Goal: Transaction & Acquisition: Purchase product/service

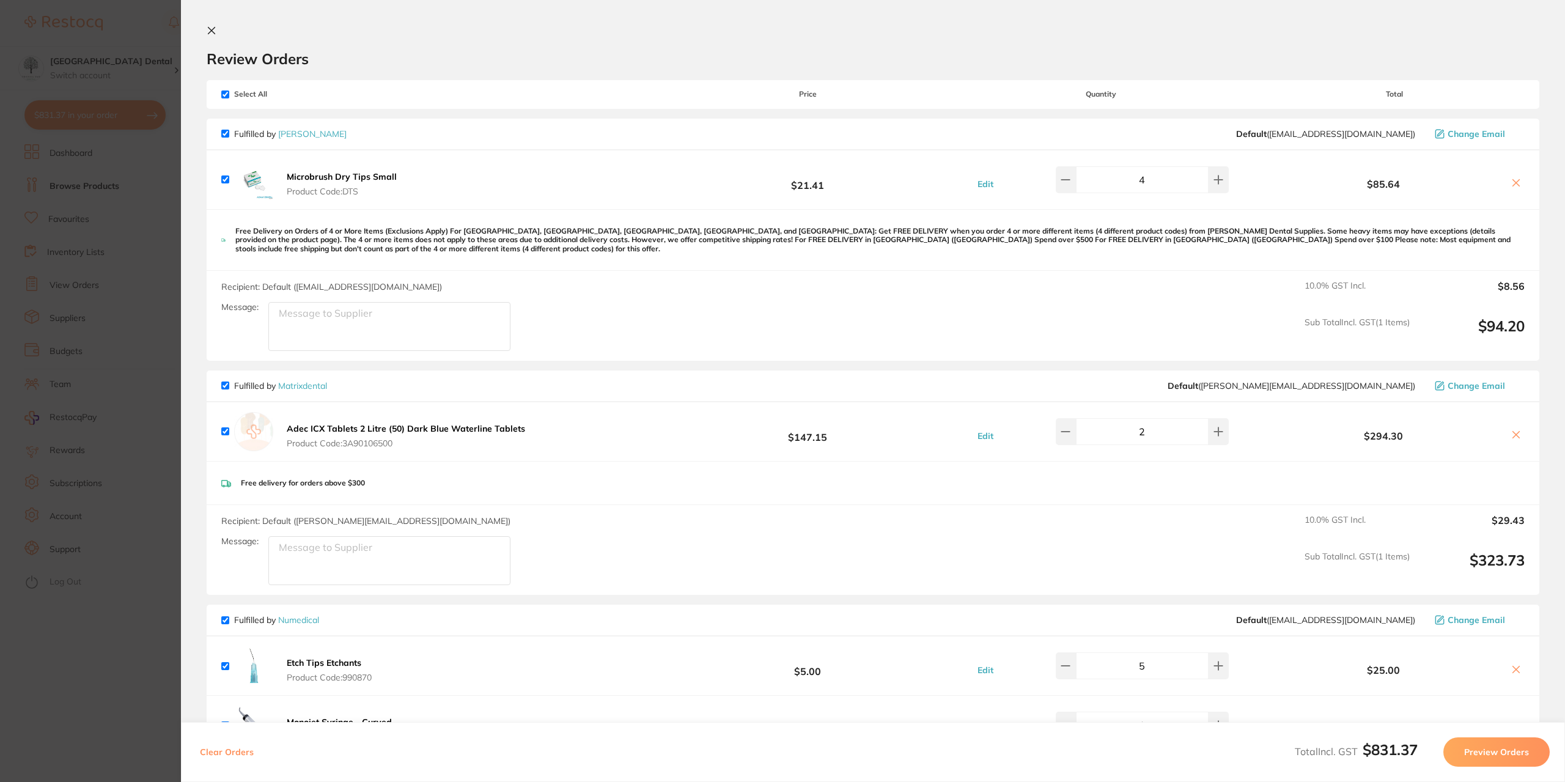
scroll to position [367, 0]
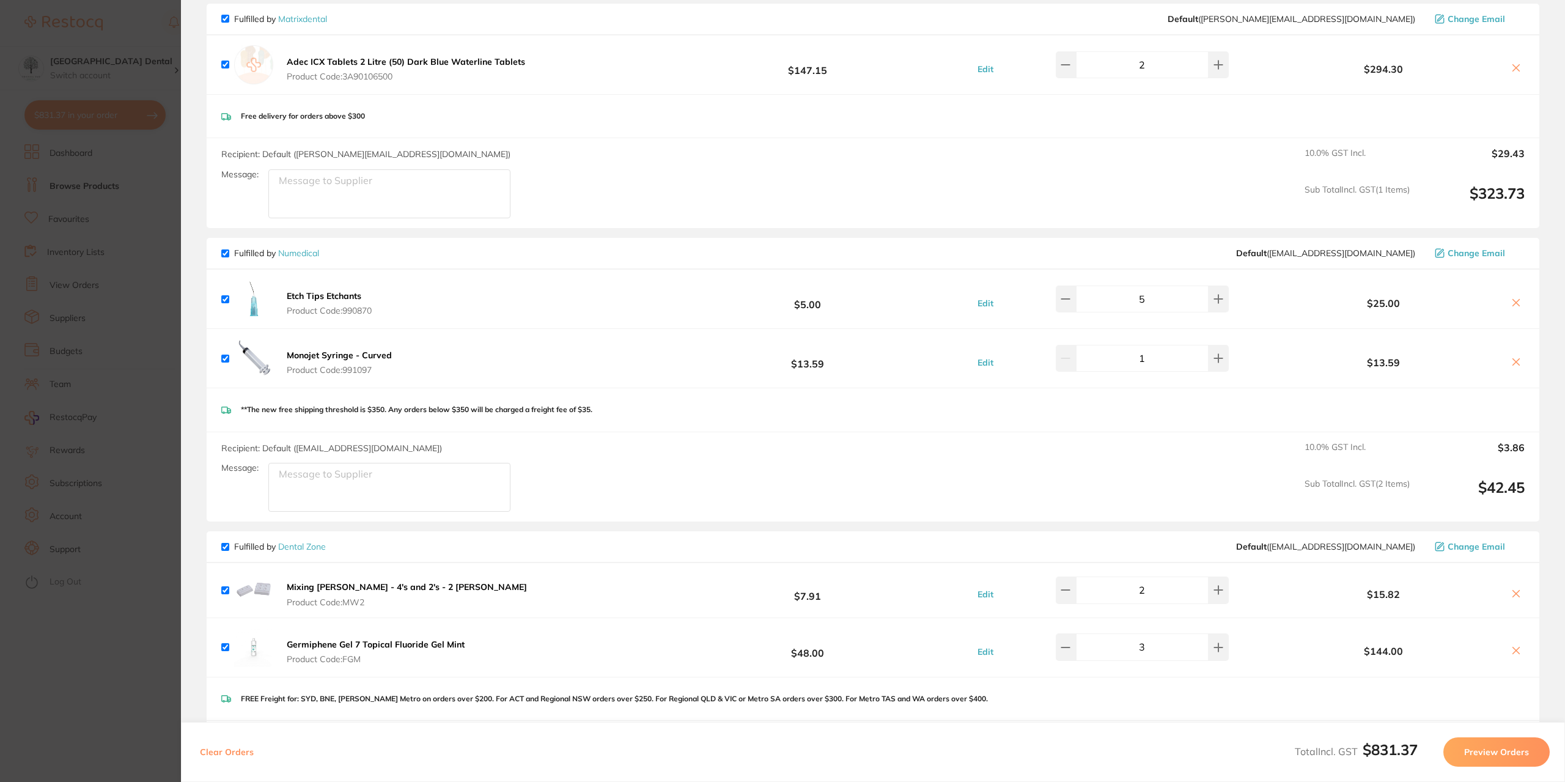
click at [79, 366] on section "Update RRP Set your pre negotiated price for this item. Item Agreed RRP (excl. …" at bounding box center [782, 391] width 1565 height 782
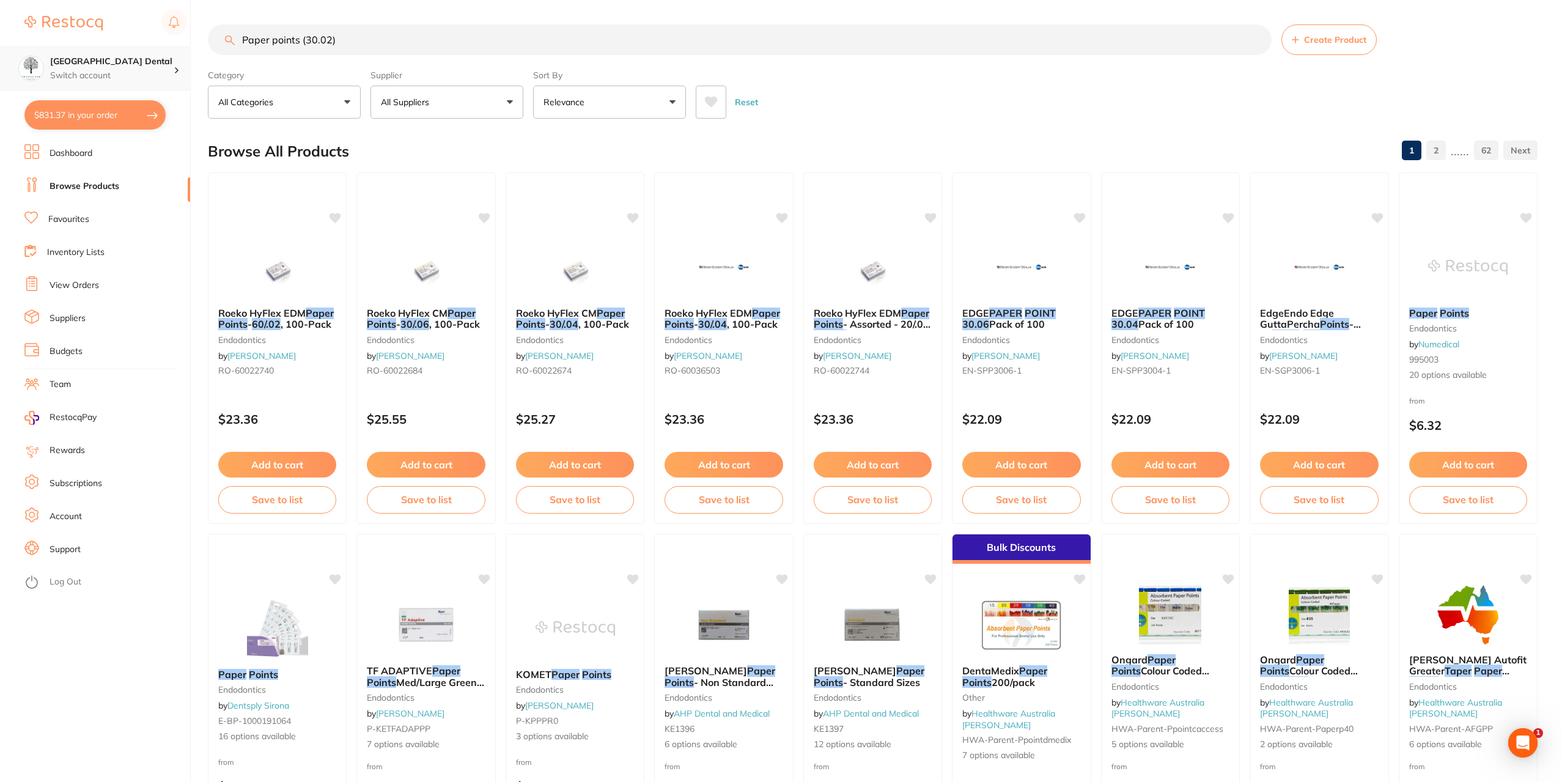
scroll to position [0, 0]
drag, startPoint x: 343, startPoint y: 43, endPoint x: 18, endPoint y: 67, distance: 325.5
click at [18, 67] on div "$831.37 [GEOGRAPHIC_DATA] Dental Switch account [GEOGRAPHIC_DATA] Dental $831.3…" at bounding box center [781, 391] width 1562 height 782
click at [305, 44] on input "Paper points (30.02)" at bounding box center [740, 39] width 1064 height 31
click at [302, 39] on input "Paper points (30.02)" at bounding box center [740, 39] width 1064 height 31
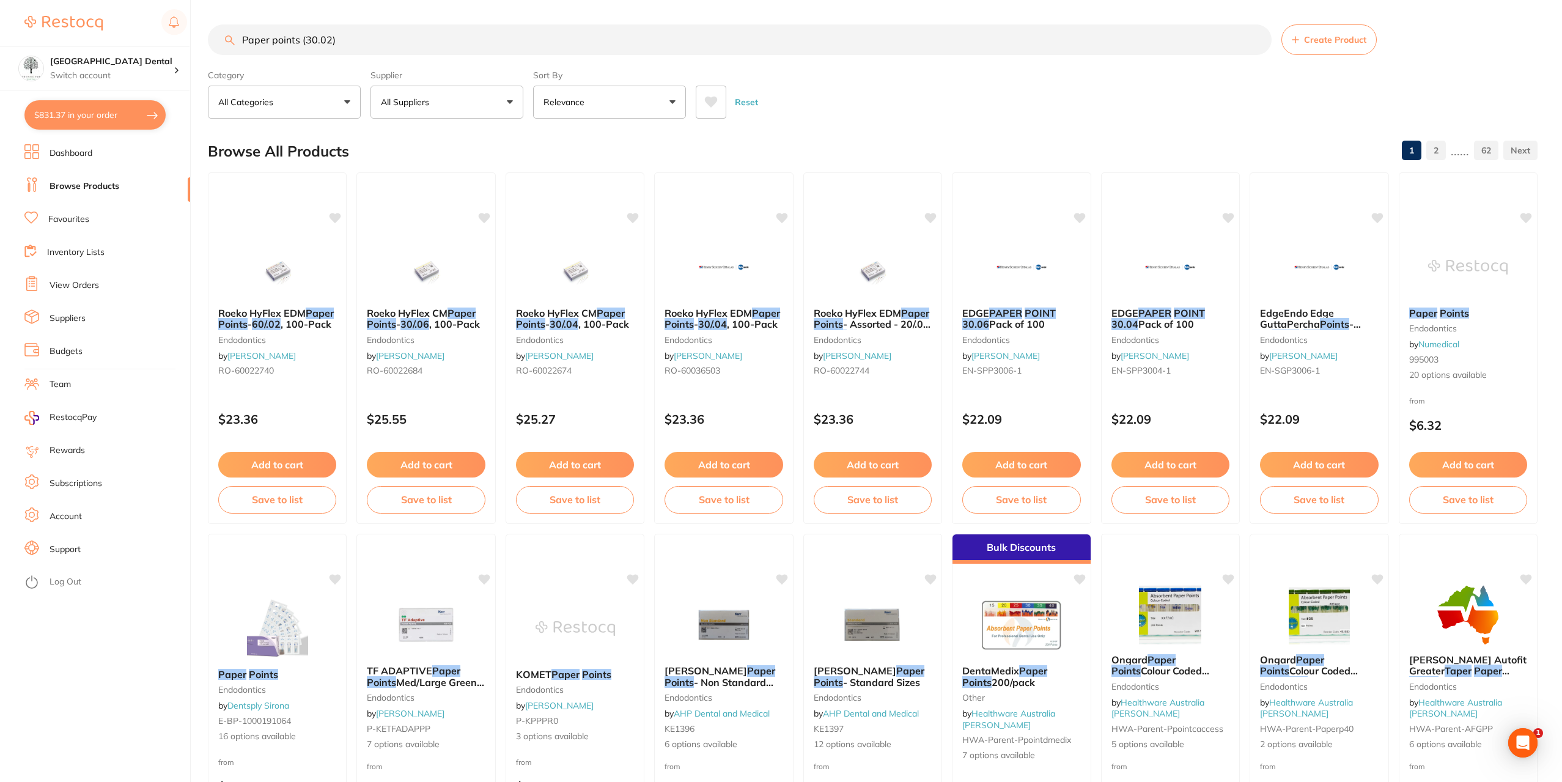
click at [246, 40] on input "Paper points (30.02)" at bounding box center [740, 39] width 1064 height 31
click at [242, 39] on input "Paper points (30.02)" at bounding box center [740, 39] width 1064 height 31
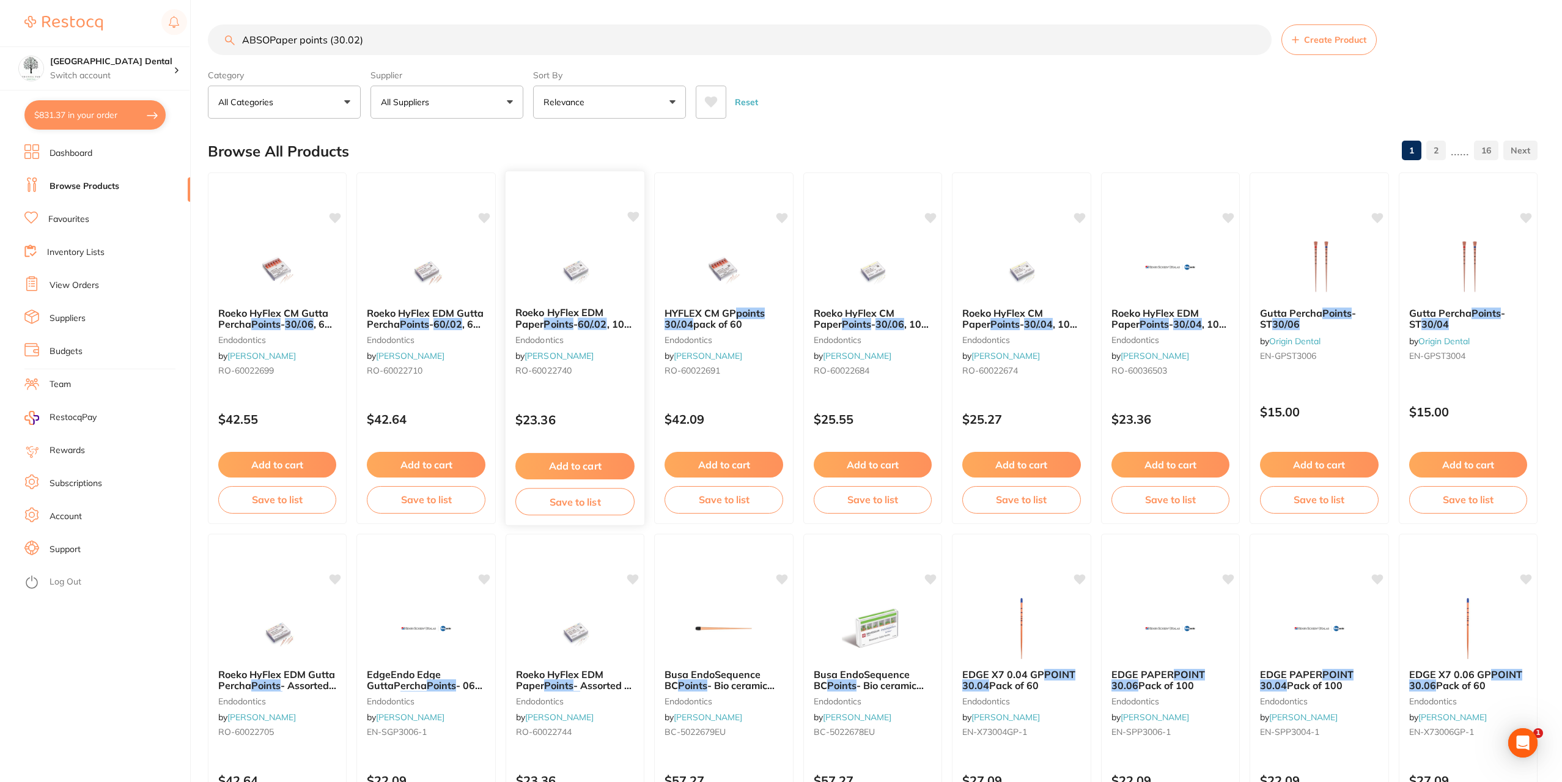
click at [583, 322] on span ", 100-Pack" at bounding box center [574, 330] width 119 height 24
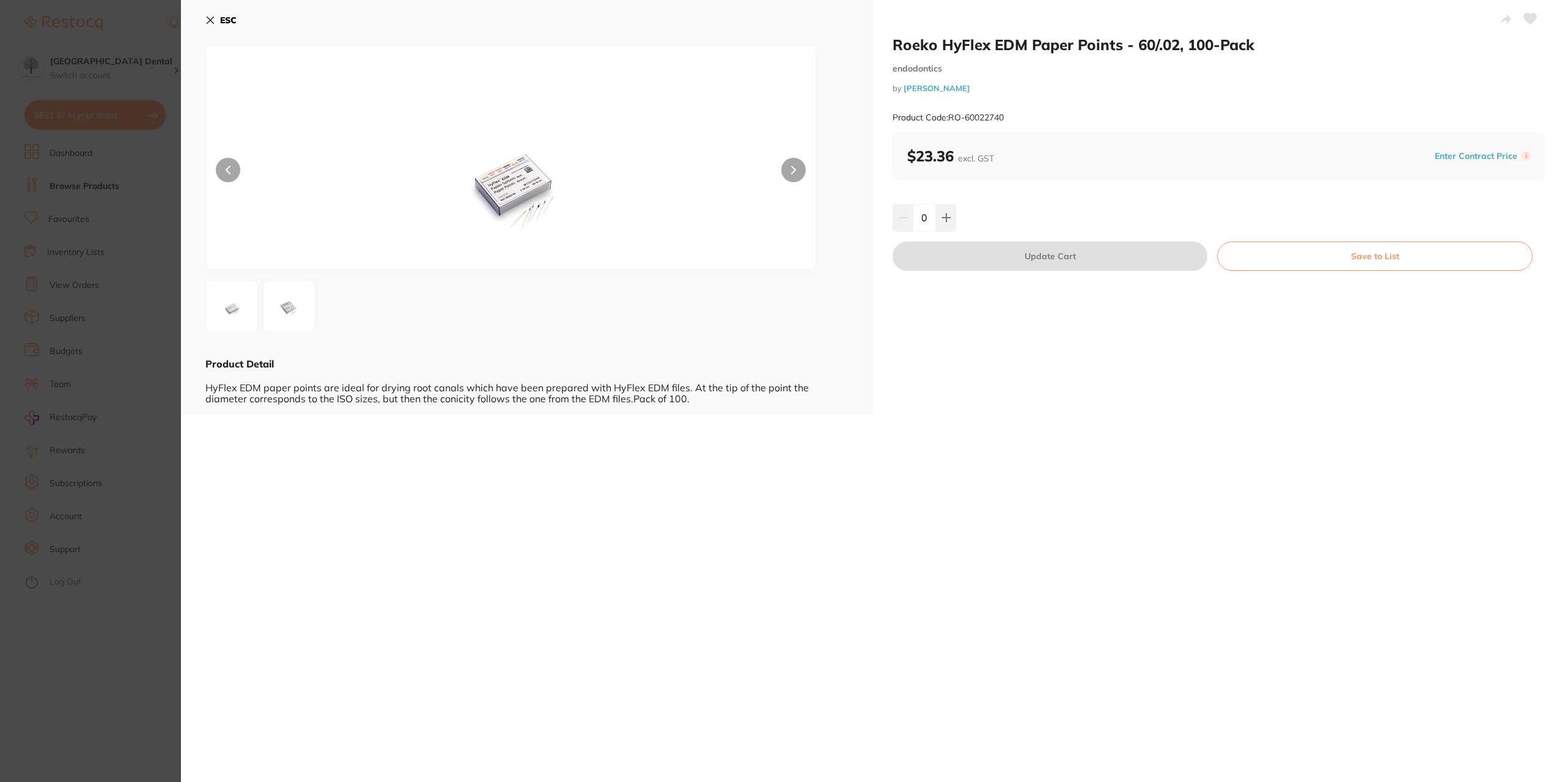
click at [793, 164] on button at bounding box center [793, 170] width 24 height 24
drag, startPoint x: 144, startPoint y: 294, endPoint x: 565, endPoint y: 30, distance: 497.3
click at [147, 290] on section "Roeko HyFlex EDM Paper Points - 60/.02, 100-Pack endodontics by [PERSON_NAME] P…" at bounding box center [782, 391] width 1565 height 782
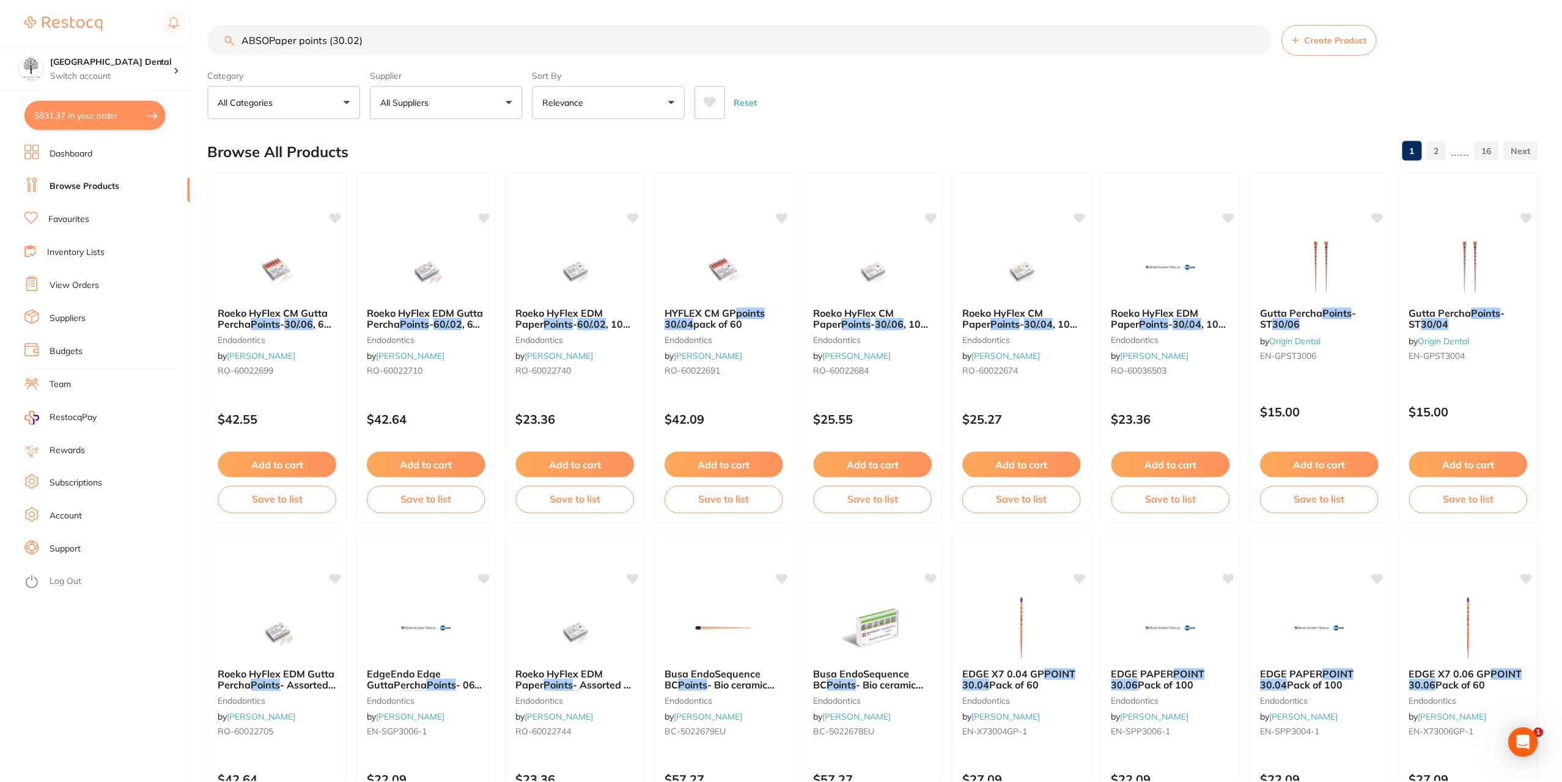
scroll to position [1, 0]
drag, startPoint x: 270, startPoint y: 39, endPoint x: 177, endPoint y: 48, distance: 94.1
click at [182, 47] on div "$831.37 [GEOGRAPHIC_DATA] Dental Switch account [GEOGRAPHIC_DATA] Dental $831.3…" at bounding box center [781, 390] width 1562 height 782
drag, startPoint x: 267, startPoint y: 38, endPoint x: 437, endPoint y: 35, distance: 170.0
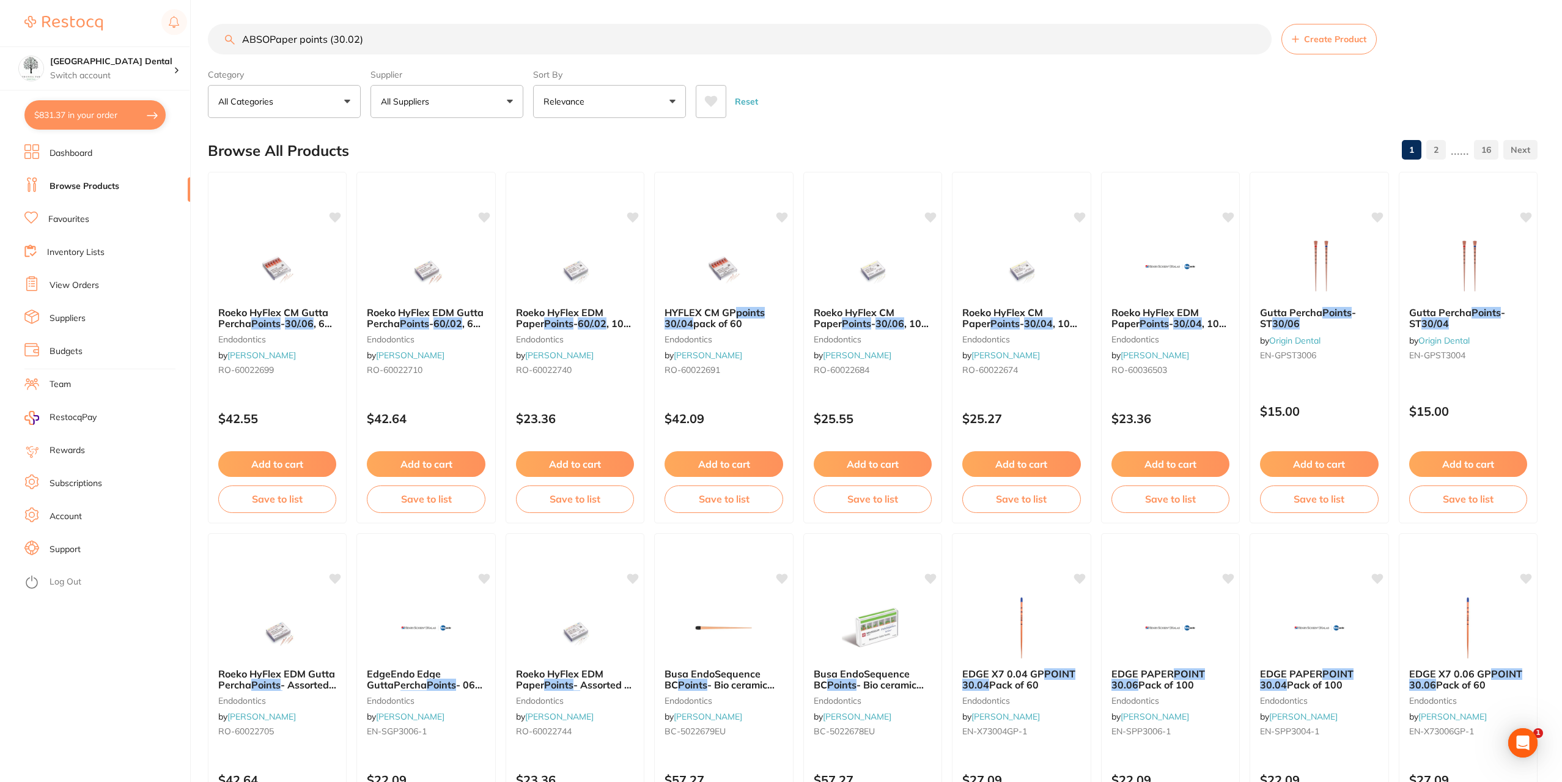
click at [267, 38] on input "ABSOPaper points (30.02)" at bounding box center [740, 39] width 1064 height 31
click at [272, 41] on input "ABSOPaper points (30.02)" at bounding box center [740, 39] width 1064 height 31
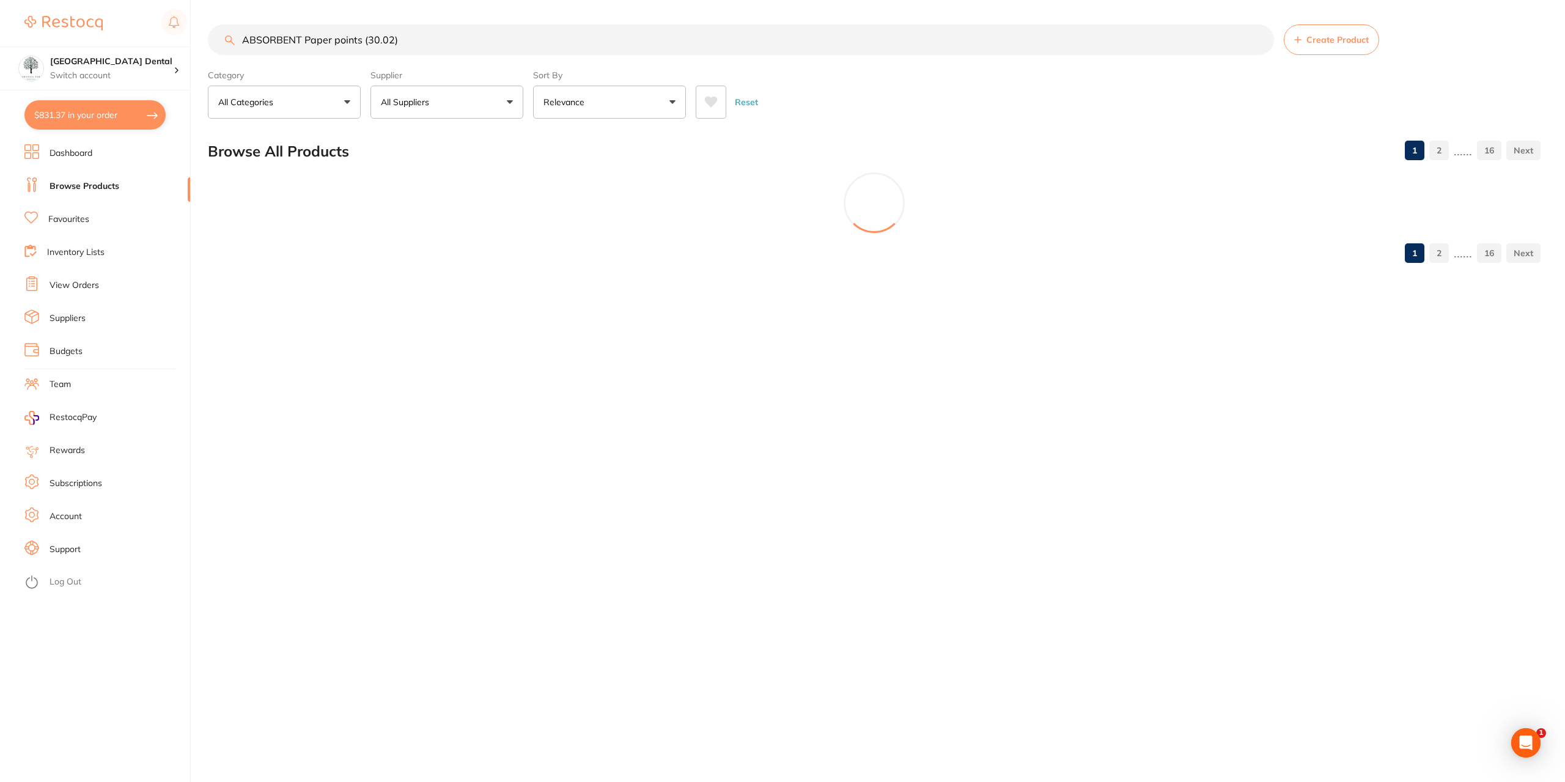
type input "ABSORBENT Paper points (30.02)"
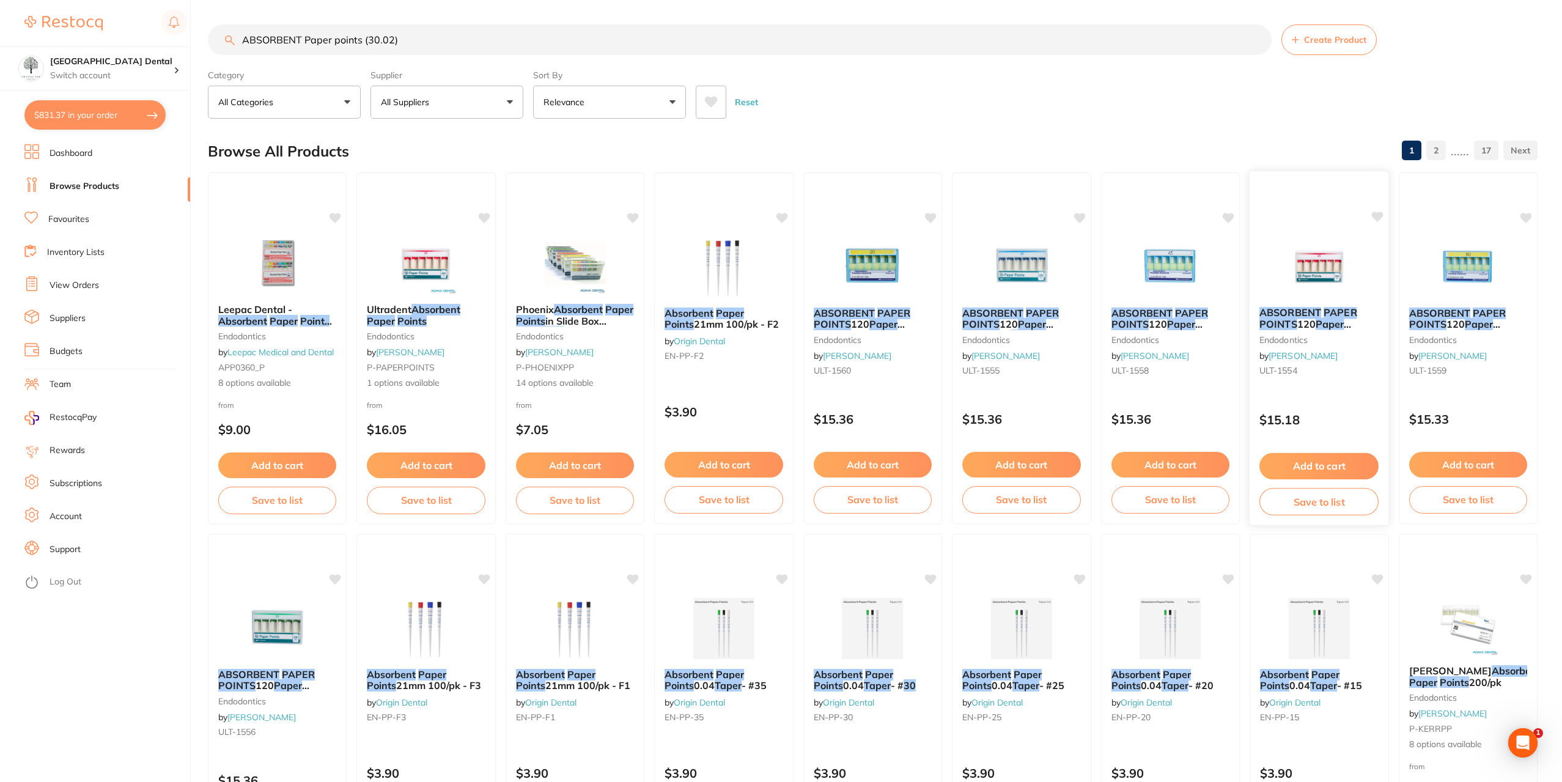
click at [1282, 290] on img at bounding box center [1319, 266] width 80 height 62
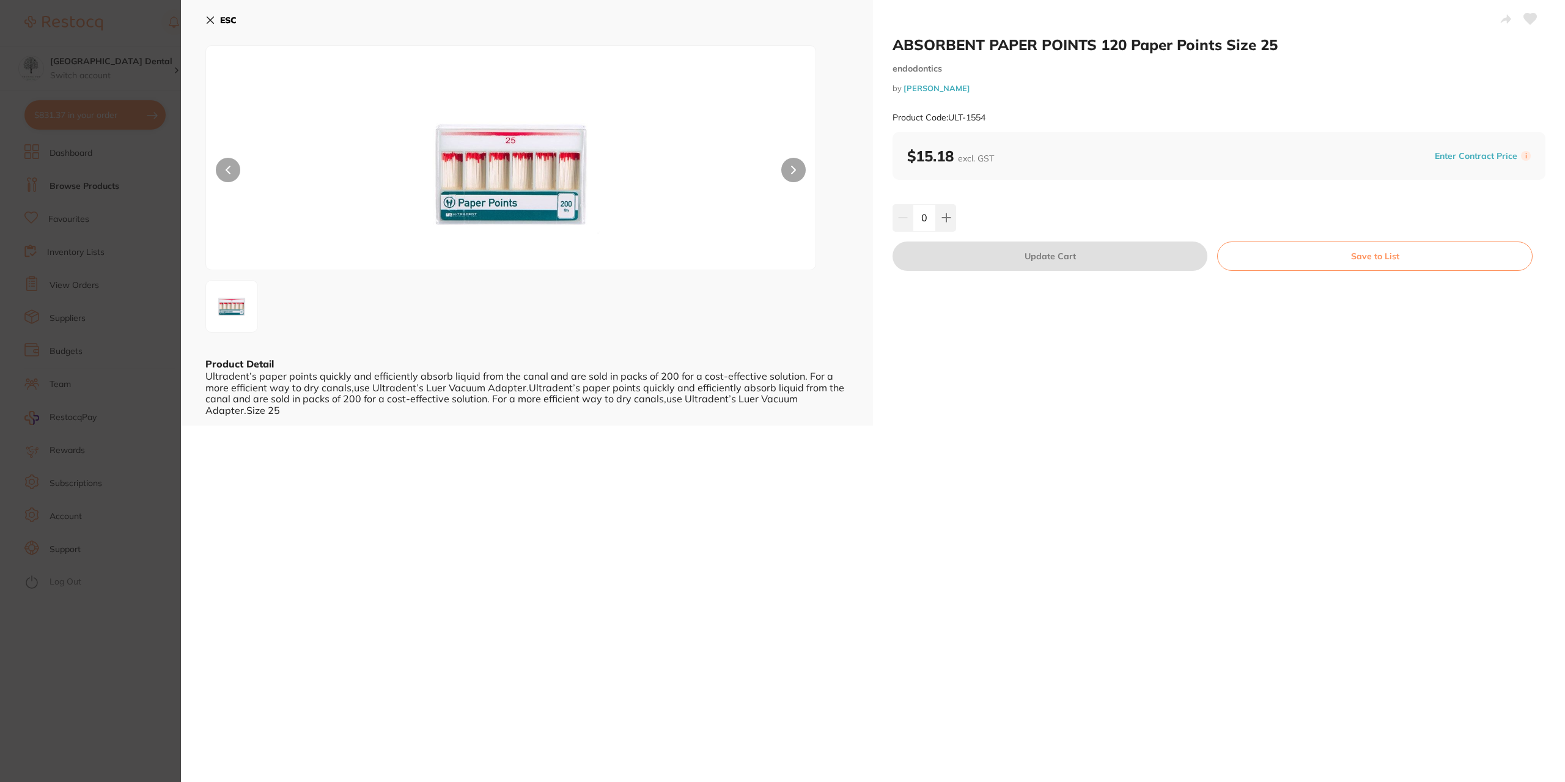
click at [154, 235] on section "ABSORBENT PAPER POINTS 120 Paper Points Size 25 endodontics by [PERSON_NAME] Pr…" at bounding box center [782, 391] width 1565 height 782
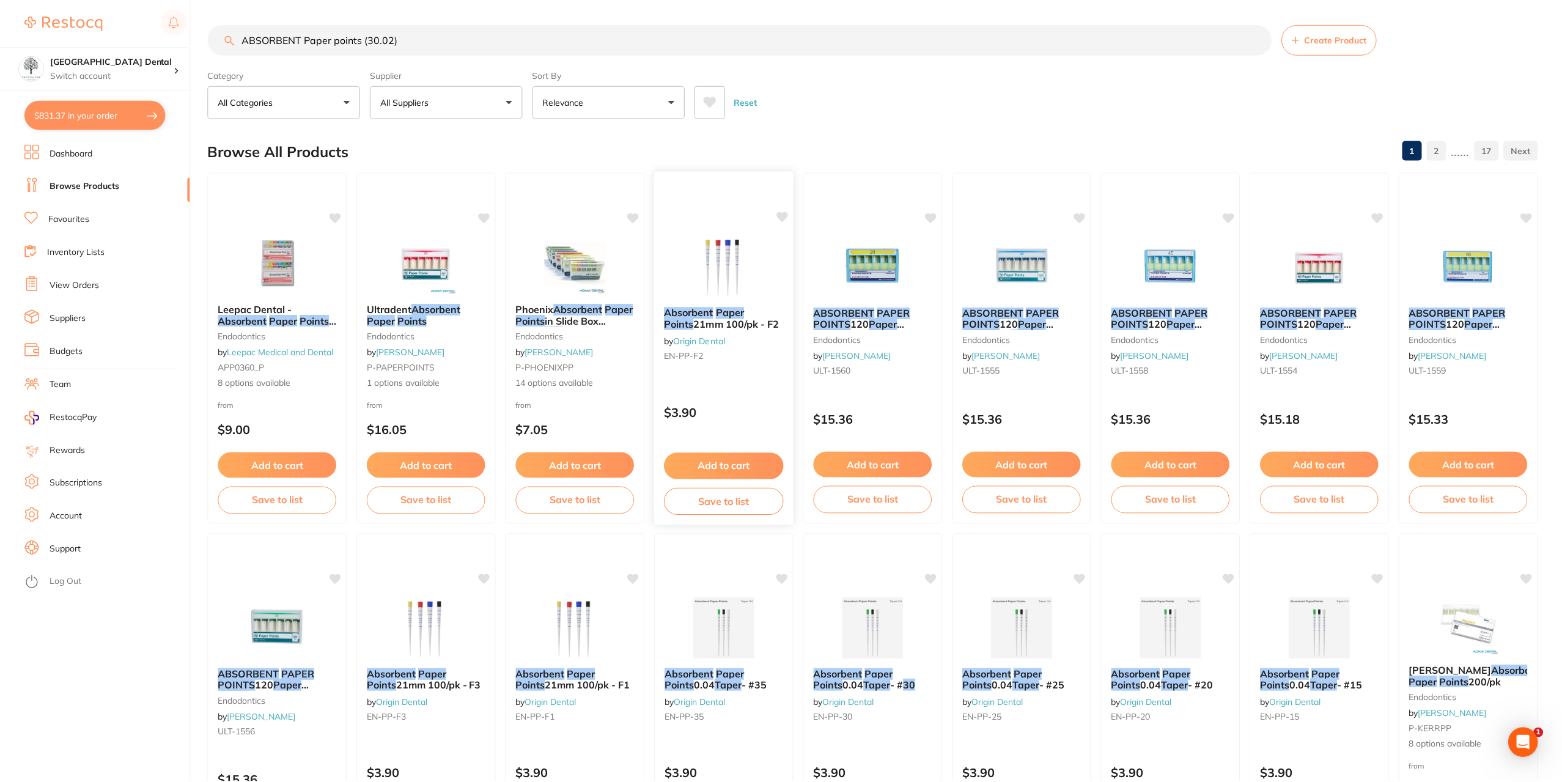
scroll to position [1, 0]
click at [289, 303] on span "Leepac Dental -" at bounding box center [255, 309] width 74 height 12
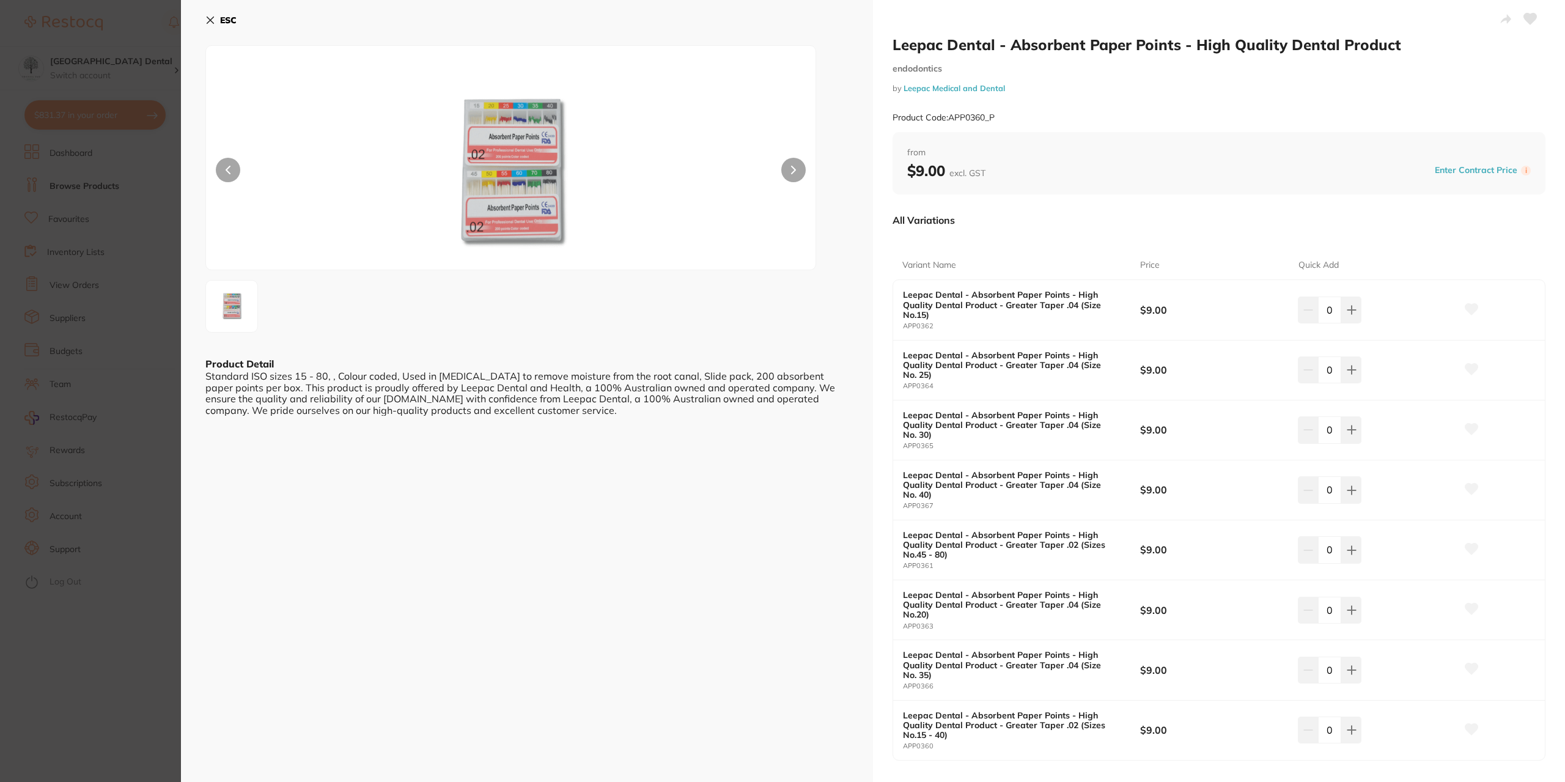
click at [91, 422] on section "Leepac Dental - Absorbent Paper Points - High Quality Dental Product endodontic…" at bounding box center [782, 391] width 1565 height 782
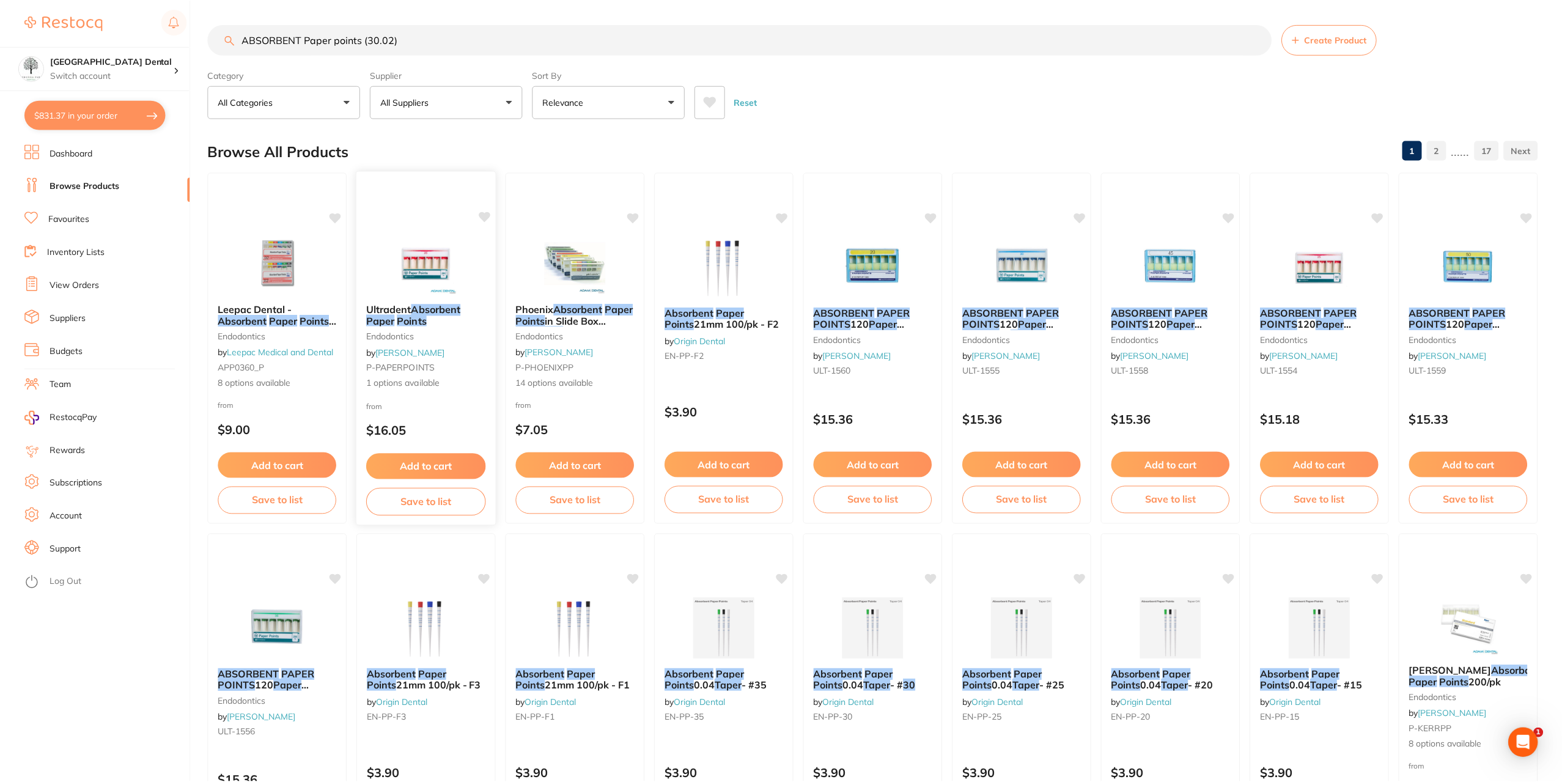
scroll to position [1, 0]
click at [311, 254] on img at bounding box center [277, 263] width 80 height 62
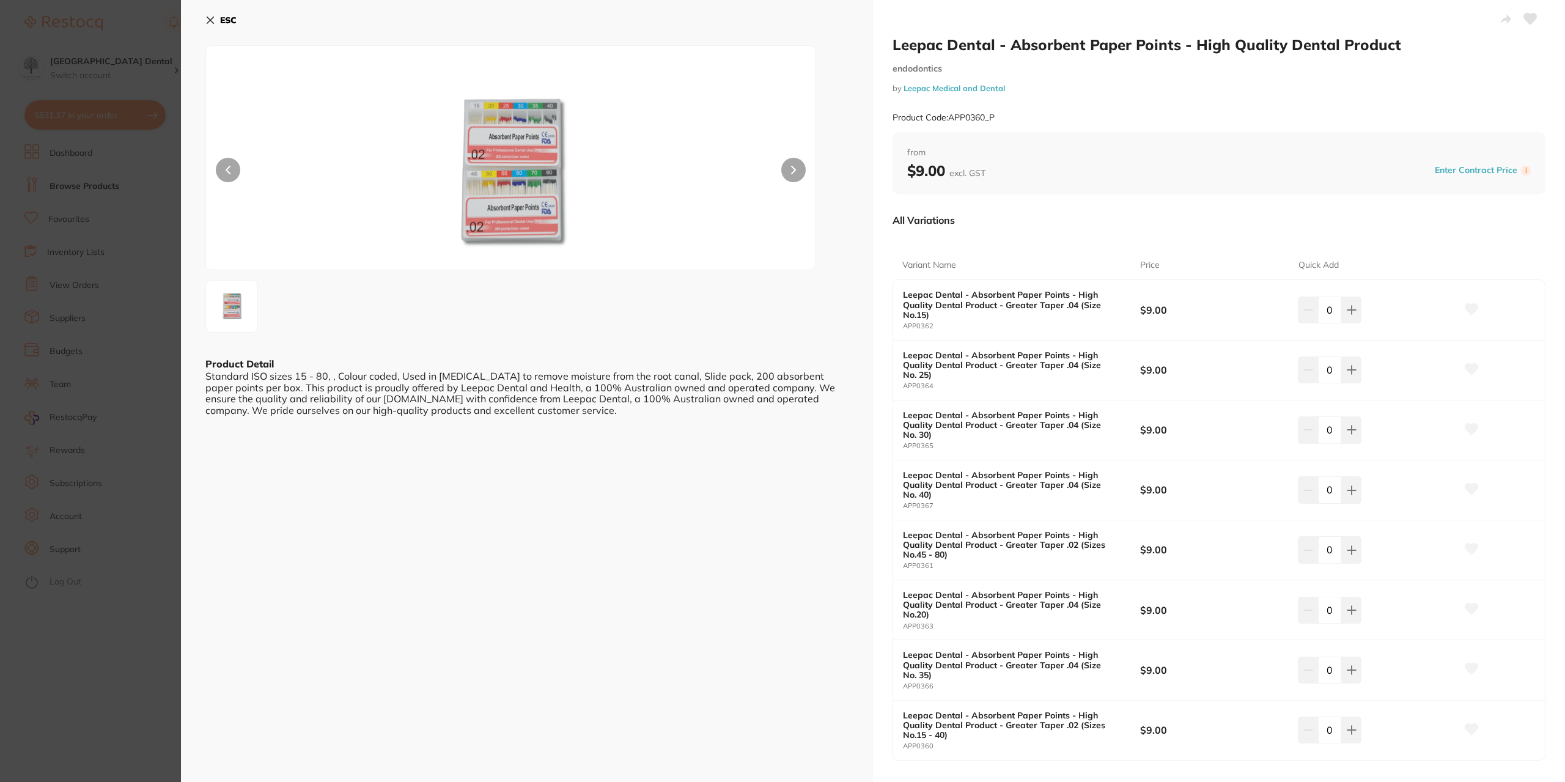
click at [800, 171] on button at bounding box center [793, 170] width 24 height 24
click at [1349, 430] on icon at bounding box center [1352, 430] width 8 height 8
type input "2"
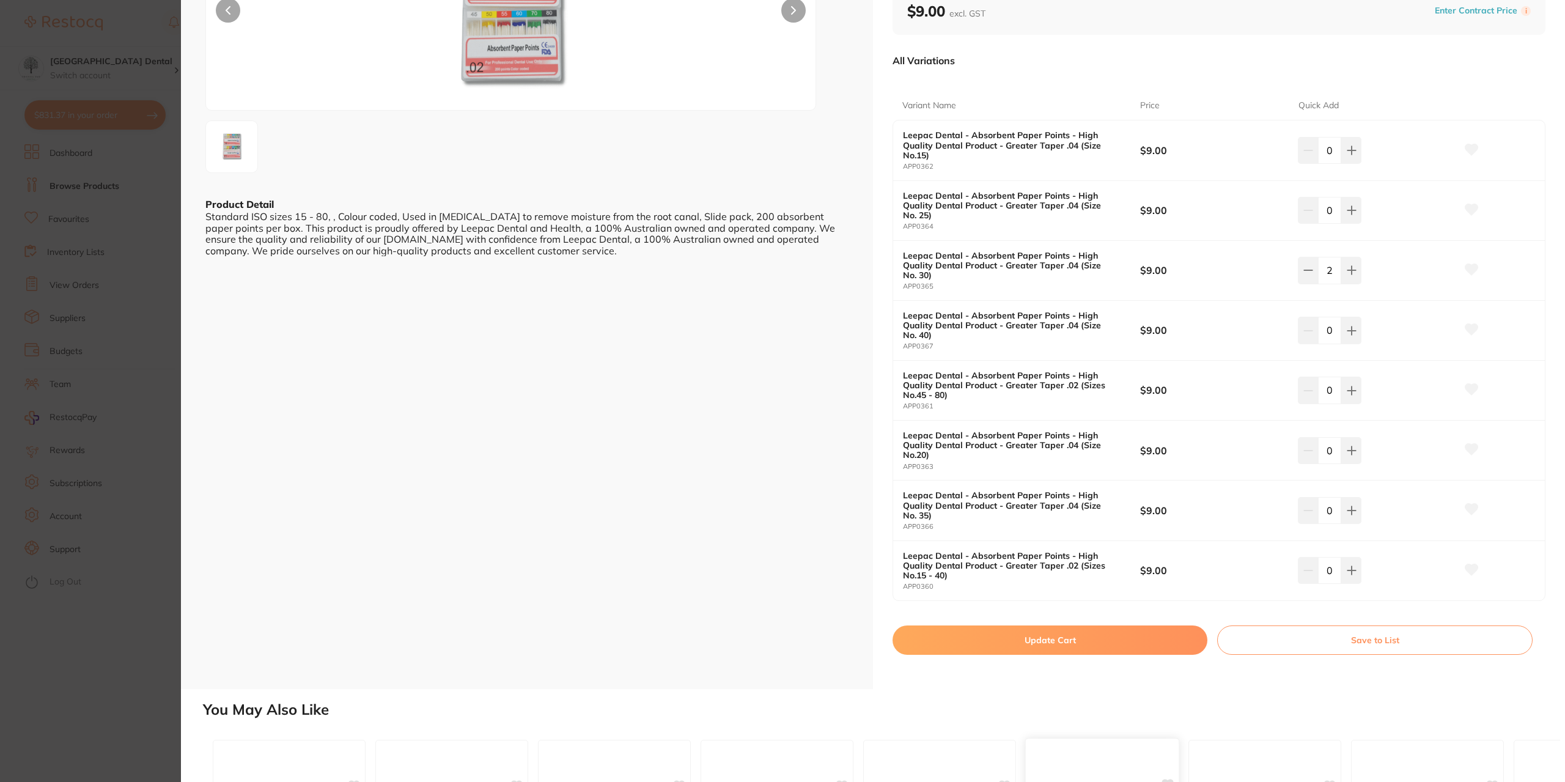
scroll to position [367, 0]
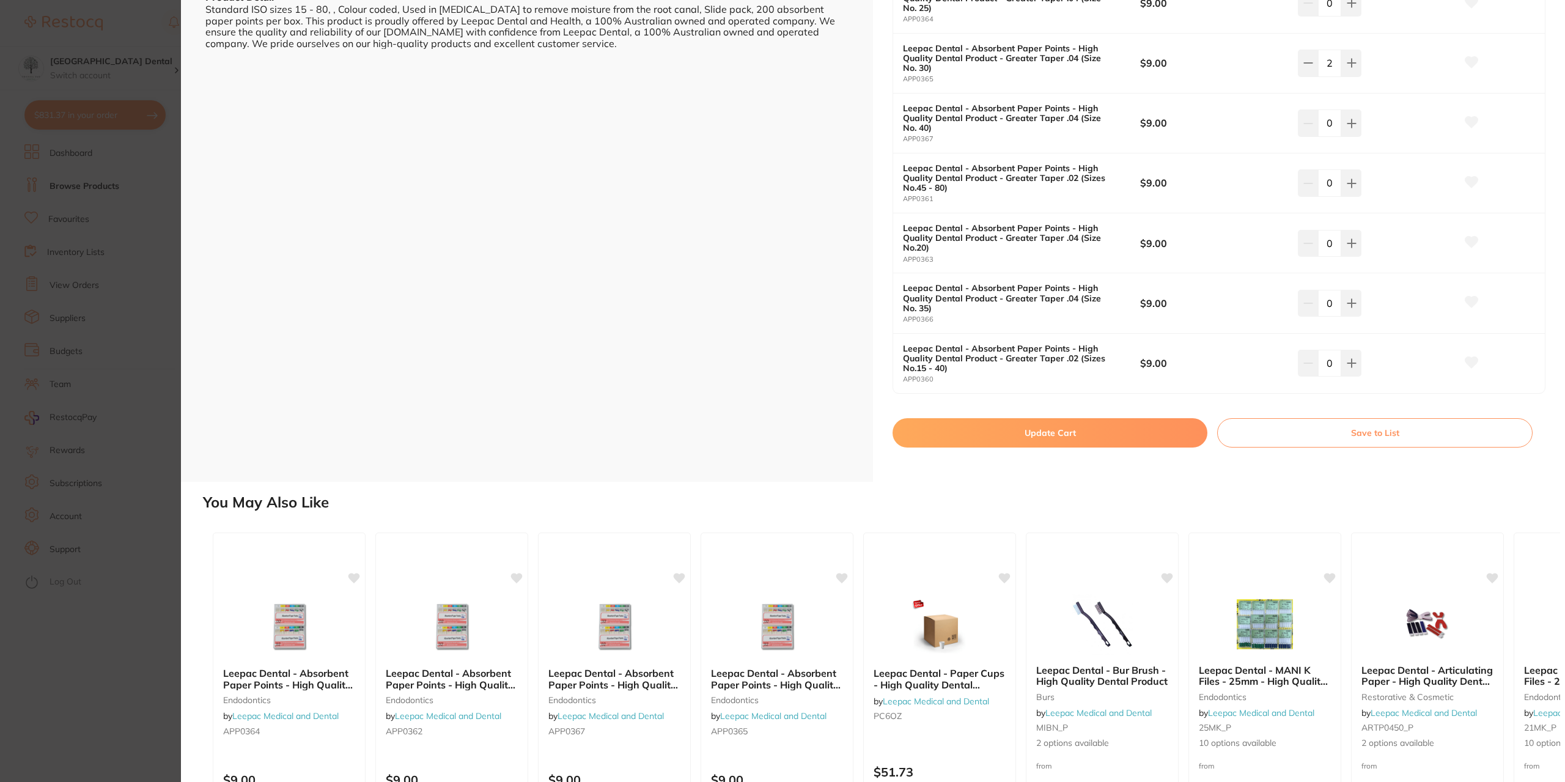
click at [1047, 441] on button "Update Cart" at bounding box center [1050, 432] width 315 height 29
checkbox input "false"
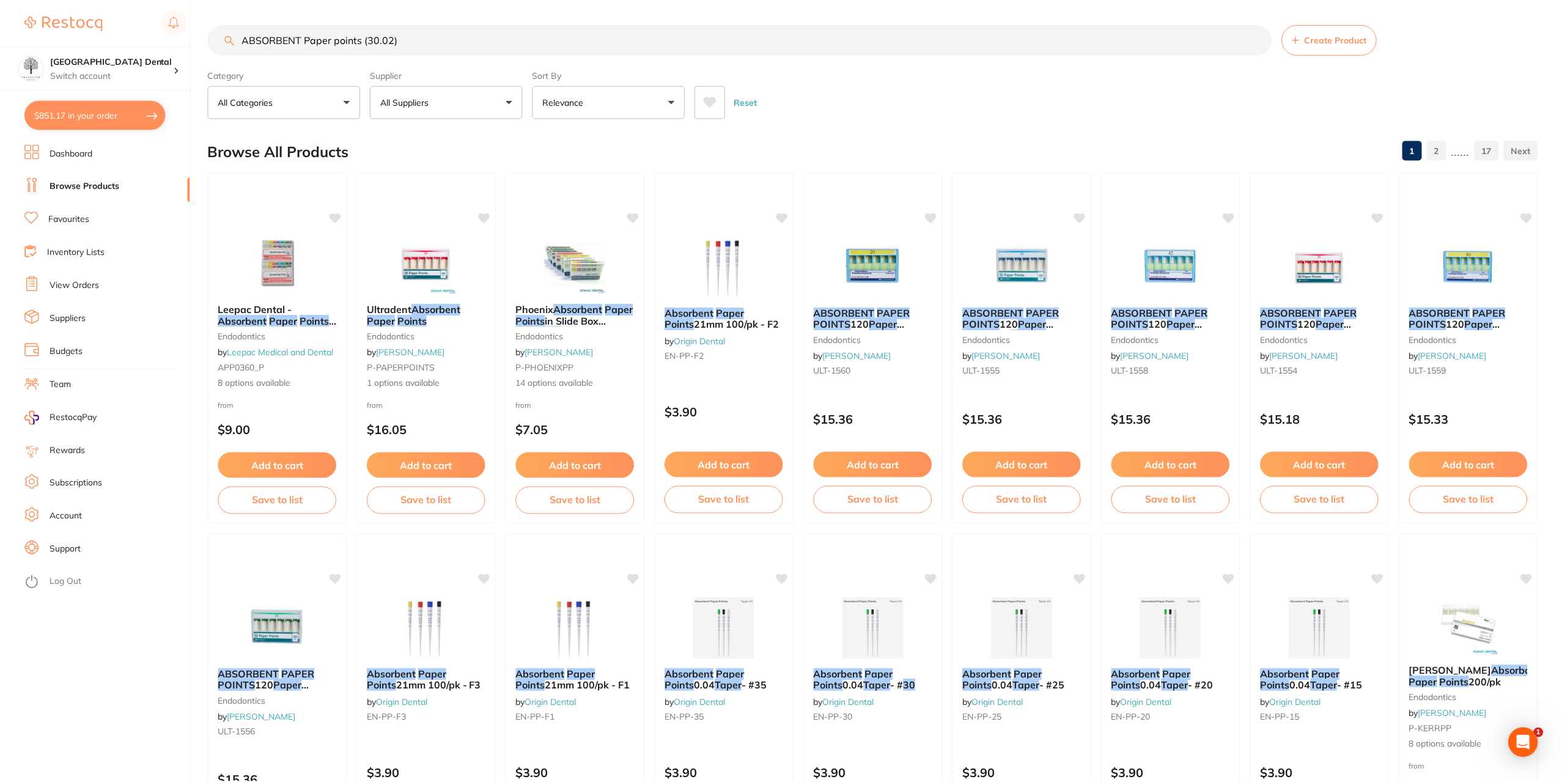
scroll to position [1, 0]
click at [529, 303] on span "Phoenix" at bounding box center [534, 309] width 39 height 12
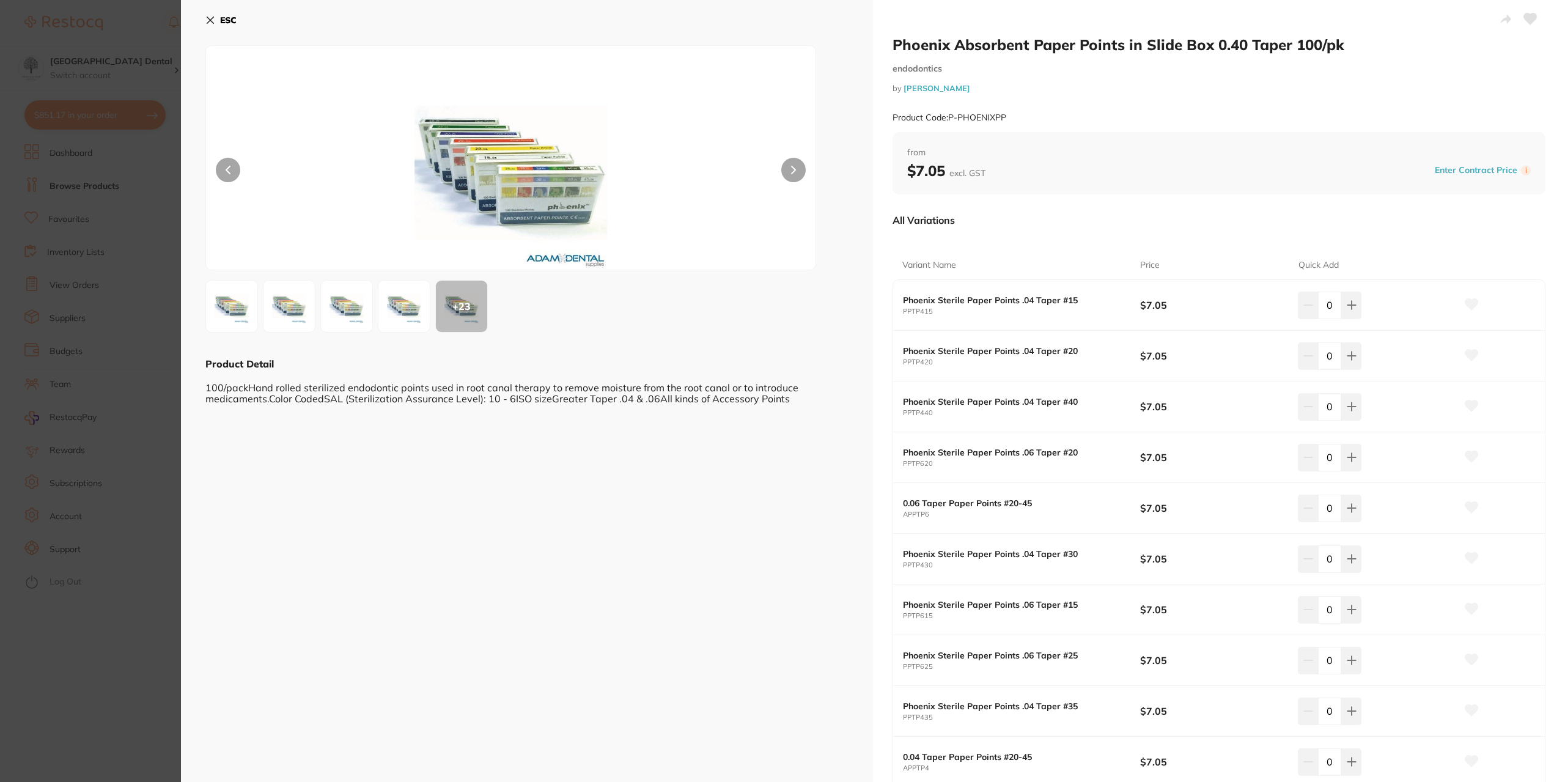
click at [539, 185] on img at bounding box center [511, 172] width 366 height 193
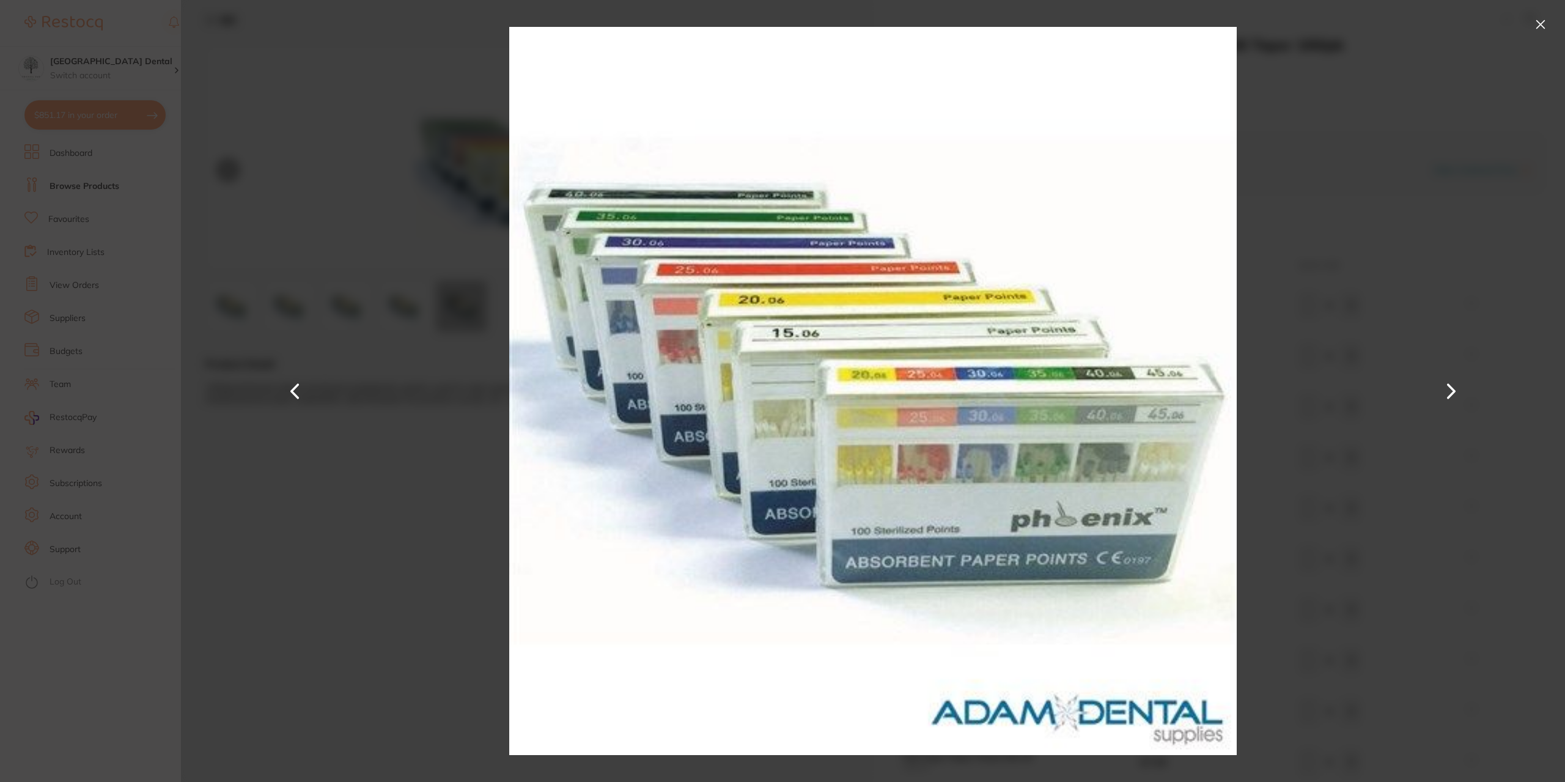
click at [81, 260] on section "Phoenix Absorbent Paper Points in Slide Box 0.40 Taper 100/pk endodontics by [P…" at bounding box center [782, 391] width 1565 height 782
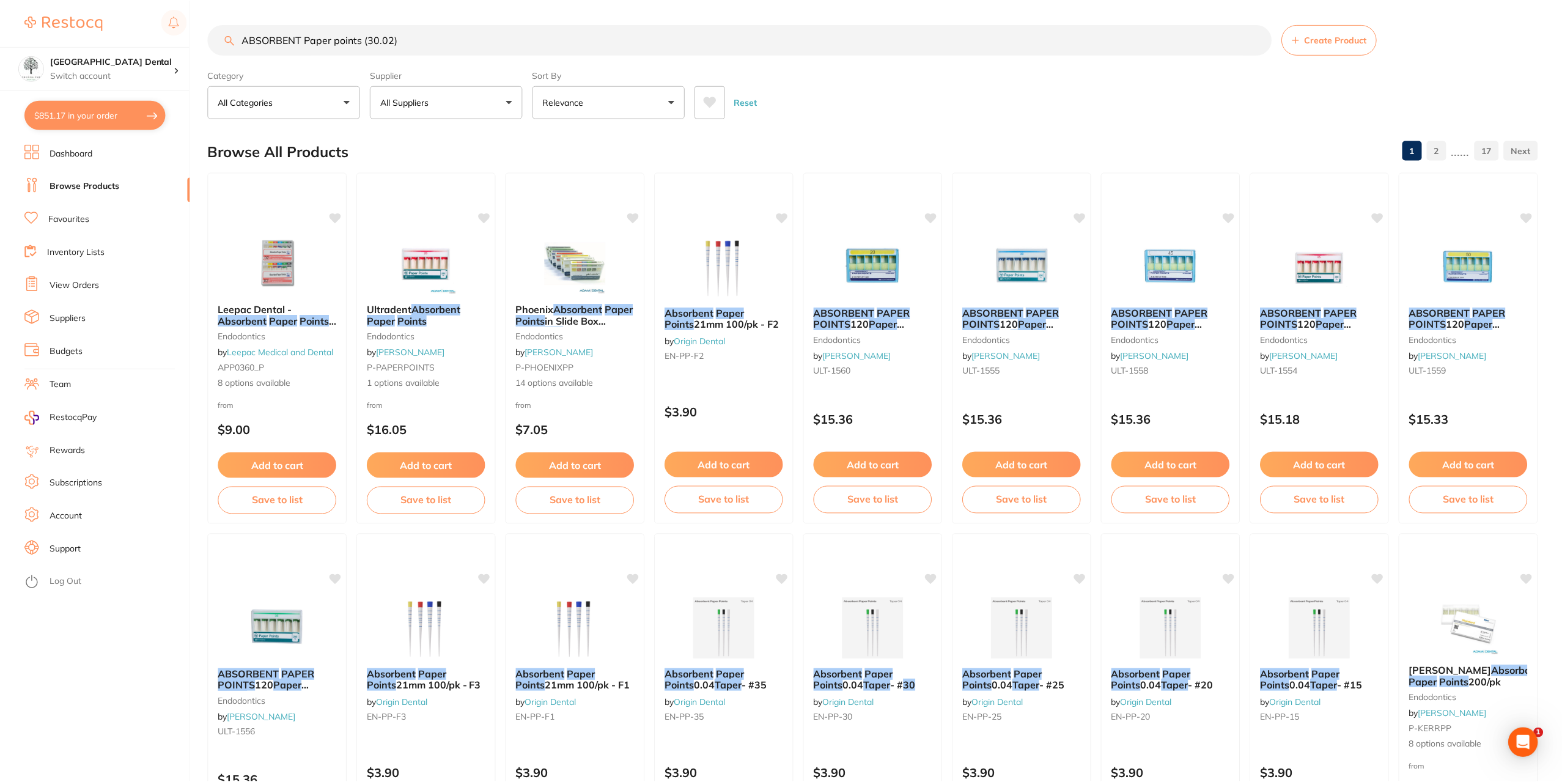
scroll to position [1, 0]
click at [452, 312] on em "Absorbent" at bounding box center [437, 309] width 50 height 12
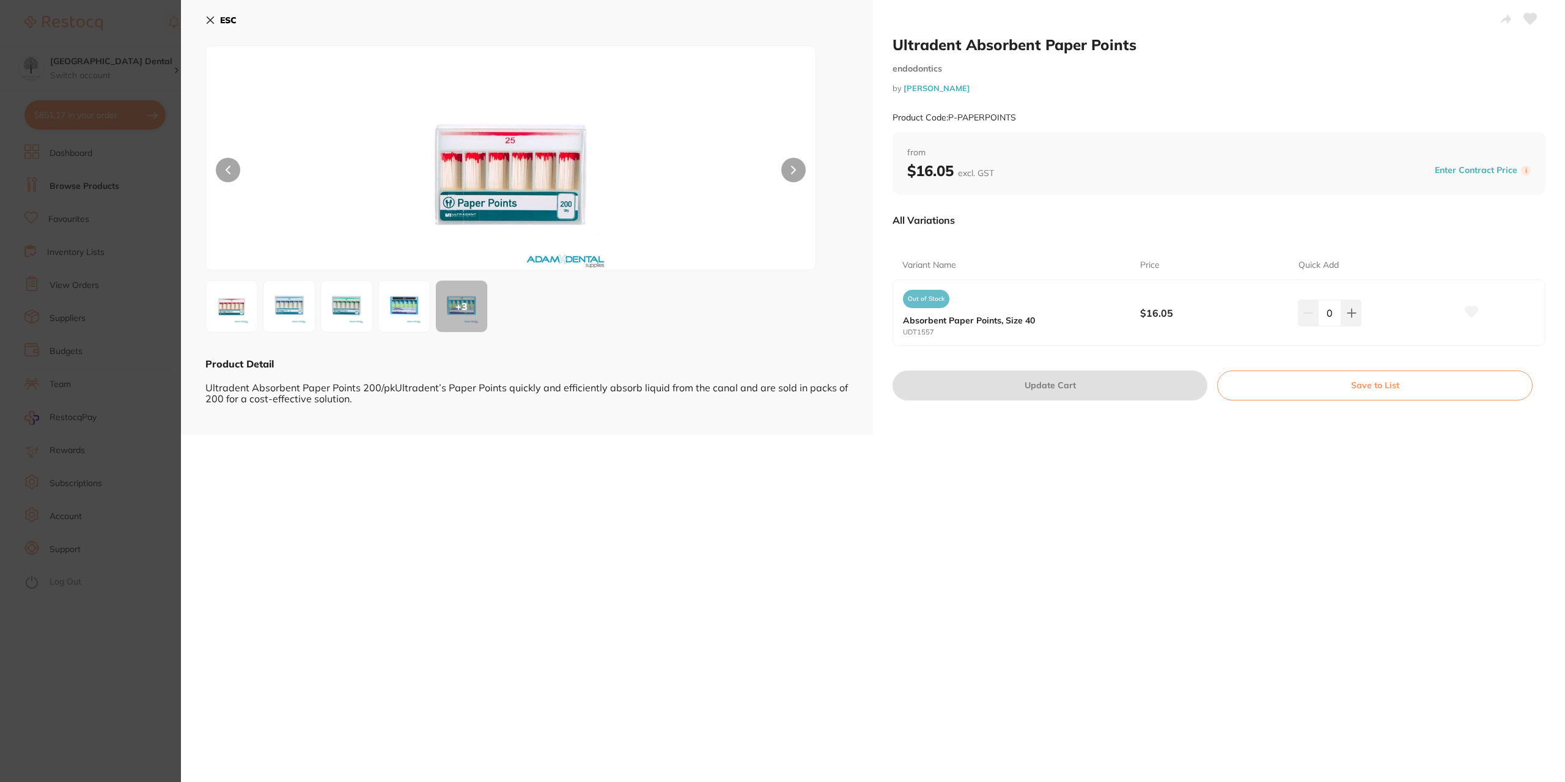
click at [270, 304] on img at bounding box center [289, 306] width 44 height 44
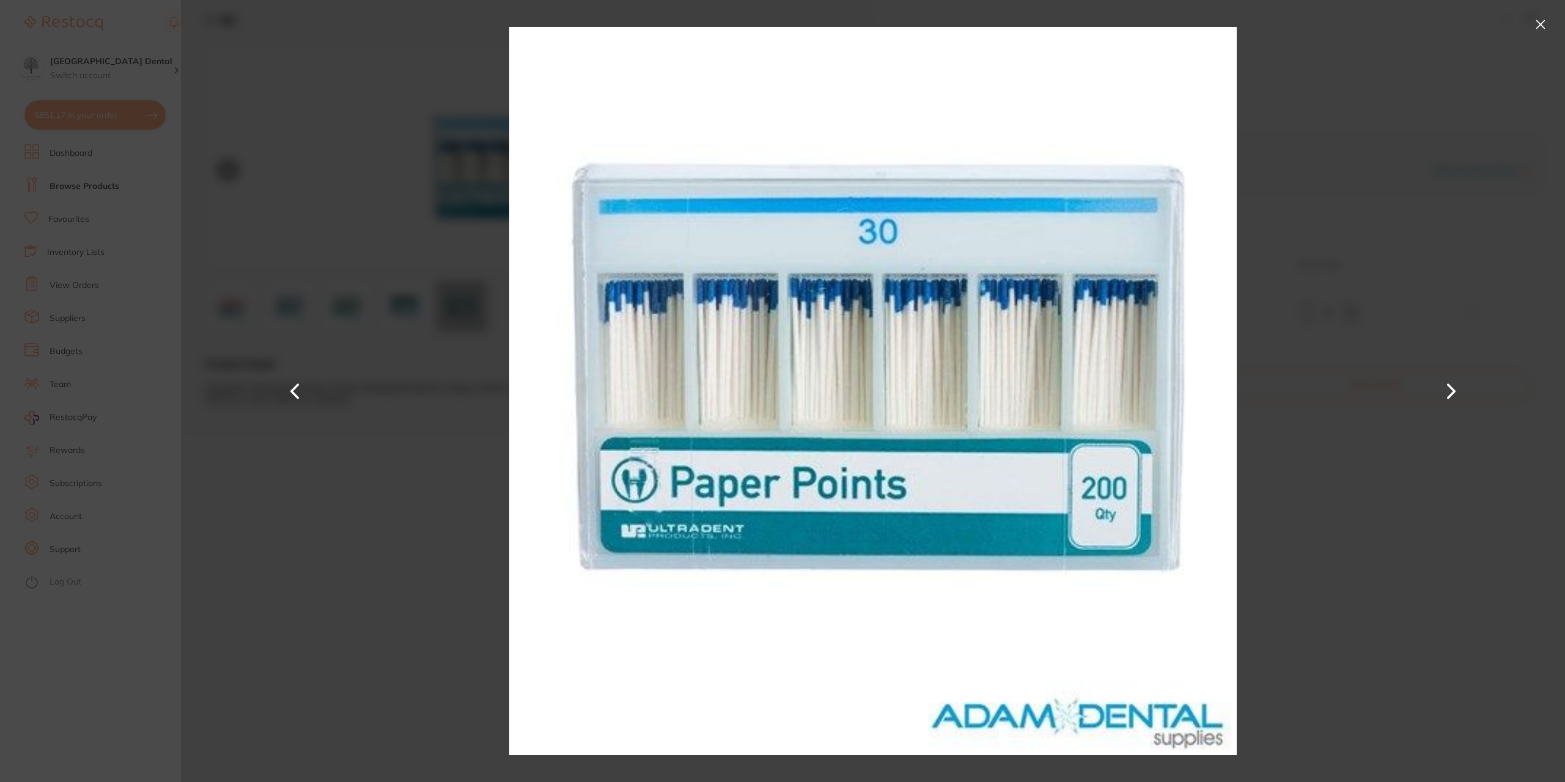
click at [748, 200] on img at bounding box center [873, 391] width 728 height 782
click at [50, 355] on section "Ultradent Absorbent Paper Points endodontics by [PERSON_NAME] Product Code: P-P…" at bounding box center [782, 391] width 1565 height 782
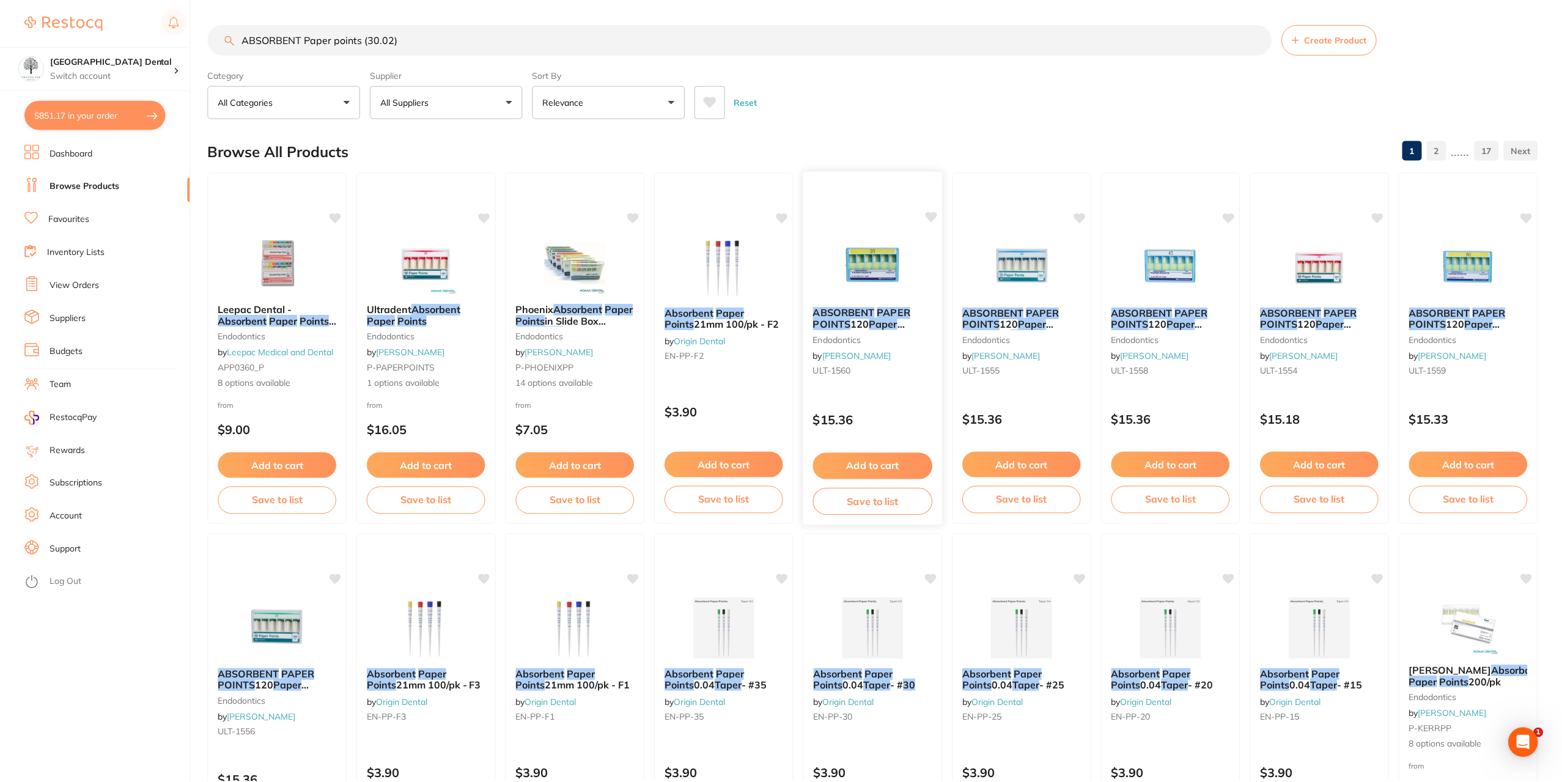
scroll to position [1, 0]
click at [397, 36] on input "ABSORBENT Paper points (30.02)" at bounding box center [740, 39] width 1064 height 31
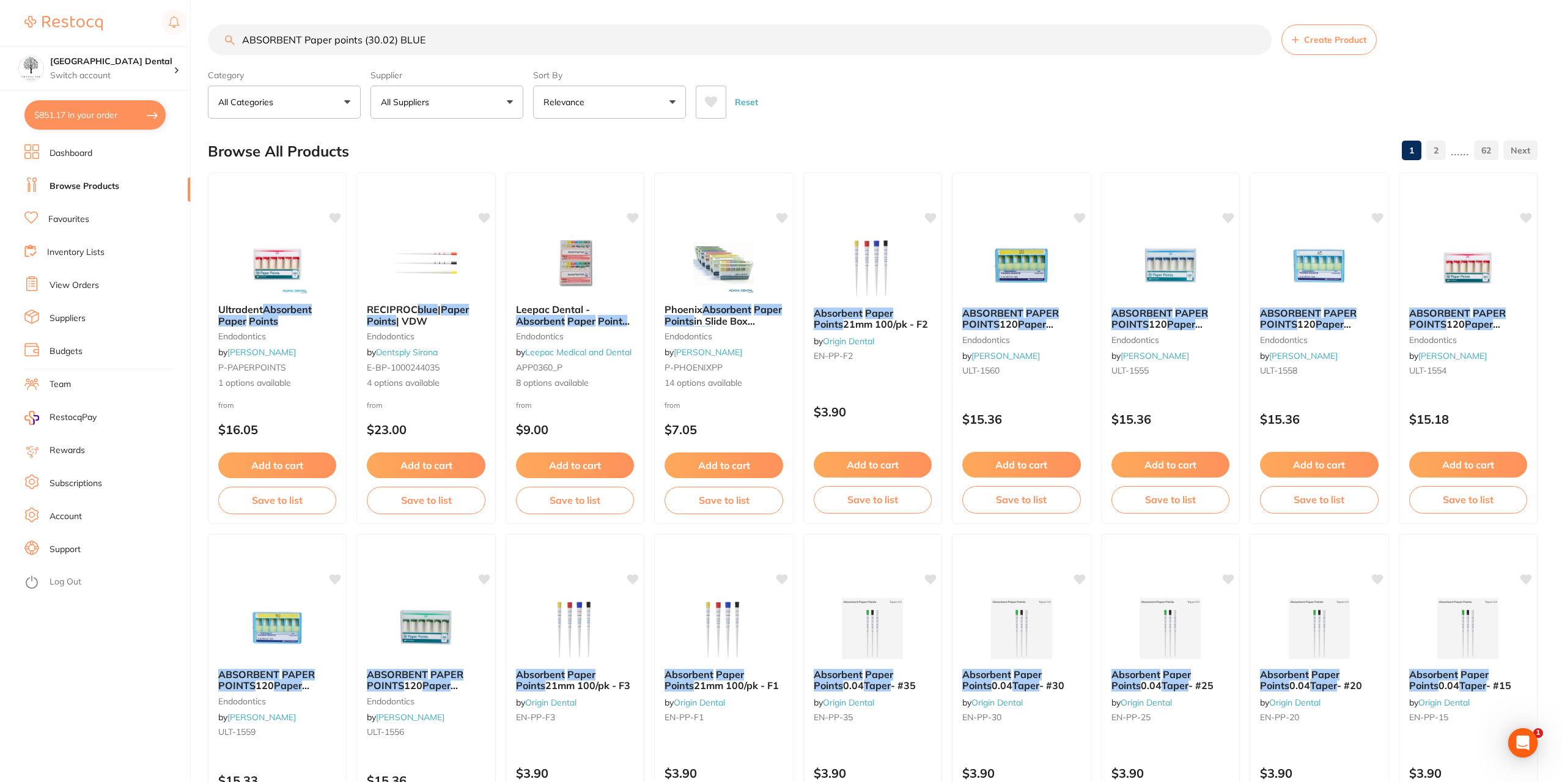
scroll to position [0, 0]
drag, startPoint x: 432, startPoint y: 37, endPoint x: 221, endPoint y: 44, distance: 211.7
click at [221, 44] on input "ABSORBENT Paper points (30.02) BLUE" at bounding box center [740, 39] width 1064 height 31
drag, startPoint x: 604, startPoint y: 315, endPoint x: 599, endPoint y: 511, distance: 195.7
click at [604, 315] on div "Leepac Dental - Absorbent Paper Points - High Quality Dental Product endodontic…" at bounding box center [575, 346] width 138 height 105
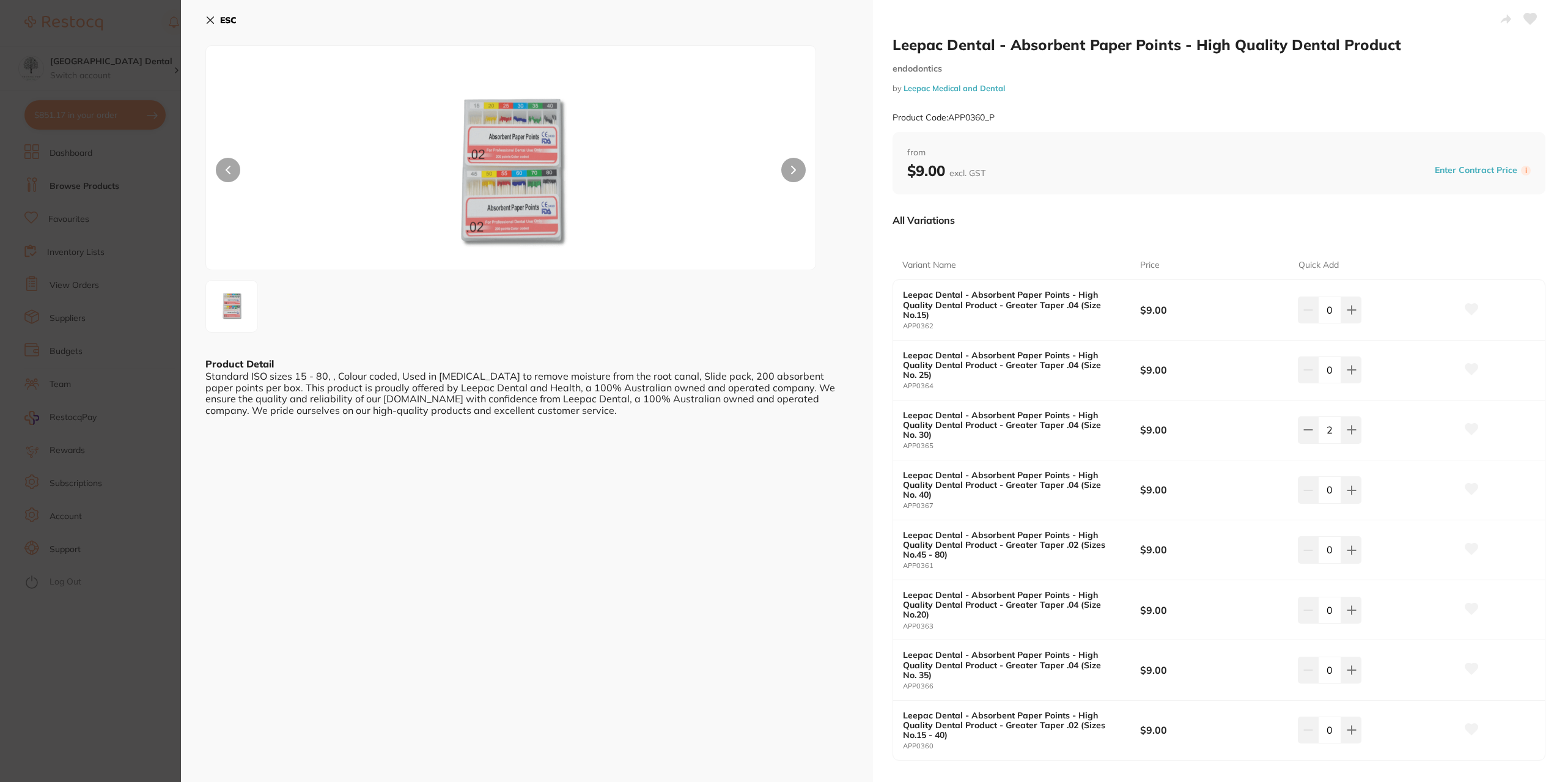
click at [32, 202] on section "Leepac Dental - Absorbent Paper Points - High Quality Dental Product endodontic…" at bounding box center [782, 391] width 1565 height 782
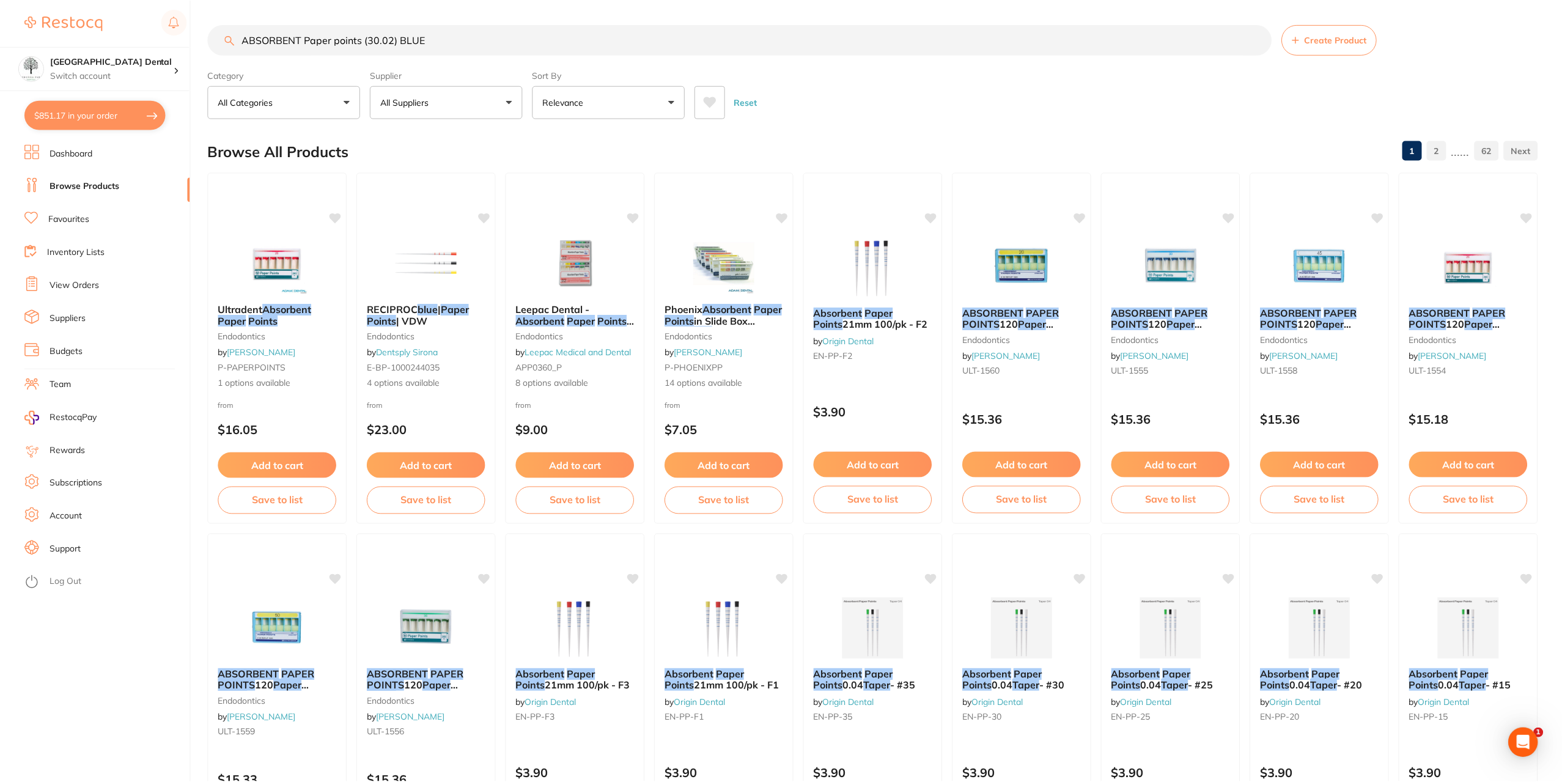
scroll to position [1, 0]
click at [377, 39] on input "ABSORBENT Paper points (30.02) BLUE" at bounding box center [740, 39] width 1064 height 31
click at [399, 38] on input "ABSORBENT Paper points (30.02) BLUE" at bounding box center [740, 39] width 1064 height 31
click at [366, 38] on input "ABSORBENT Paper points (30.02) BLUE" at bounding box center [740, 39] width 1064 height 31
click at [426, 110] on button "All Suppliers" at bounding box center [447, 101] width 153 height 33
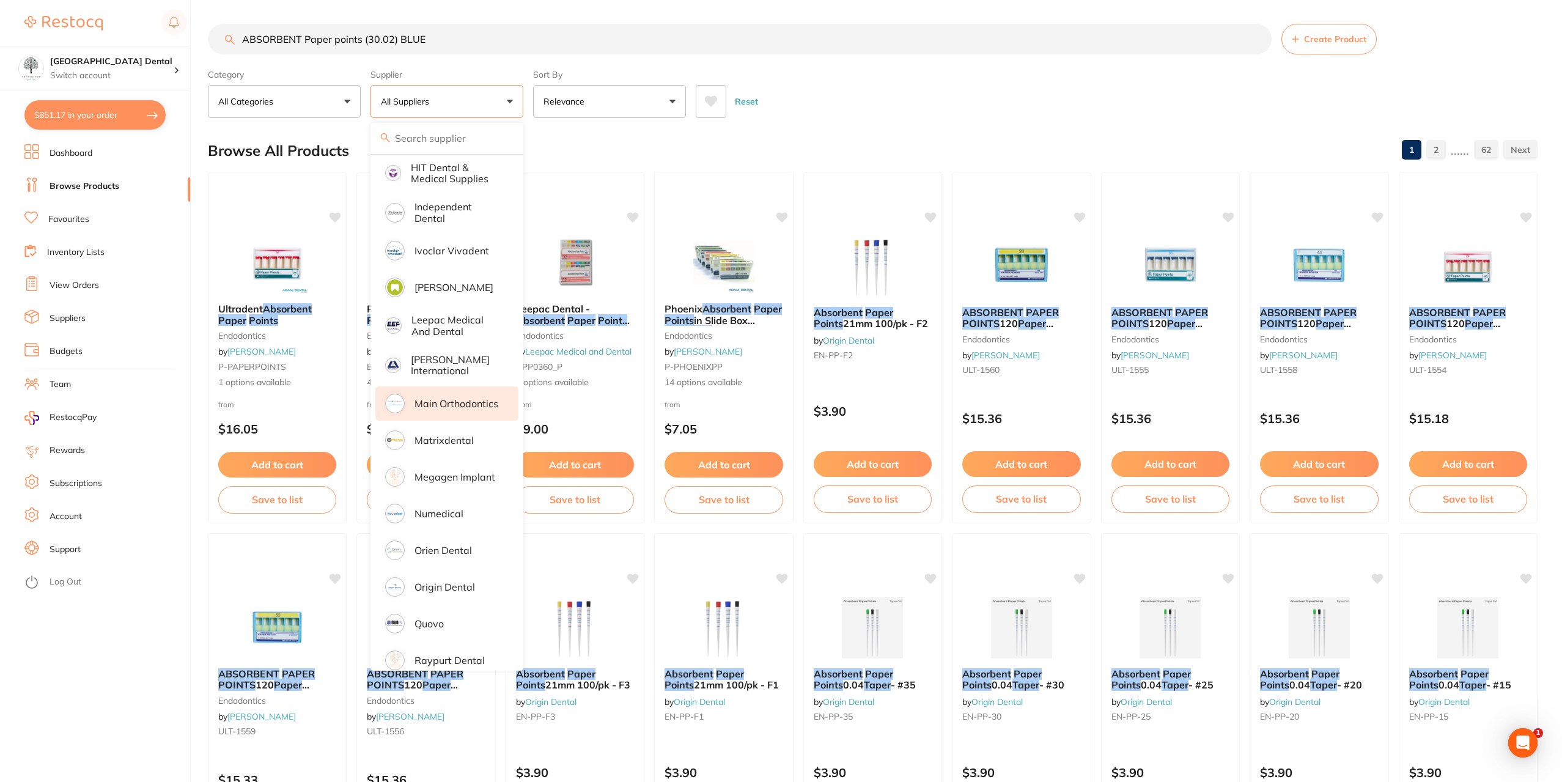
scroll to position [611, 0]
click at [435, 506] on p "Numedical" at bounding box center [439, 511] width 49 height 11
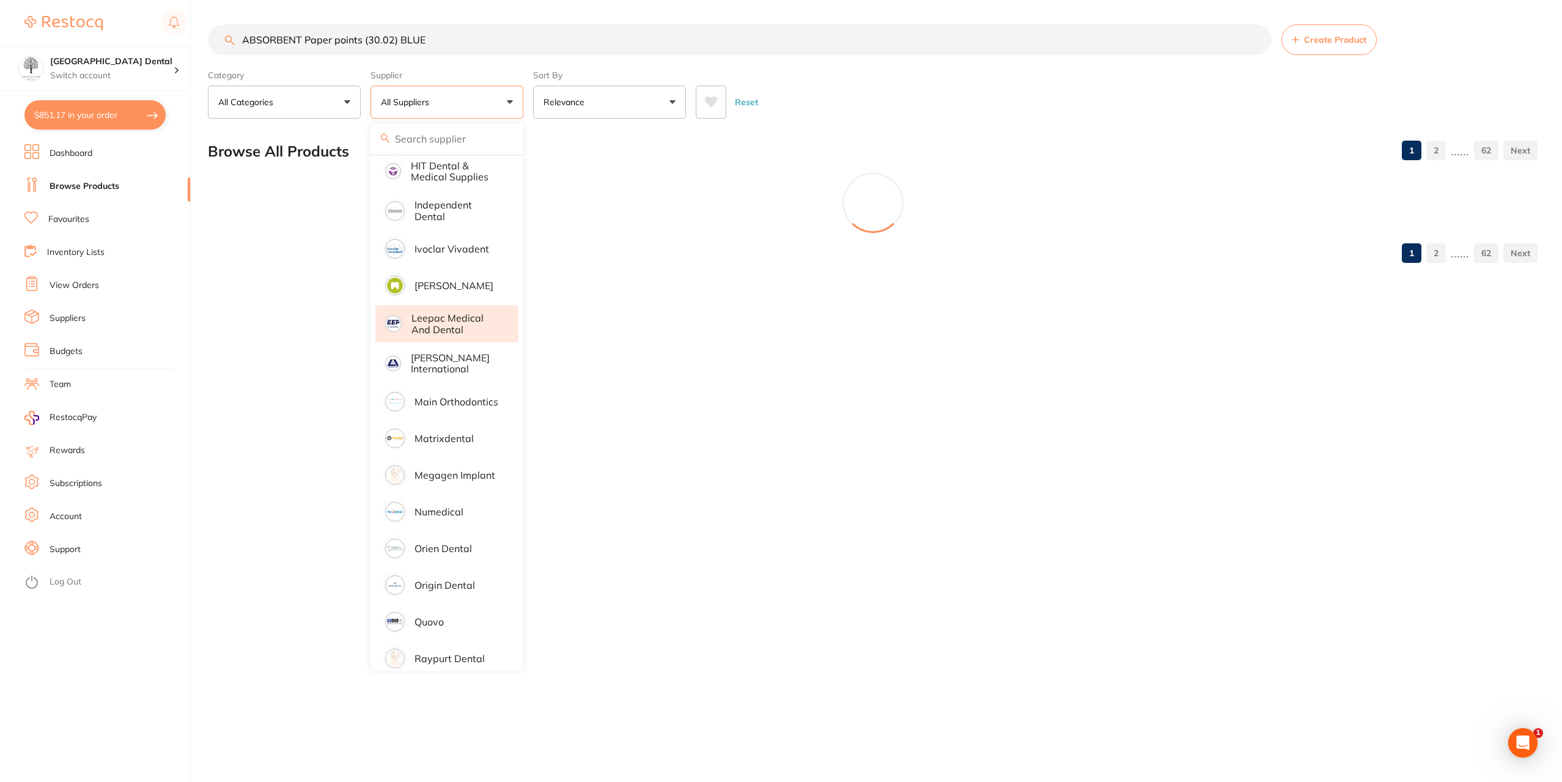
scroll to position [0, 0]
click at [473, 37] on input "ABSORBENT Paper points (30.02) BLUE" at bounding box center [741, 39] width 1066 height 31
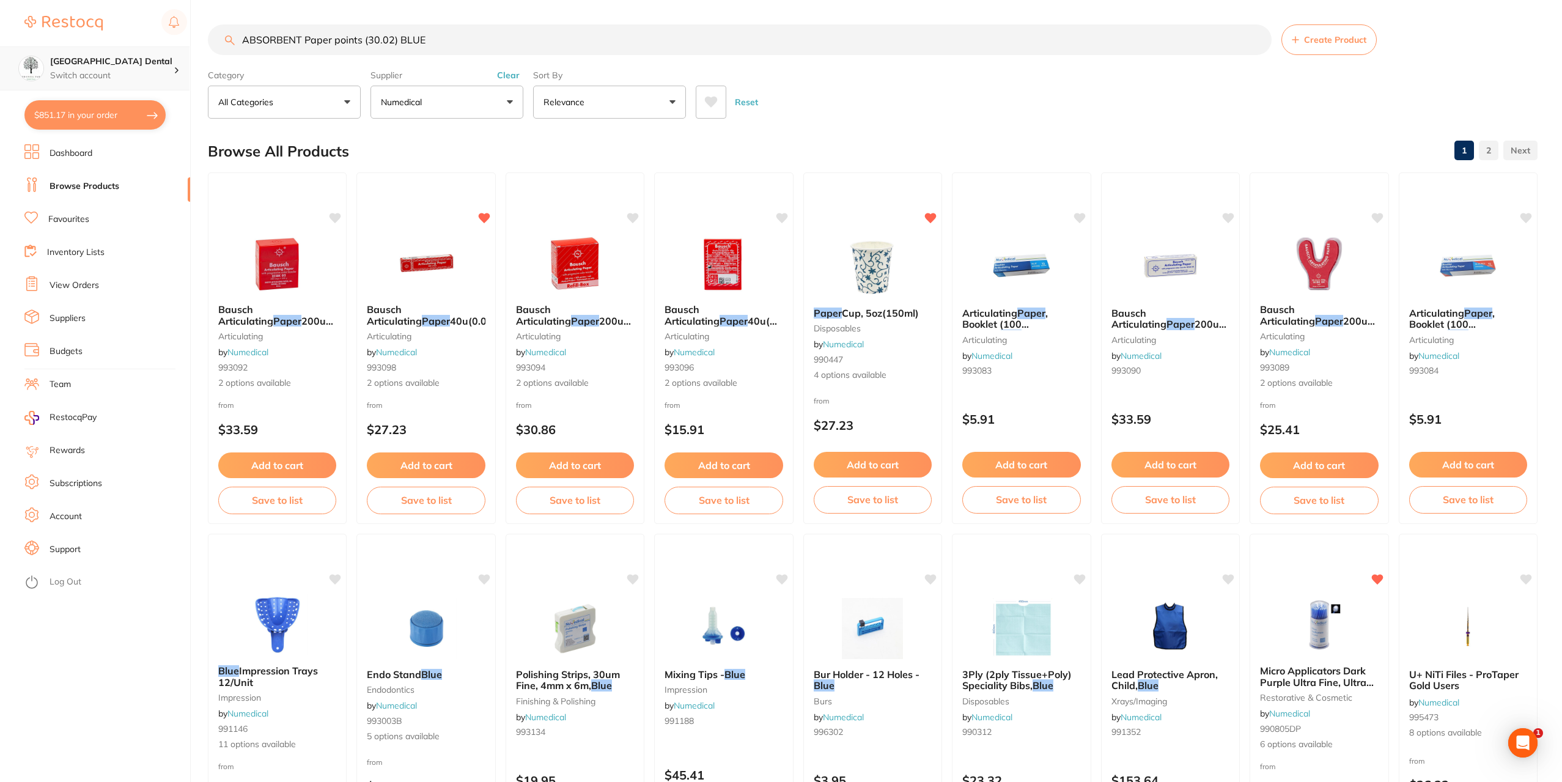
drag, startPoint x: 473, startPoint y: 37, endPoint x: 0, endPoint y: 51, distance: 473.5
click at [0, 51] on div "$851.17 [GEOGRAPHIC_DATA] Dental Switch account [GEOGRAPHIC_DATA] Dental $851.1…" at bounding box center [781, 391] width 1562 height 782
type input "PAPER POINTS"
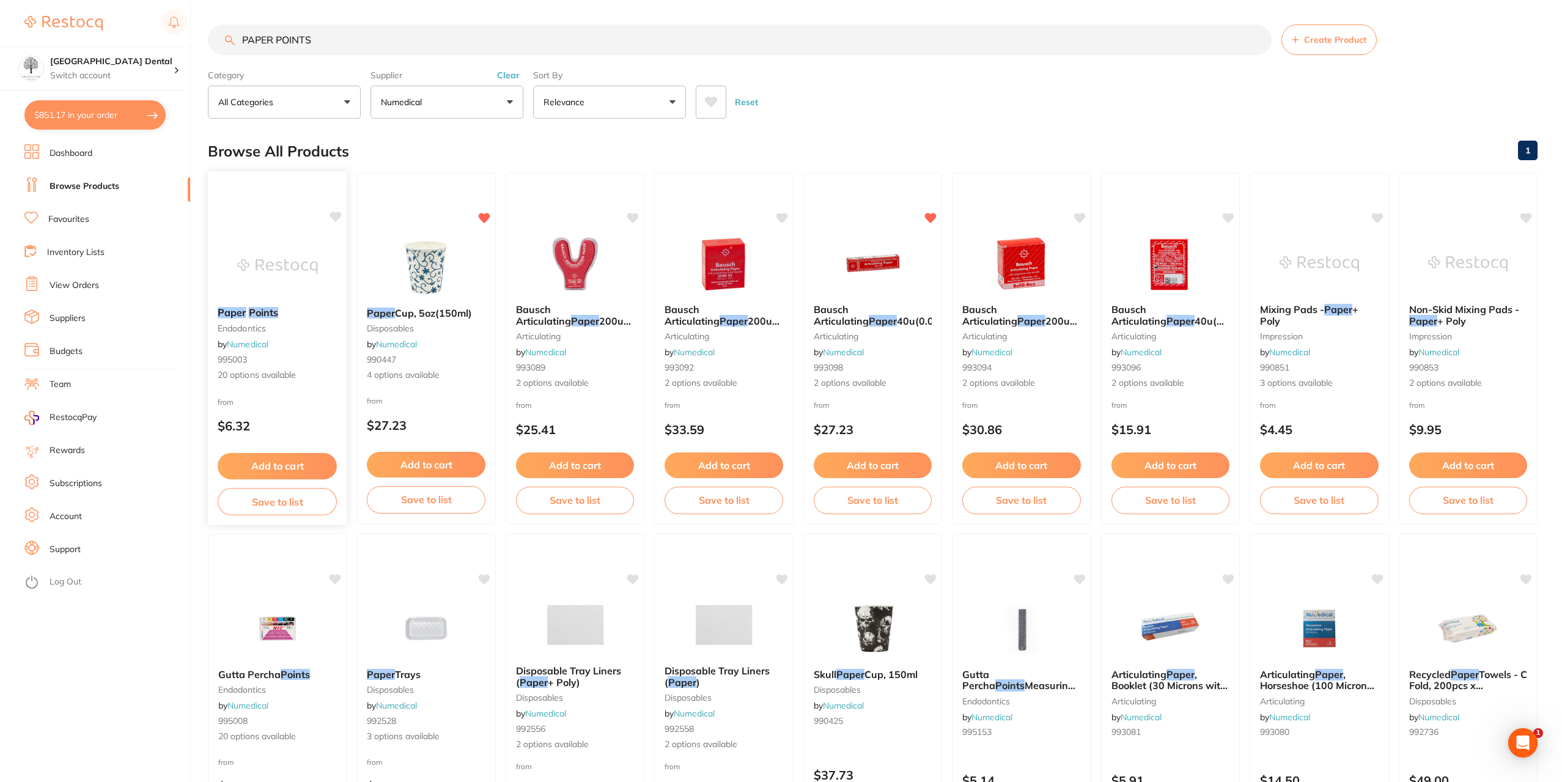
click at [262, 323] on small "endodontics" at bounding box center [277, 328] width 119 height 10
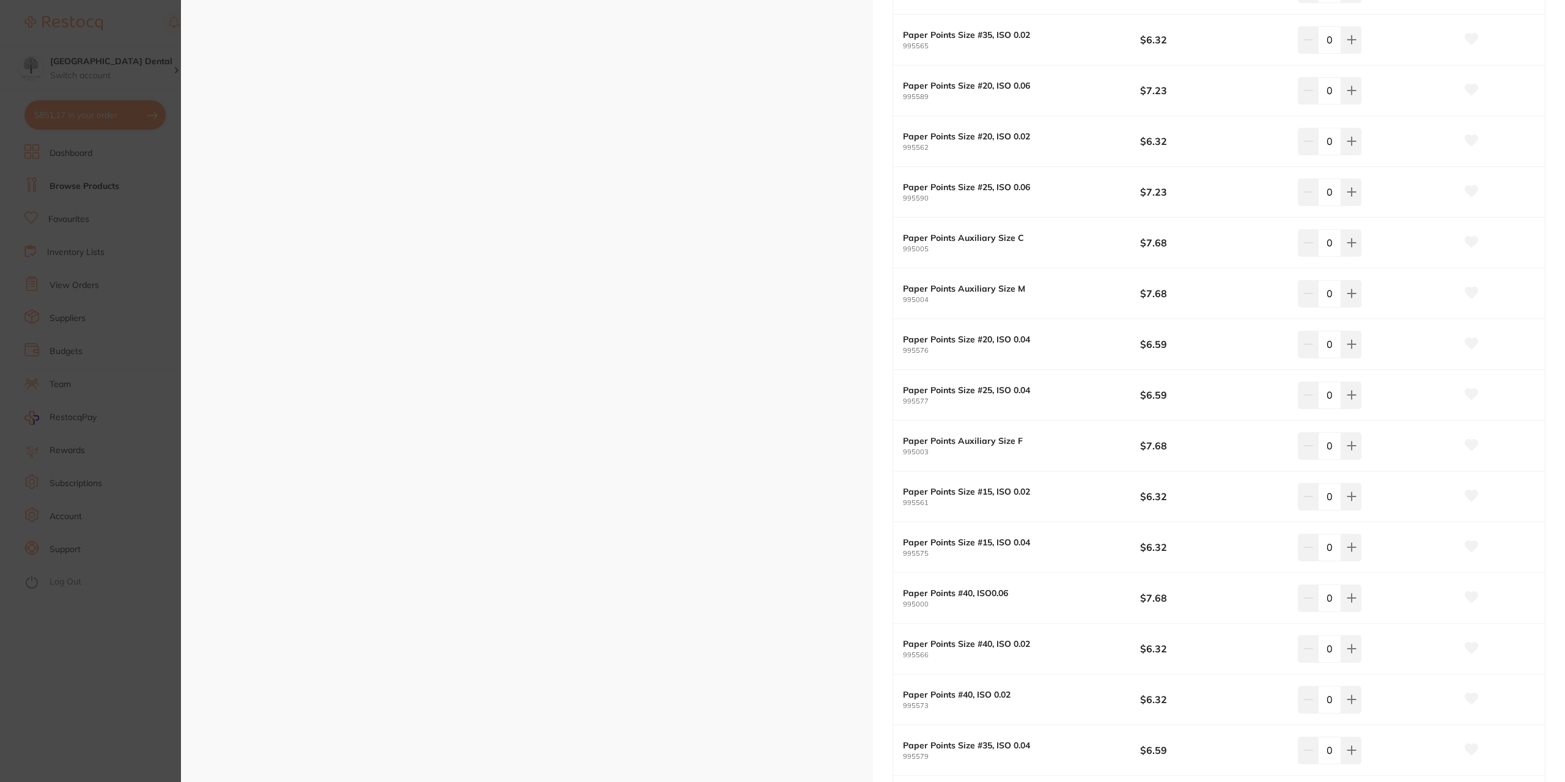
scroll to position [550, 0]
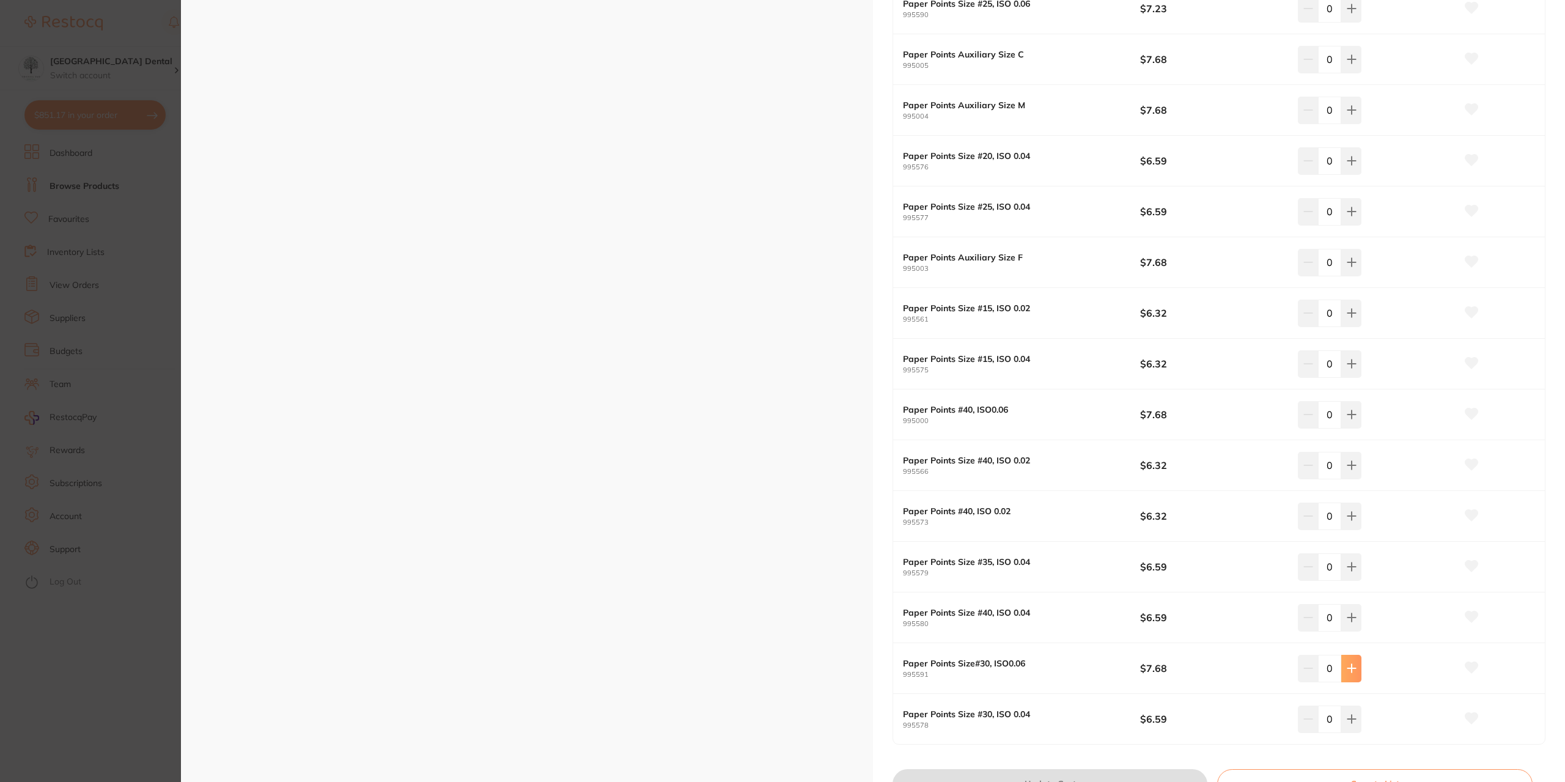
click at [1343, 671] on button at bounding box center [1352, 668] width 20 height 27
click at [1347, 670] on icon at bounding box center [1352, 668] width 10 height 10
type input "2"
click at [1471, 666] on icon at bounding box center [1472, 667] width 13 height 11
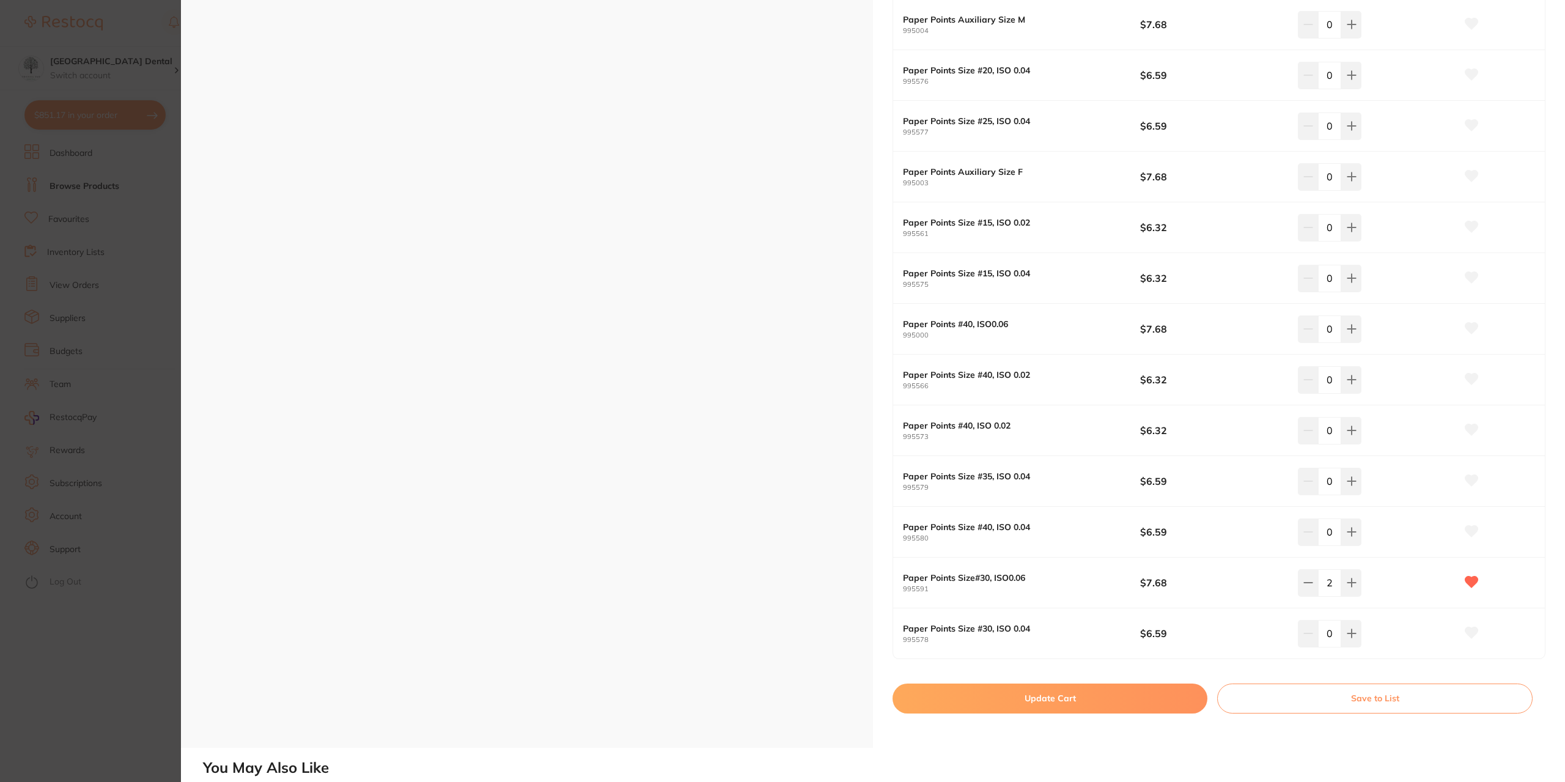
scroll to position [673, 0]
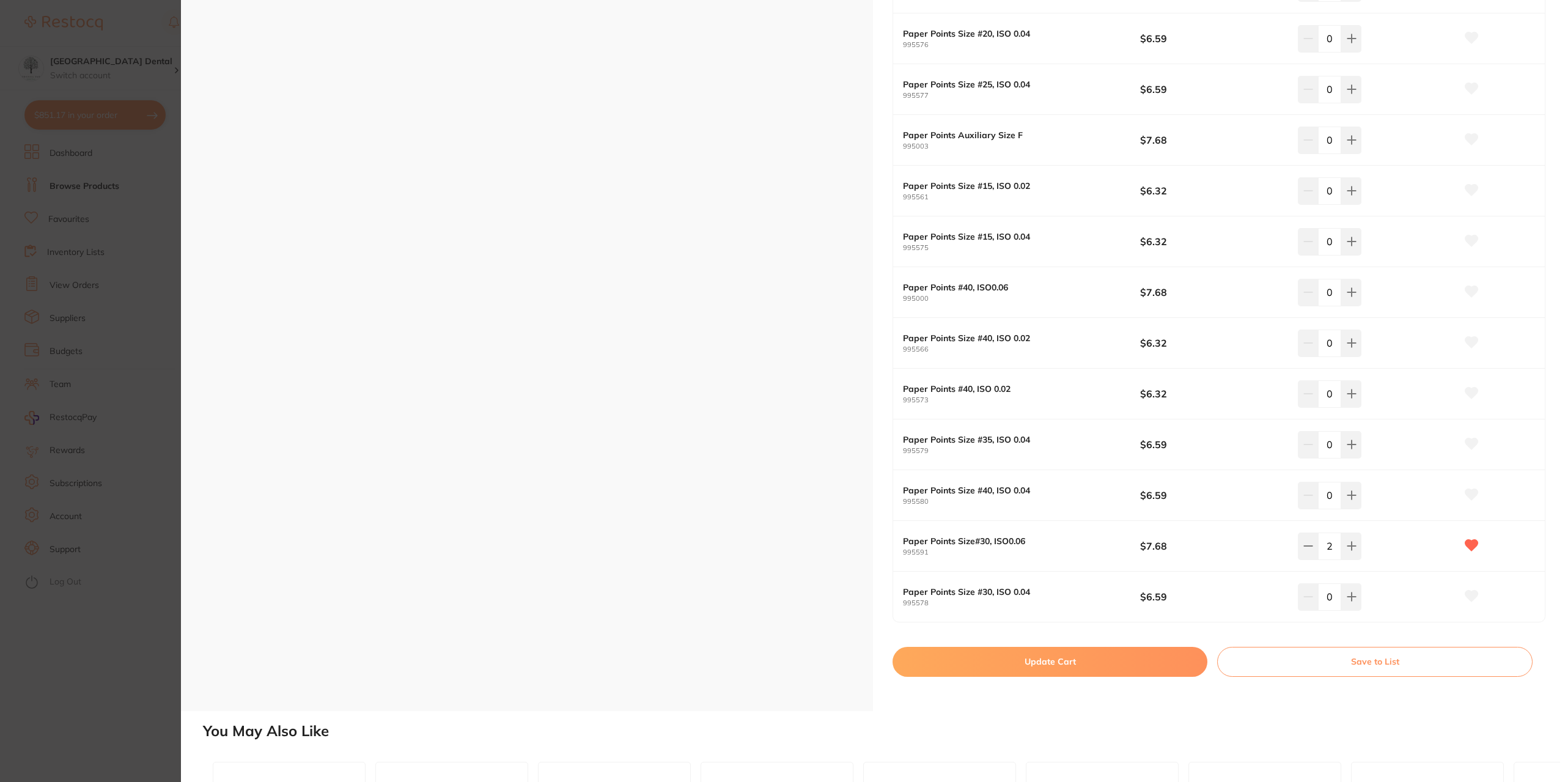
click at [1104, 666] on button "Update Cart" at bounding box center [1050, 661] width 315 height 29
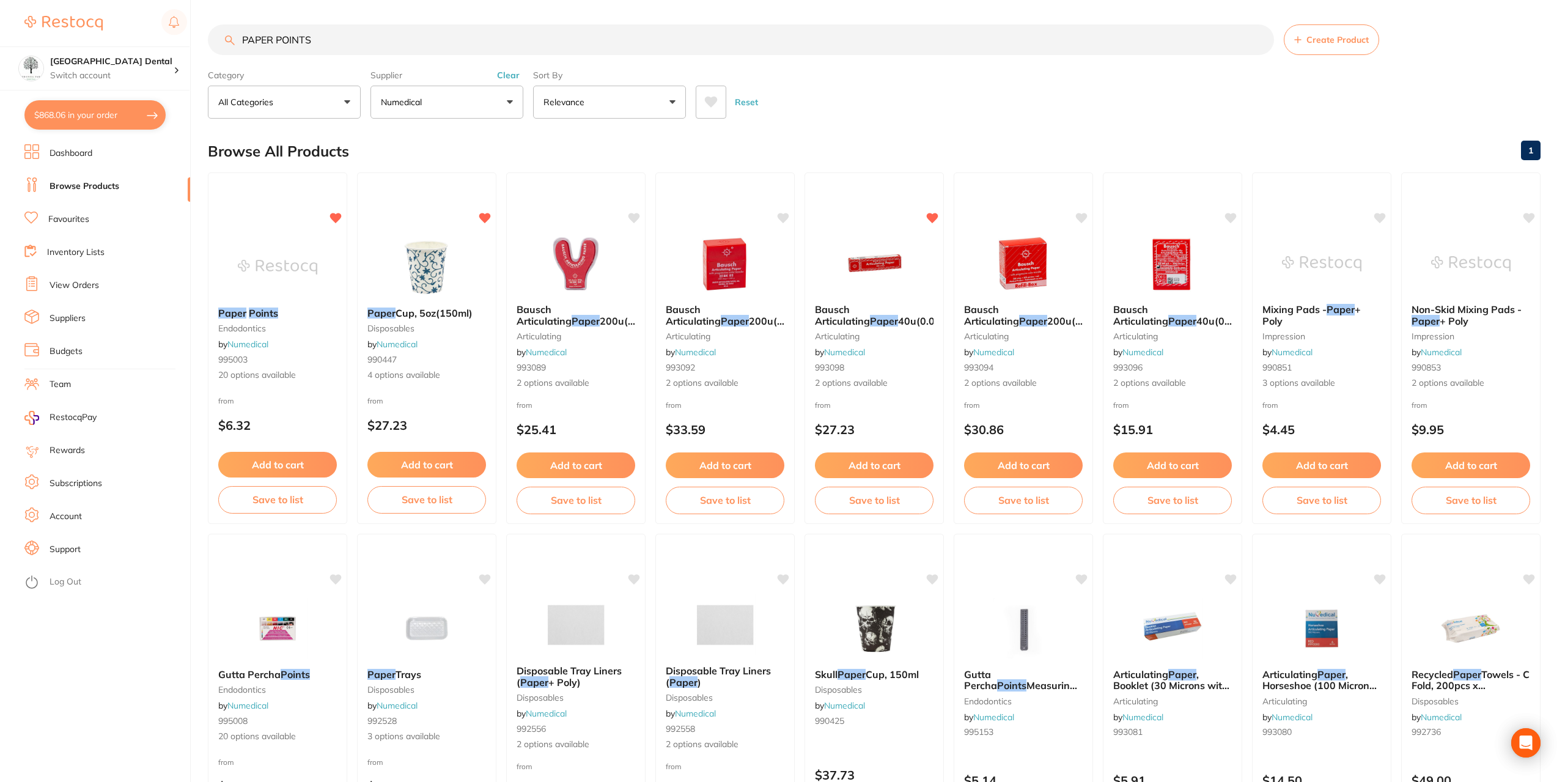
checkbox input "false"
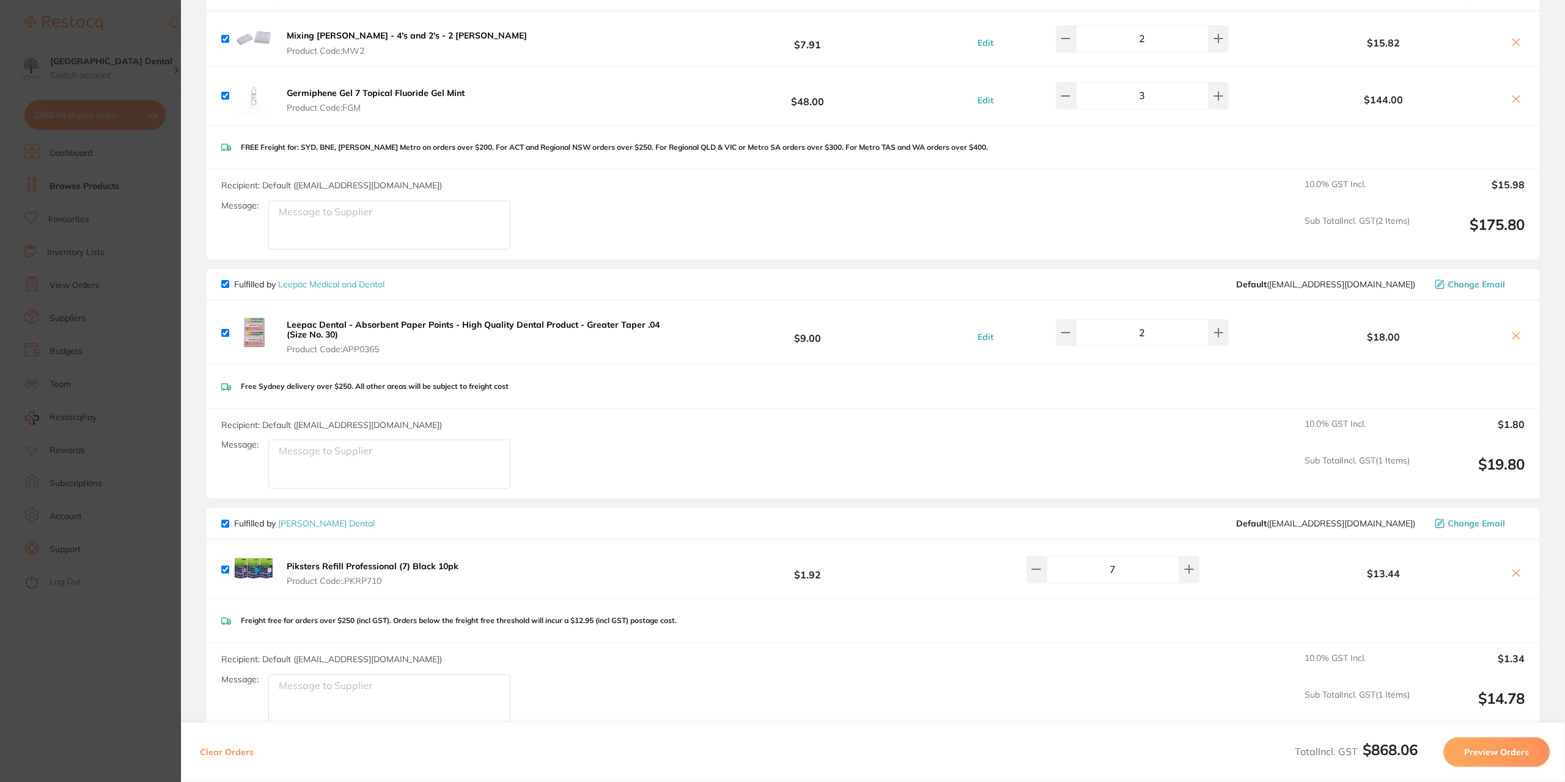
scroll to position [978, 0]
click at [1516, 332] on icon at bounding box center [1516, 335] width 7 height 7
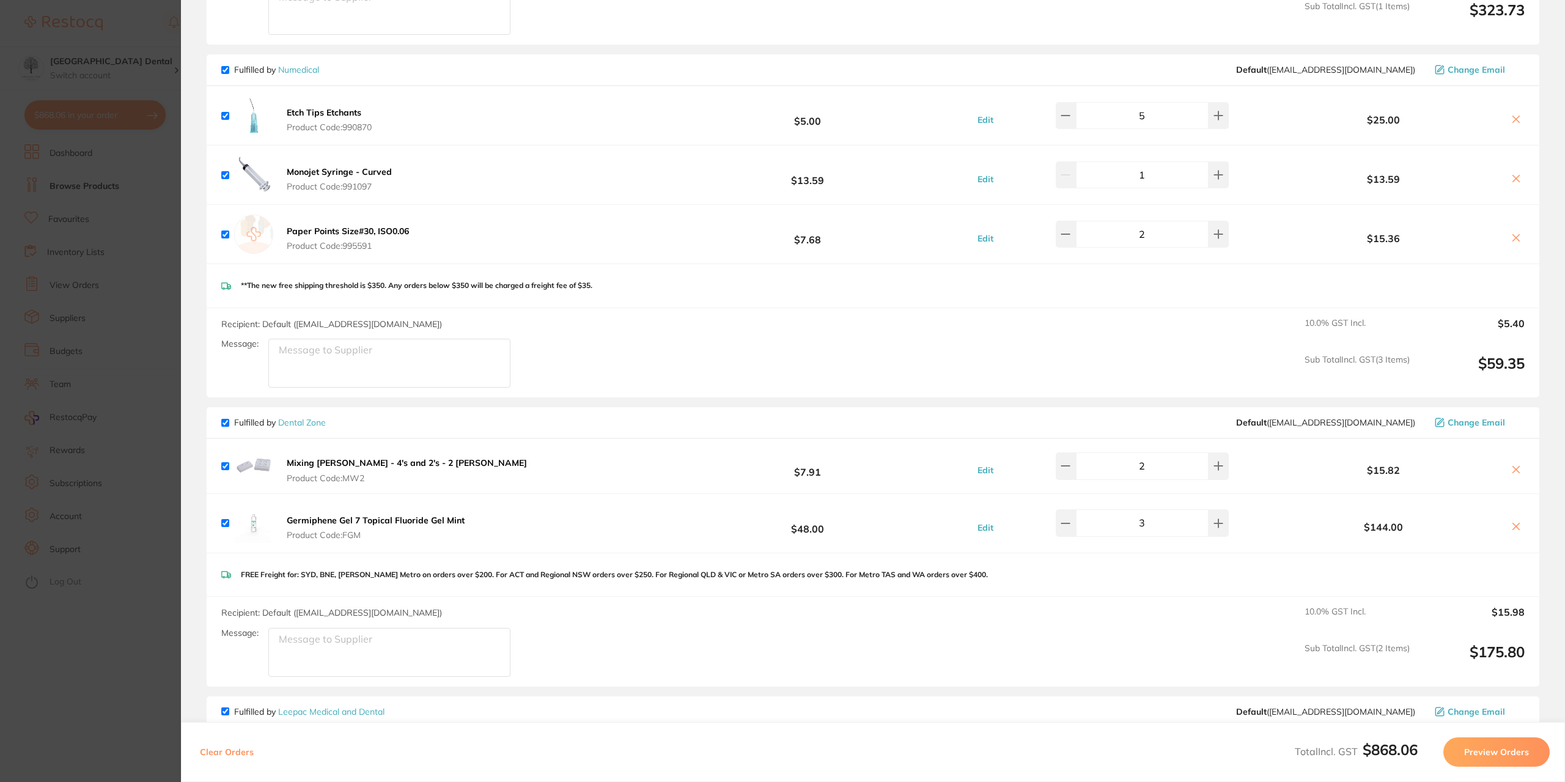
scroll to position [795, 0]
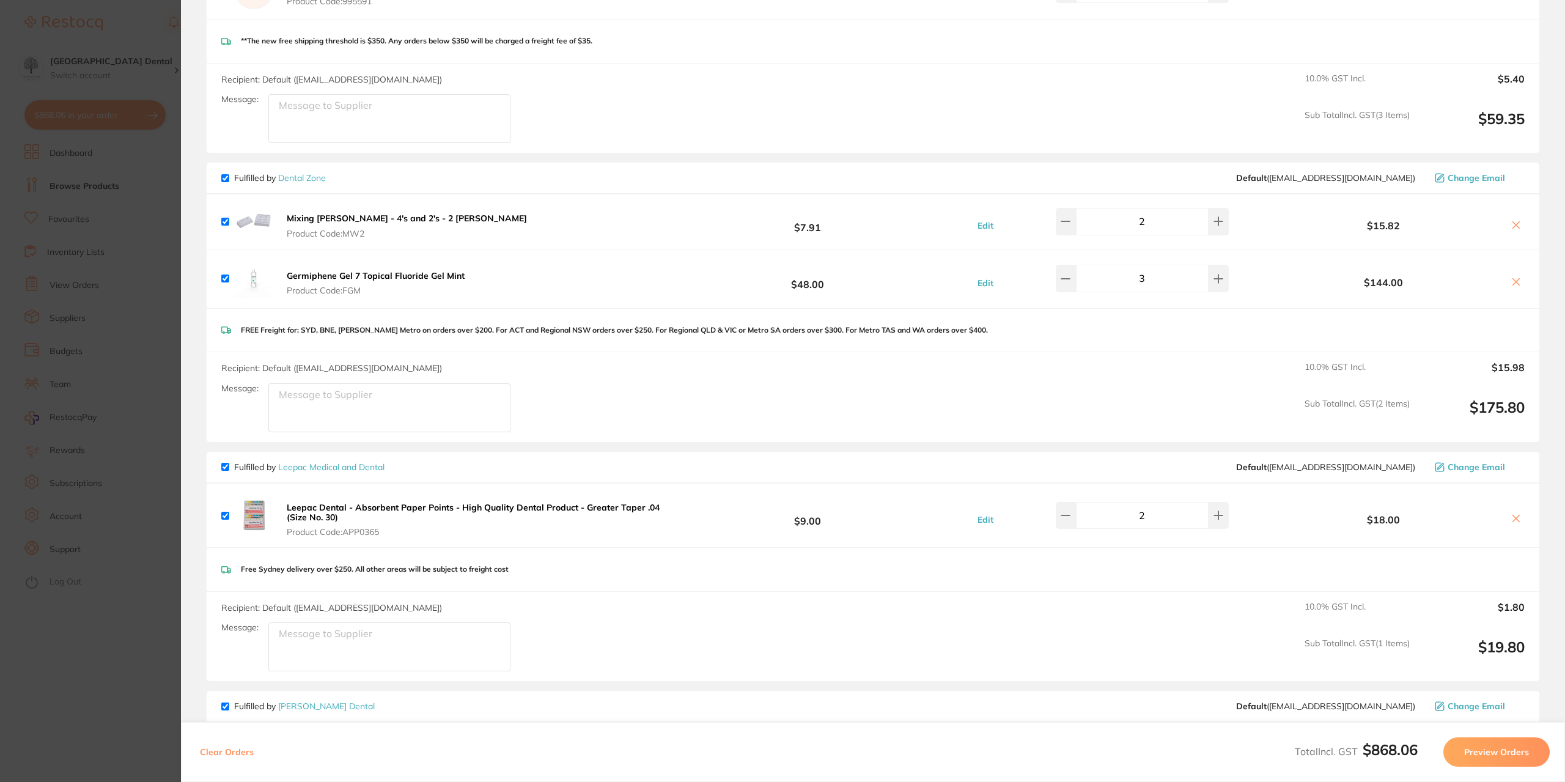
click at [1512, 517] on icon at bounding box center [1517, 519] width 10 height 10
click at [1512, 515] on icon at bounding box center [1517, 519] width 10 height 10
click at [1513, 515] on icon at bounding box center [1517, 519] width 10 height 10
checkbox input "true"
click at [156, 470] on section "Update RRP Set your pre negotiated price for this item. Item Agreed RRP (excl. …" at bounding box center [782, 391] width 1565 height 782
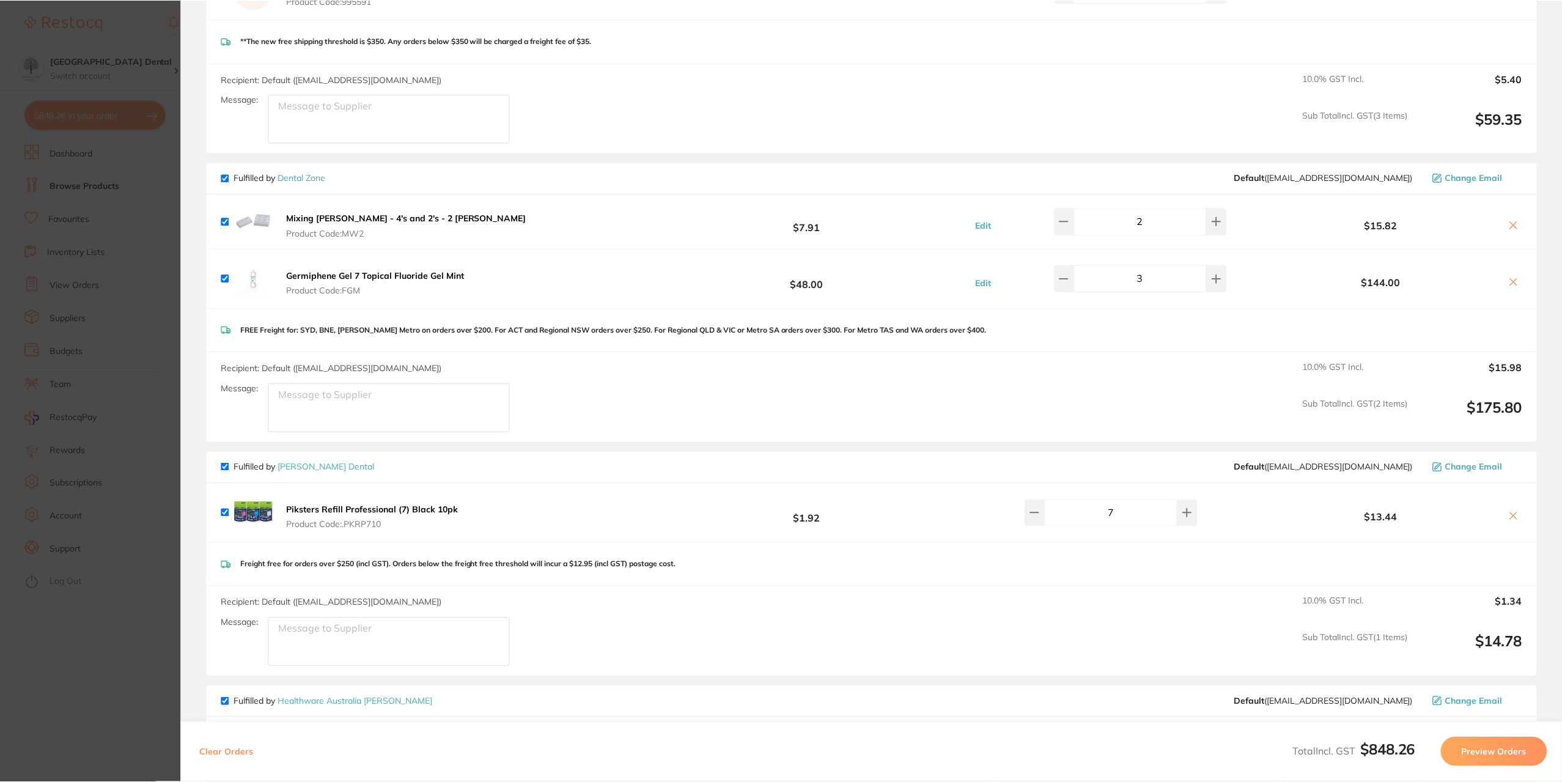
scroll to position [1, 0]
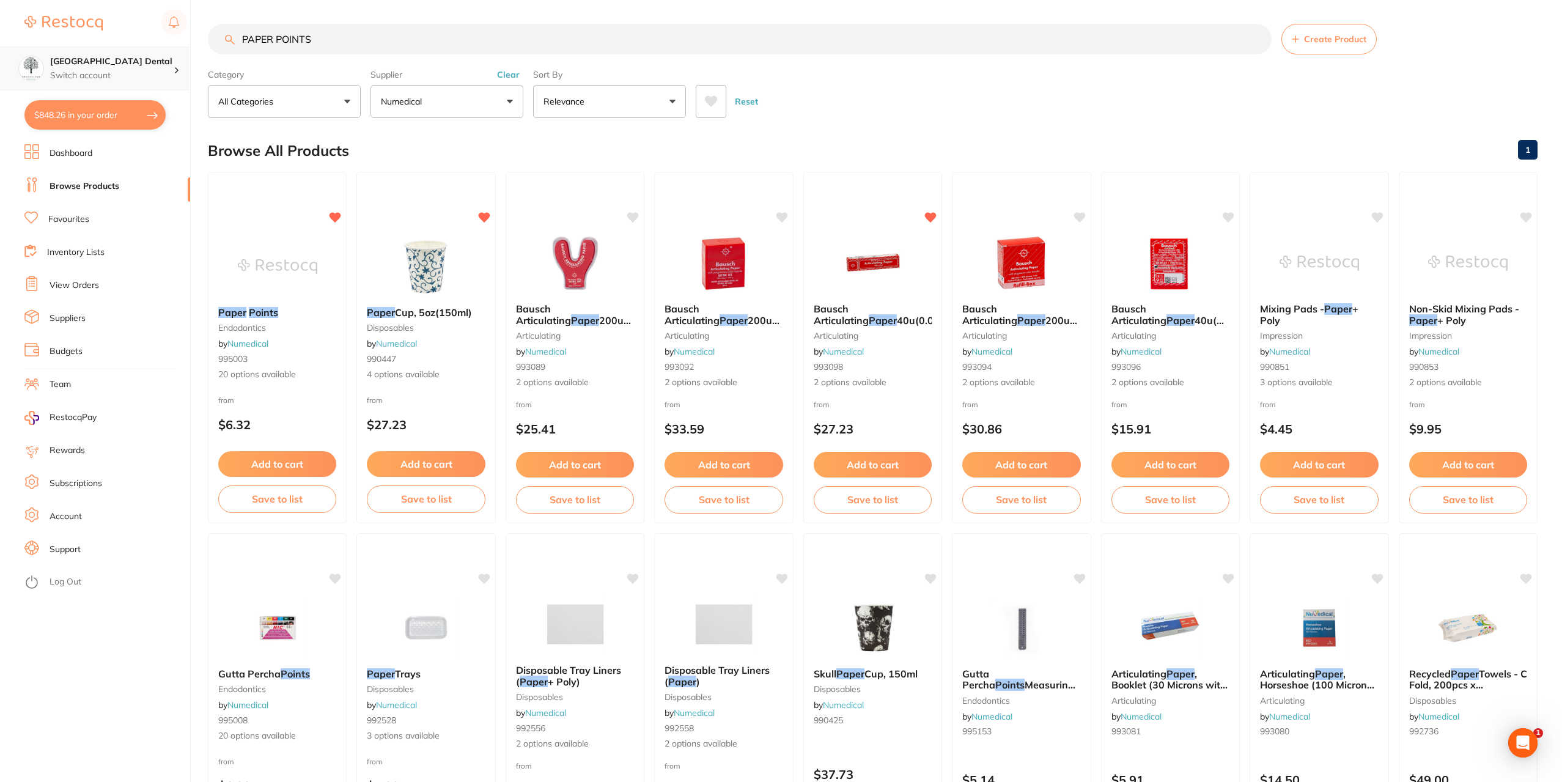
drag, startPoint x: 319, startPoint y: 39, endPoint x: 0, endPoint y: 64, distance: 320.1
click at [0, 64] on div "$848.26 Yeronga Park Dental Switch account Yeronga Park Dental $848.26 in your …" at bounding box center [781, 390] width 1562 height 782
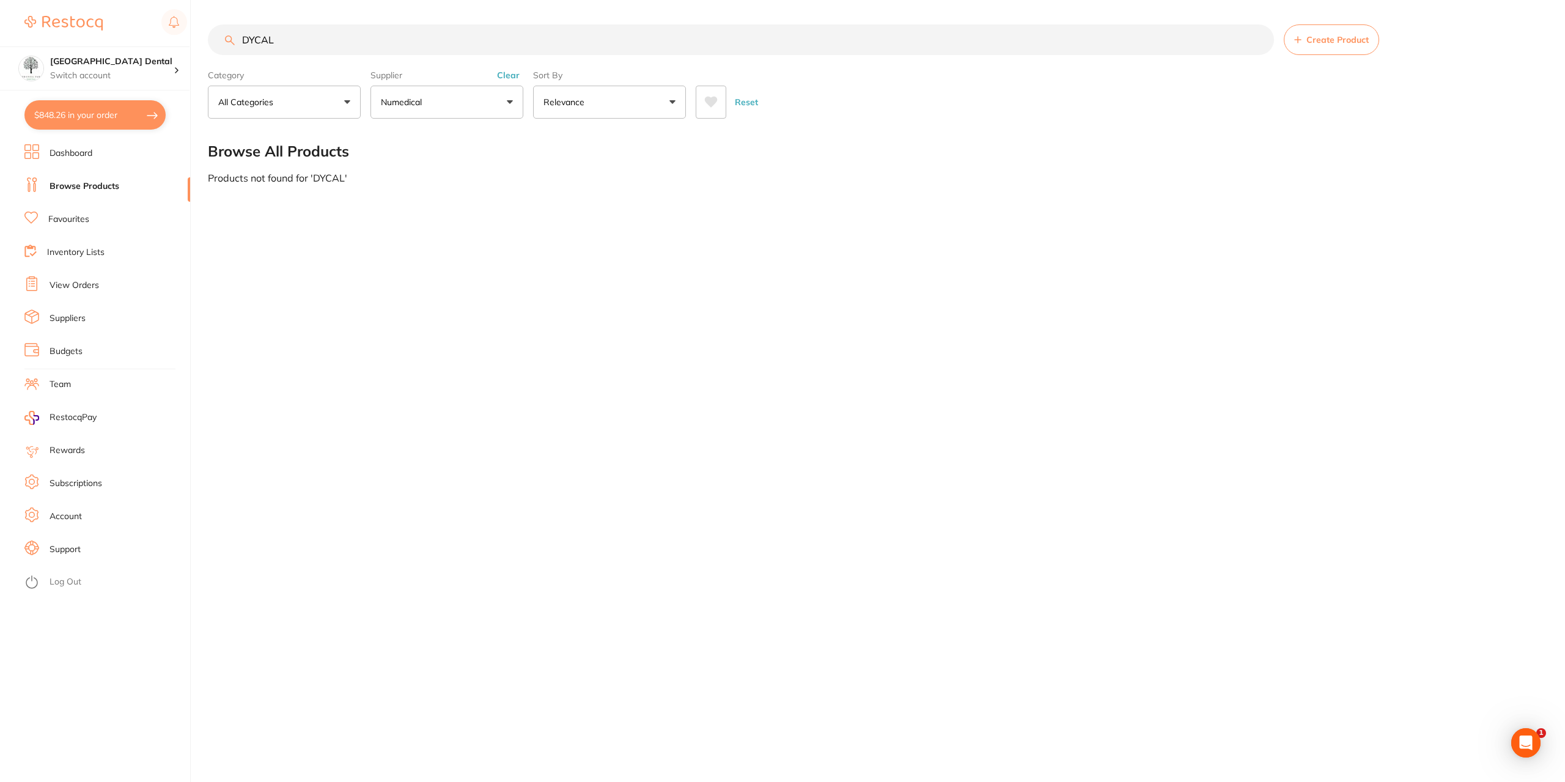
scroll to position [95, 0]
click at [495, 92] on button "Numedical" at bounding box center [447, 102] width 153 height 33
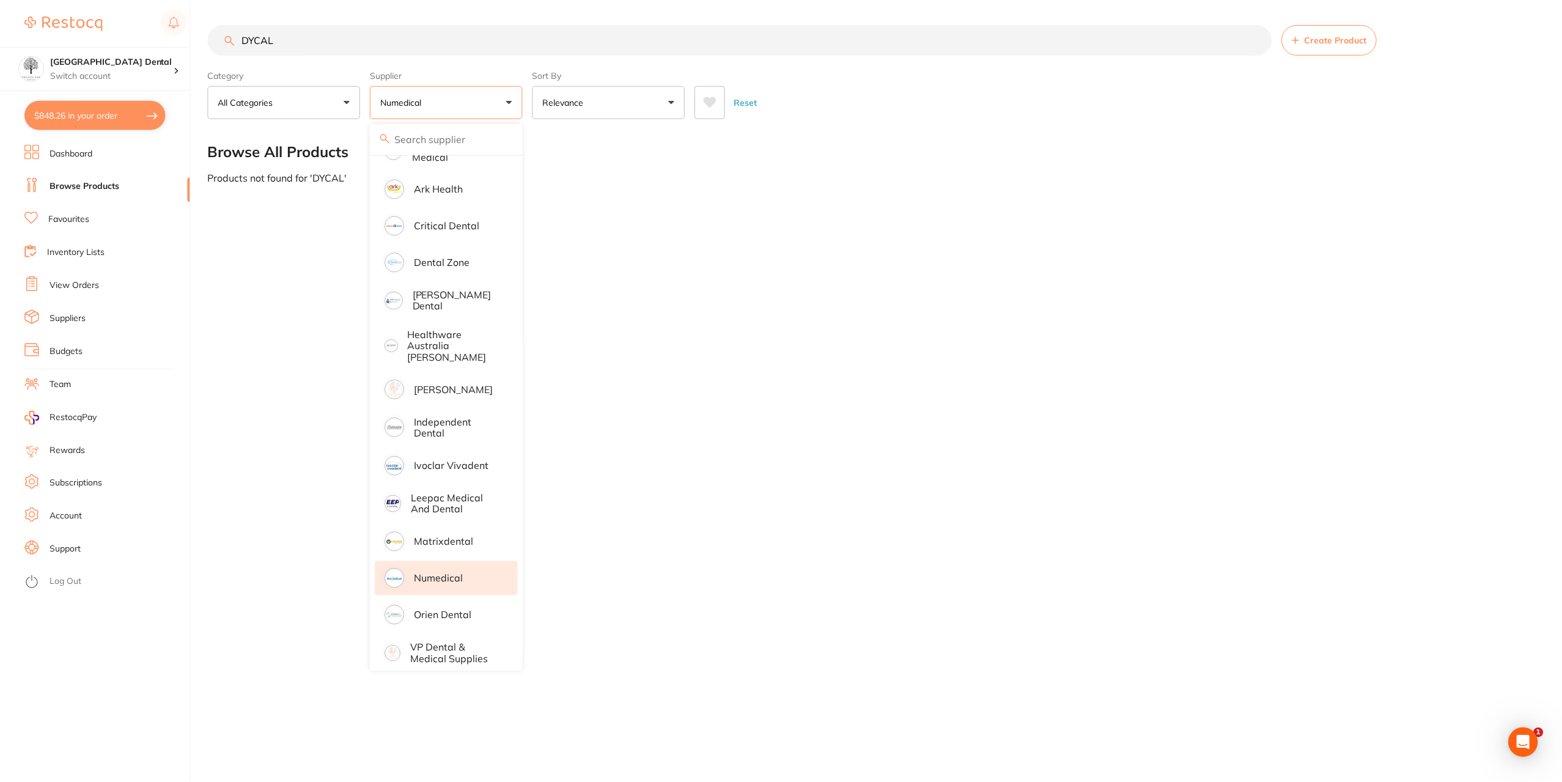
scroll to position [0, 0]
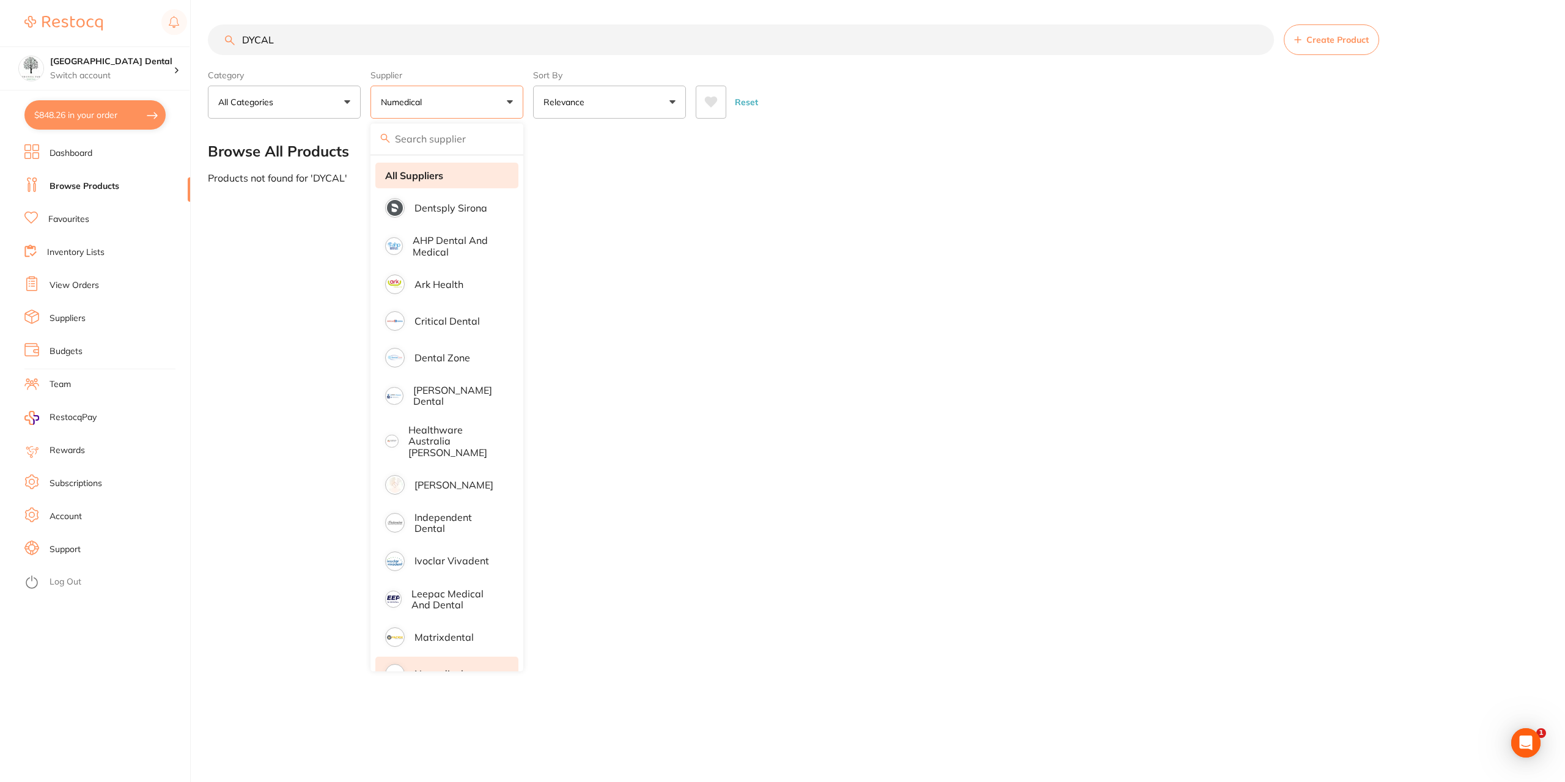
click at [448, 175] on li "All Suppliers" at bounding box center [446, 176] width 143 height 26
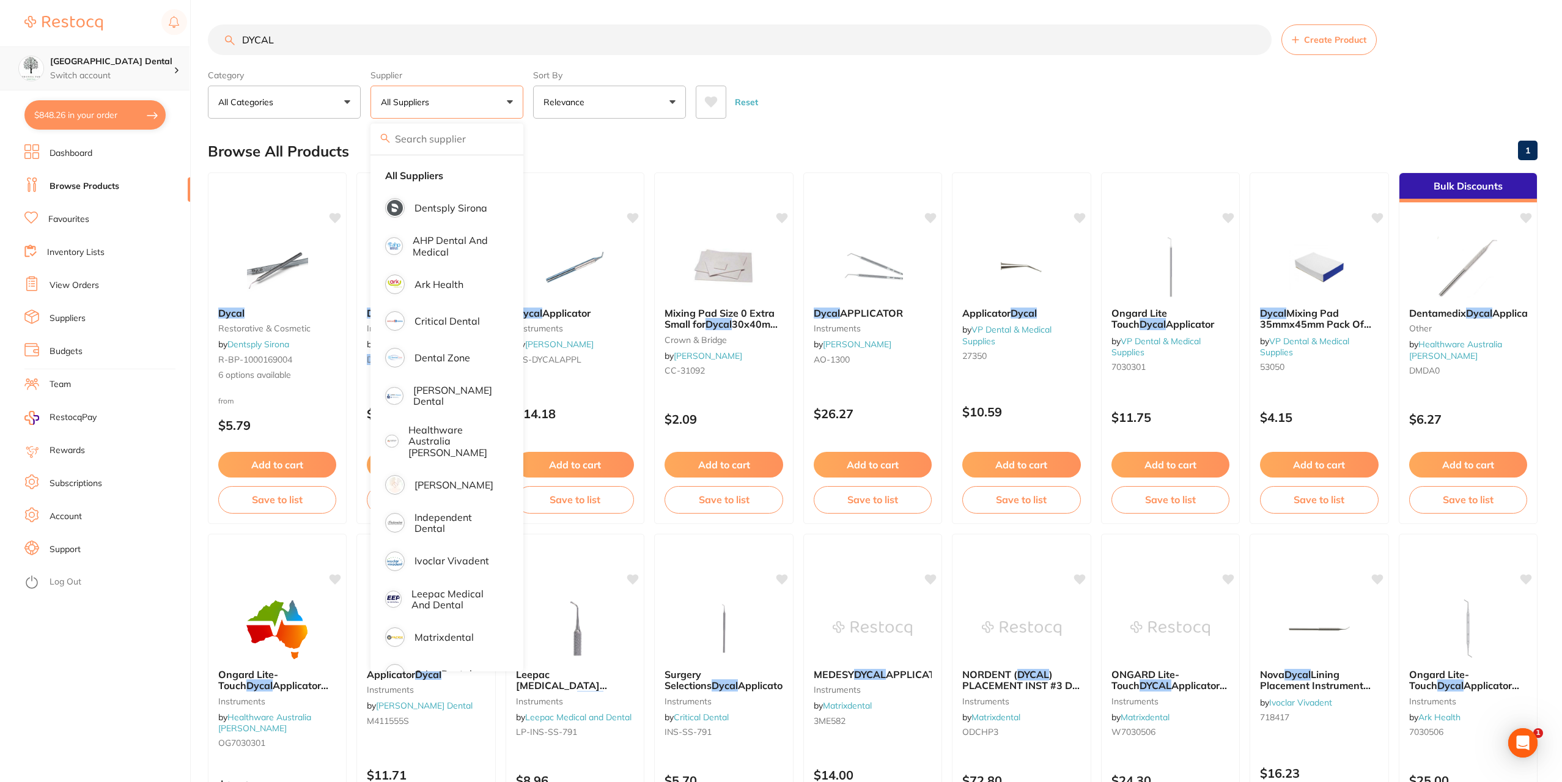
drag, startPoint x: 312, startPoint y: 46, endPoint x: 0, endPoint y: 53, distance: 312.5
click at [0, 51] on div "$848.26 Yeronga Park Dental Switch account Yeronga Park Dental $848.26 in your …" at bounding box center [781, 391] width 1562 height 782
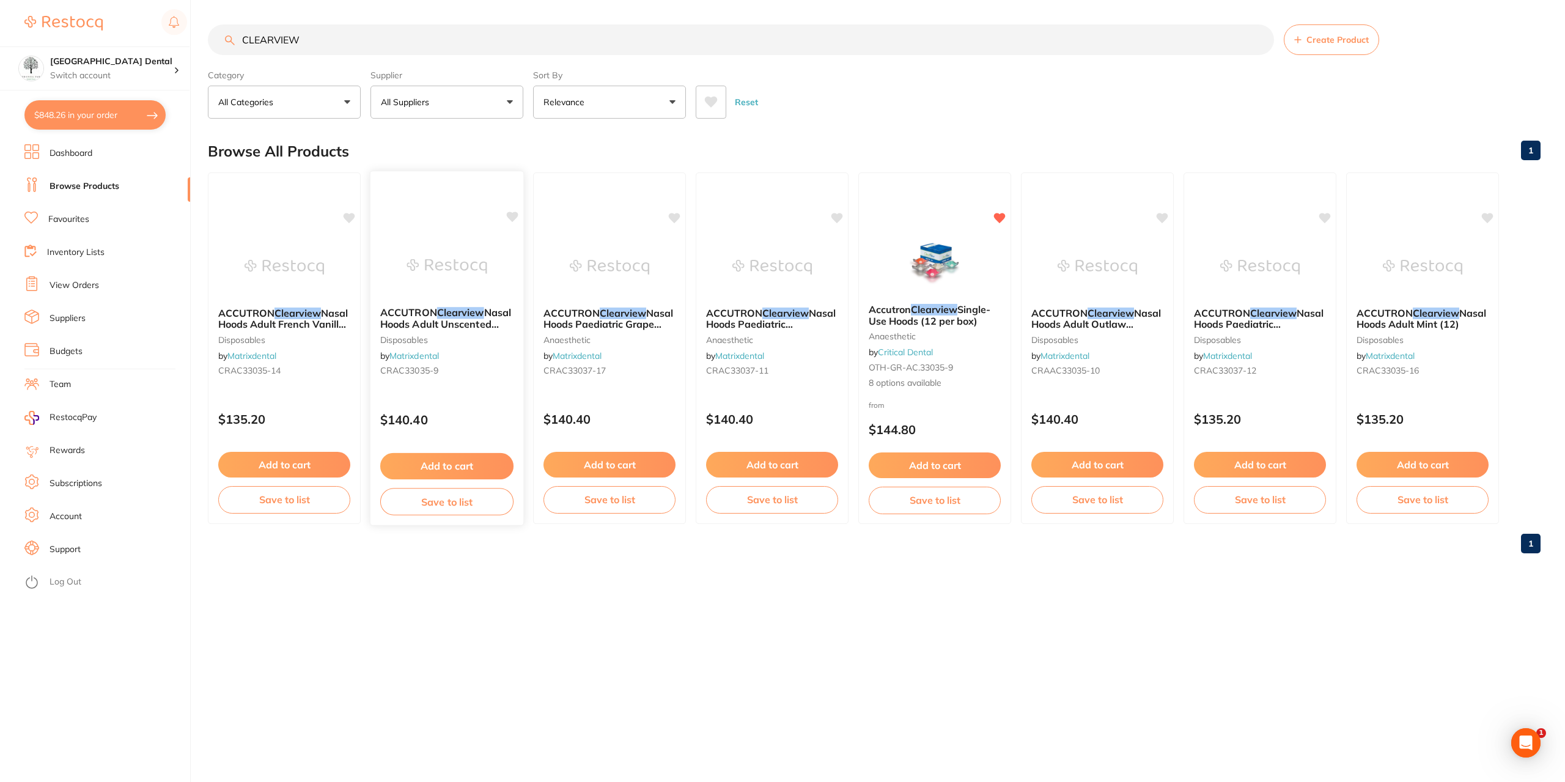
type input "CLEARVIEW"
click at [416, 308] on span "ACCUTRON" at bounding box center [408, 312] width 57 height 12
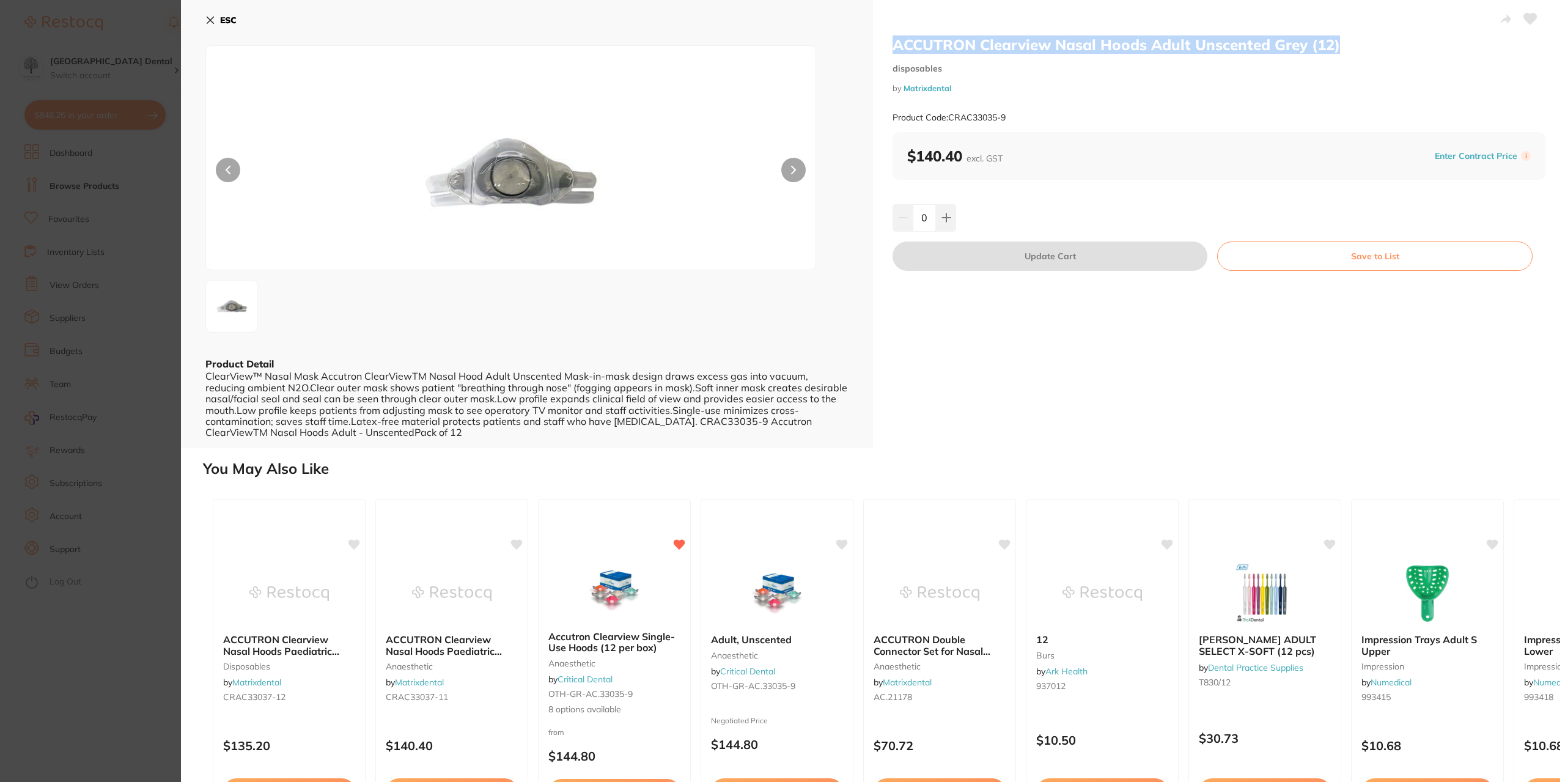
drag, startPoint x: 1346, startPoint y: 43, endPoint x: 885, endPoint y: 43, distance: 460.4
click at [885, 43] on div "ACCUTRON Clearview Nasal Hoods Adult Unscented Grey (12) disposables by Matrixd…" at bounding box center [1219, 224] width 692 height 448
copy h2 "ACCUTRON Clearview Nasal Hoods Adult Unscented Grey (12)"
click at [954, 215] on button at bounding box center [946, 217] width 20 height 27
type input "1"
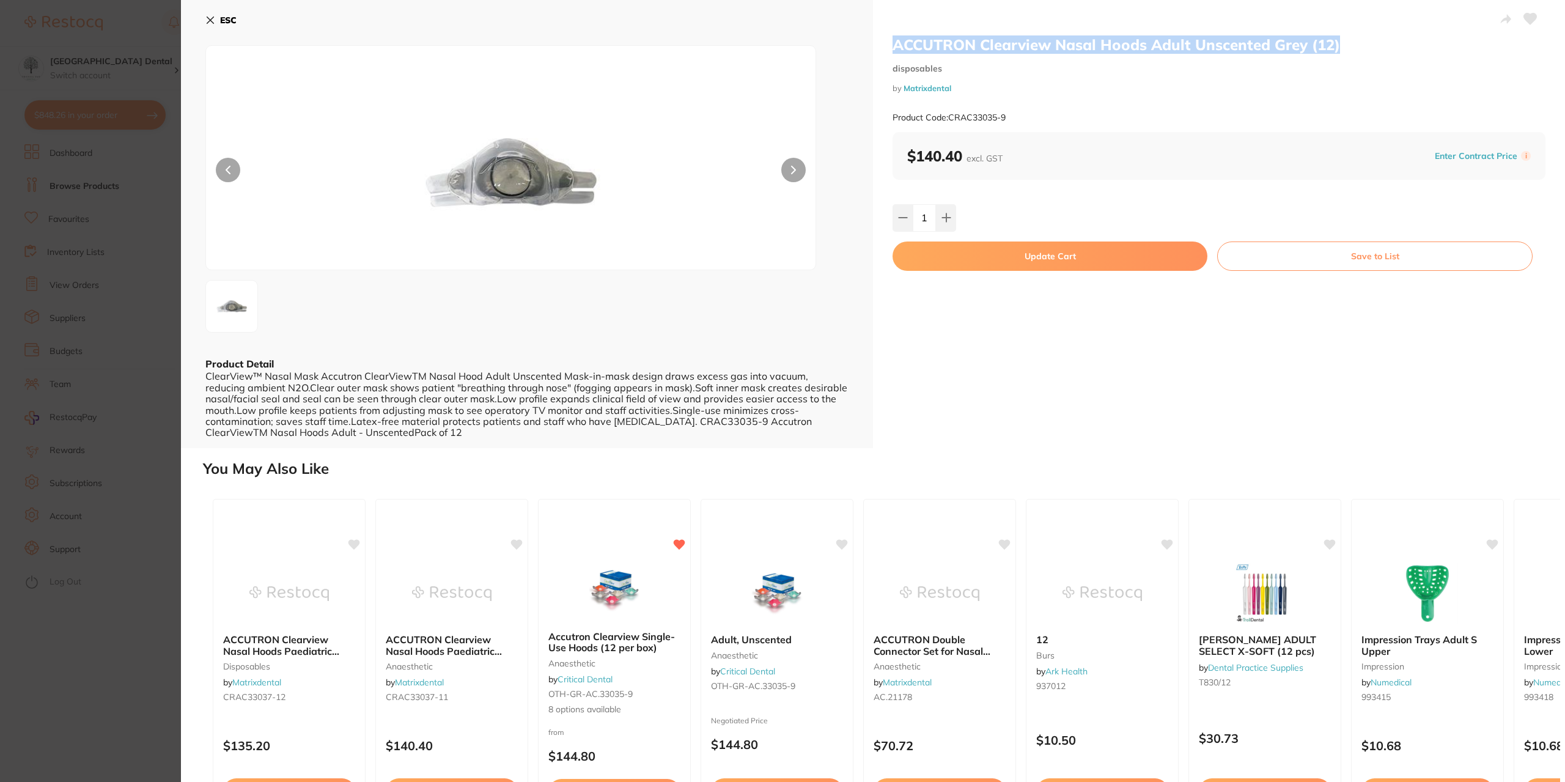
click at [1134, 249] on button "Update Cart" at bounding box center [1050, 256] width 315 height 29
checkbox input "false"
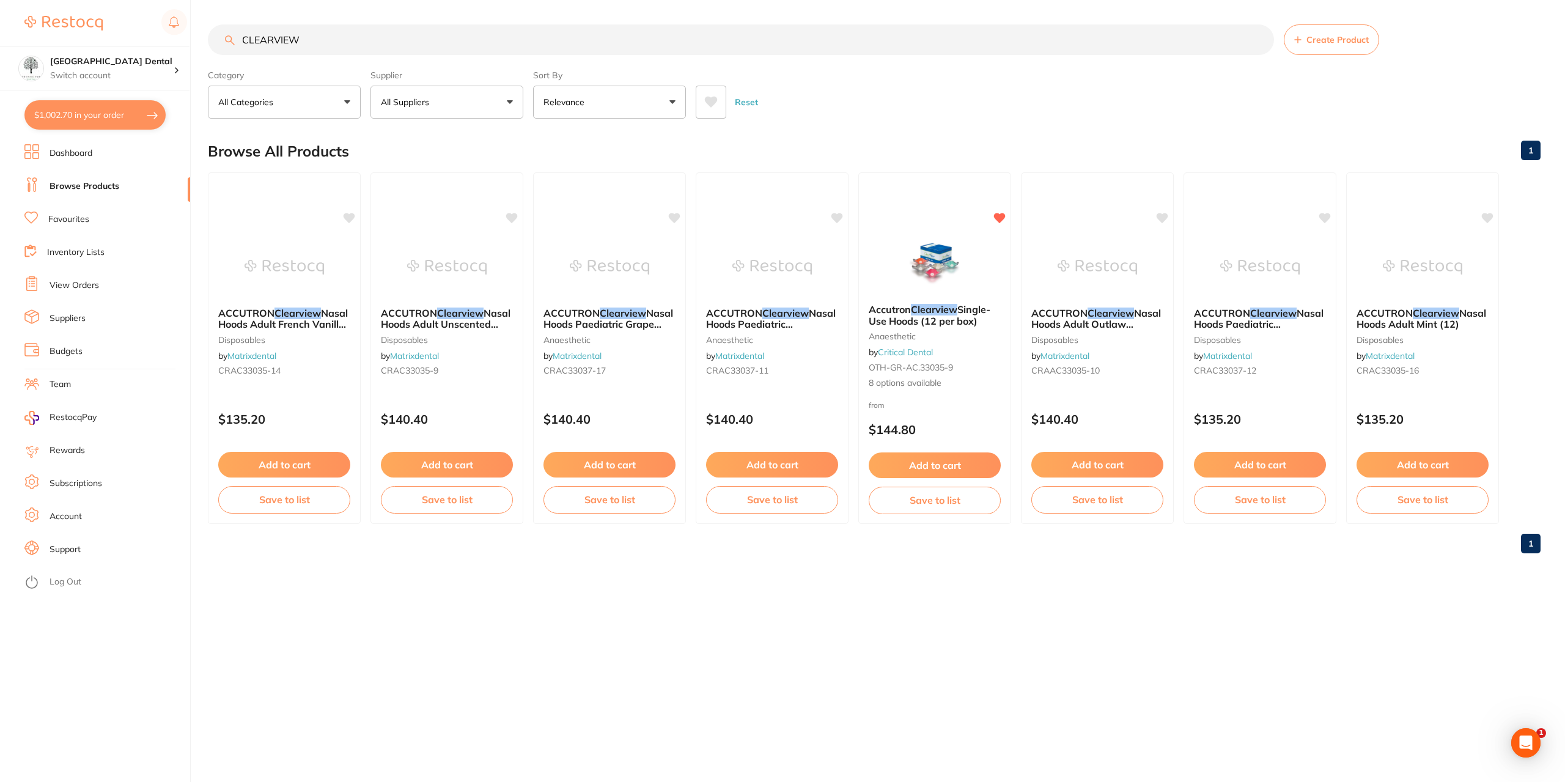
click at [76, 106] on button "$1,002.70 in your order" at bounding box center [94, 114] width 141 height 29
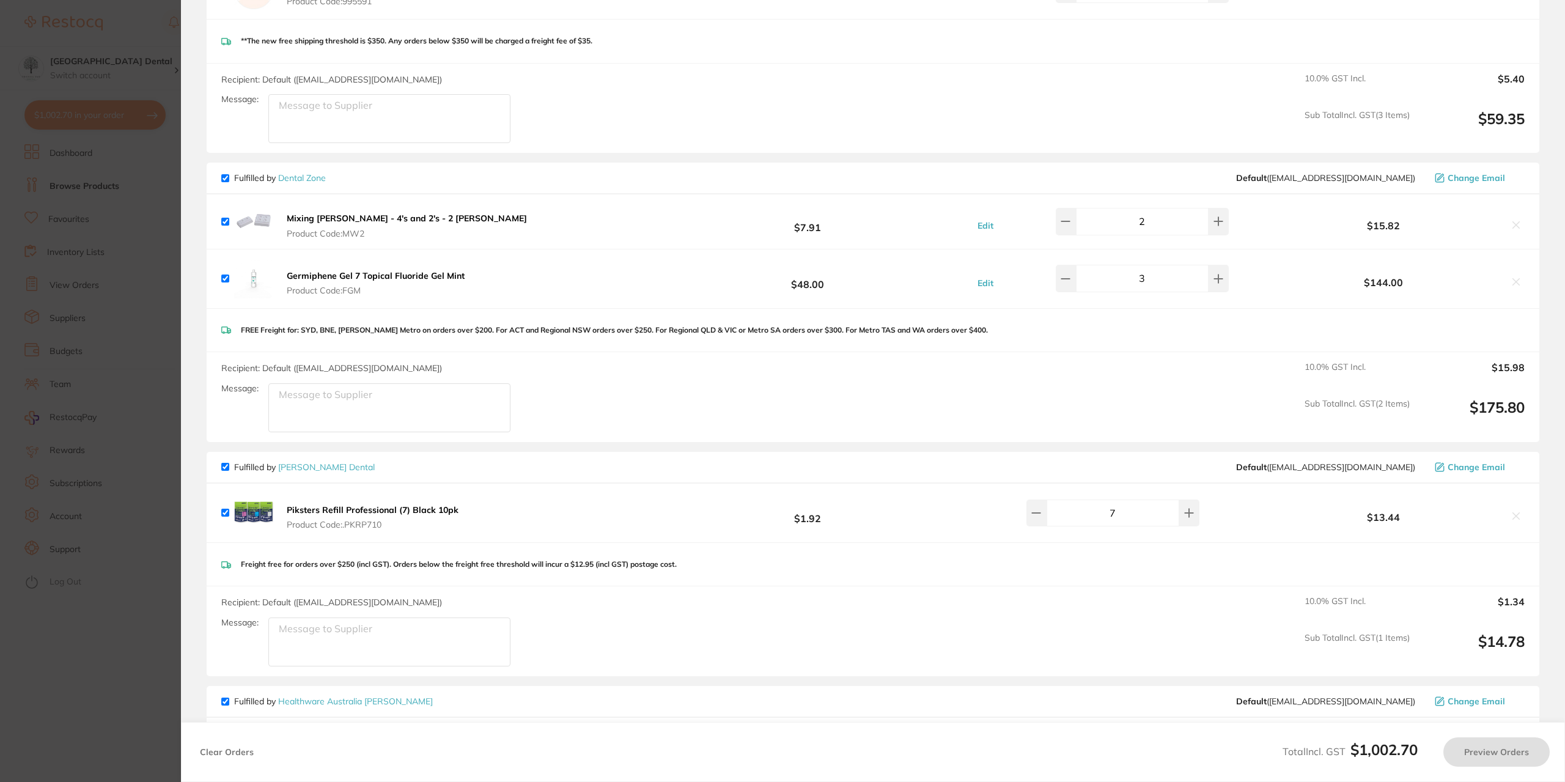
checkbox input "true"
click at [1214, 278] on icon at bounding box center [1219, 279] width 10 height 10
type input "4"
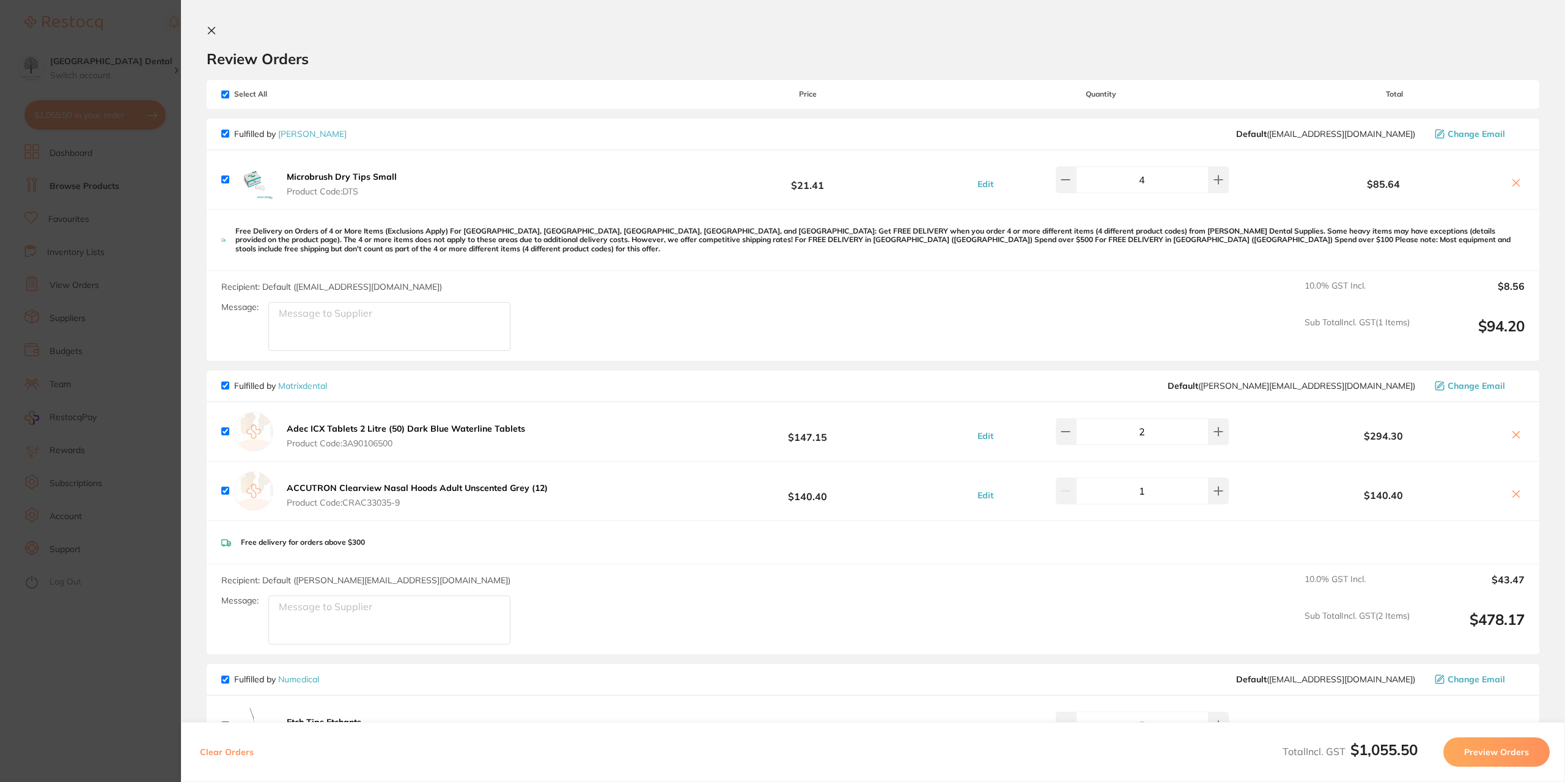
click at [312, 128] on link "[PERSON_NAME]" at bounding box center [312, 133] width 68 height 11
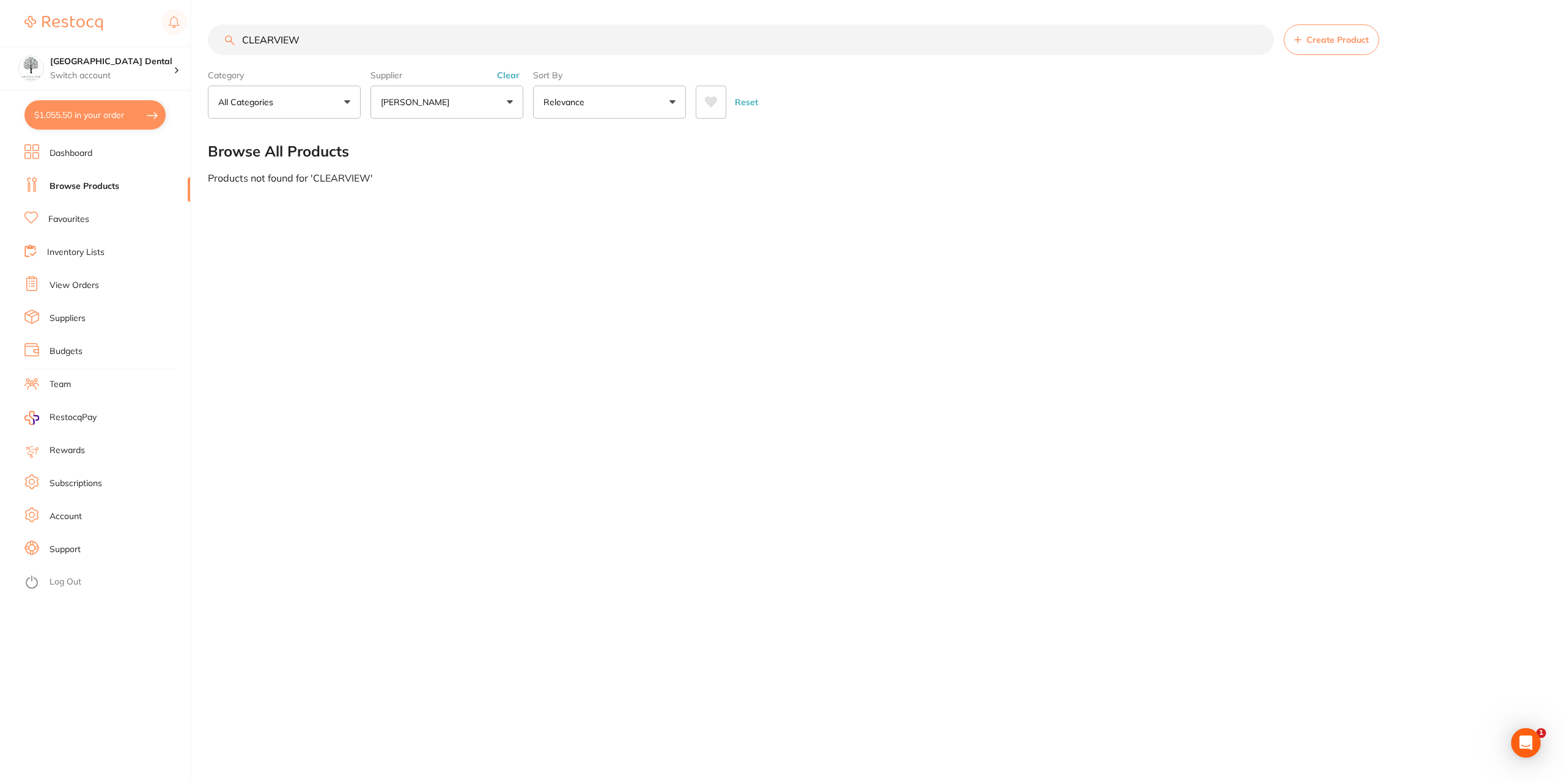
click at [1257, 42] on input "CLEARVIEW" at bounding box center [741, 39] width 1066 height 31
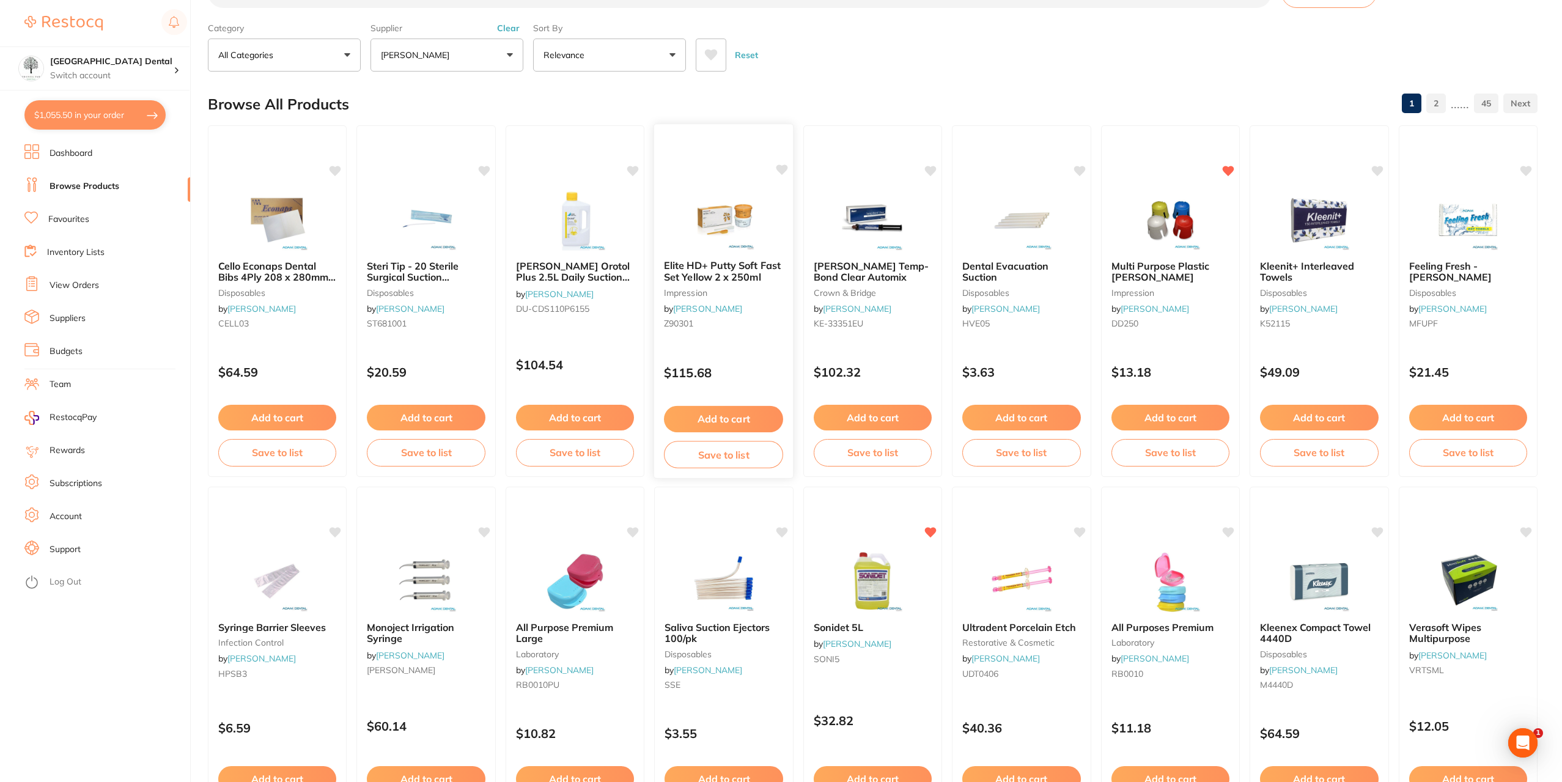
scroll to position [61, 0]
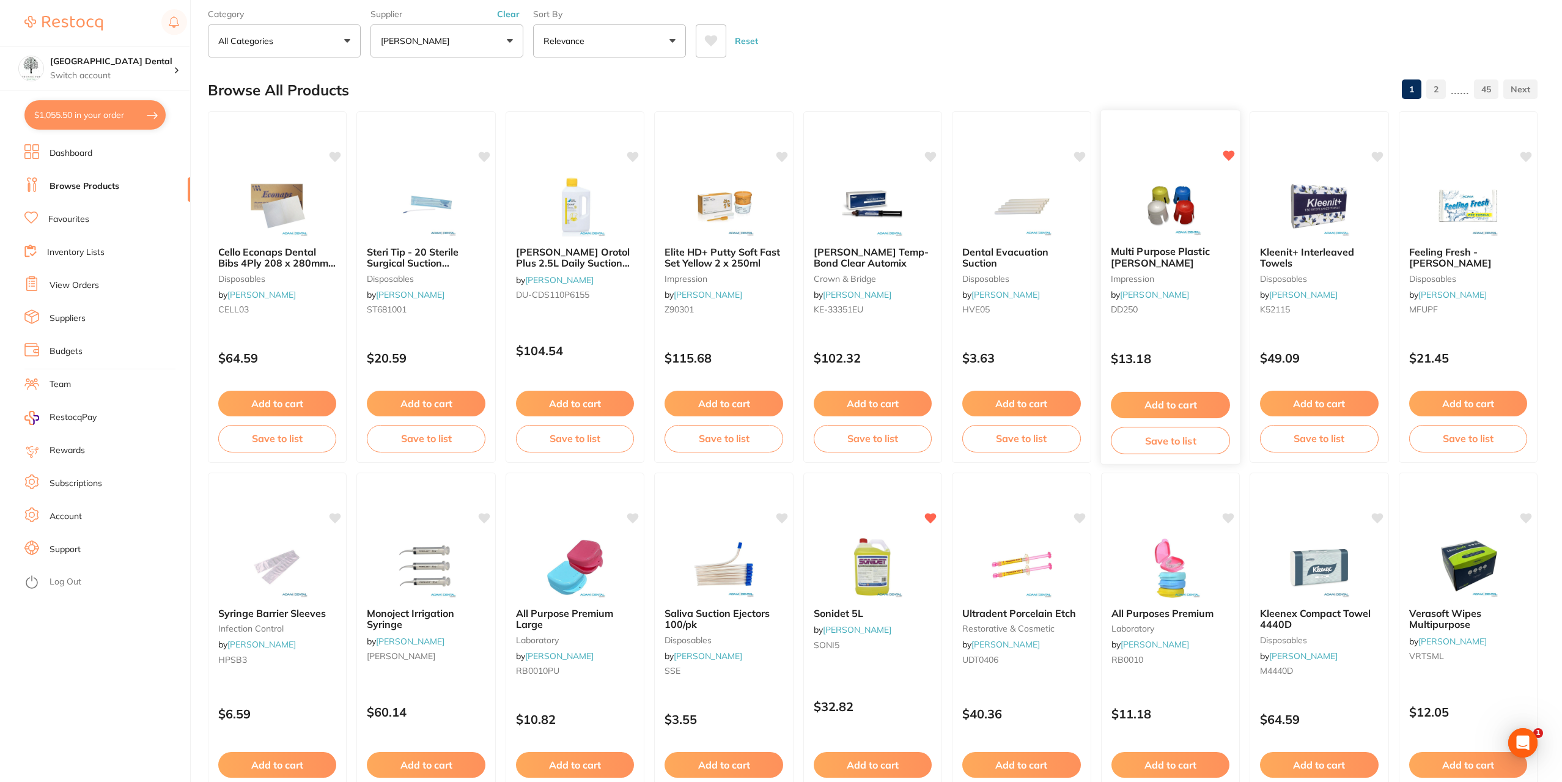
click at [1171, 400] on button "Add to cart" at bounding box center [1170, 405] width 119 height 26
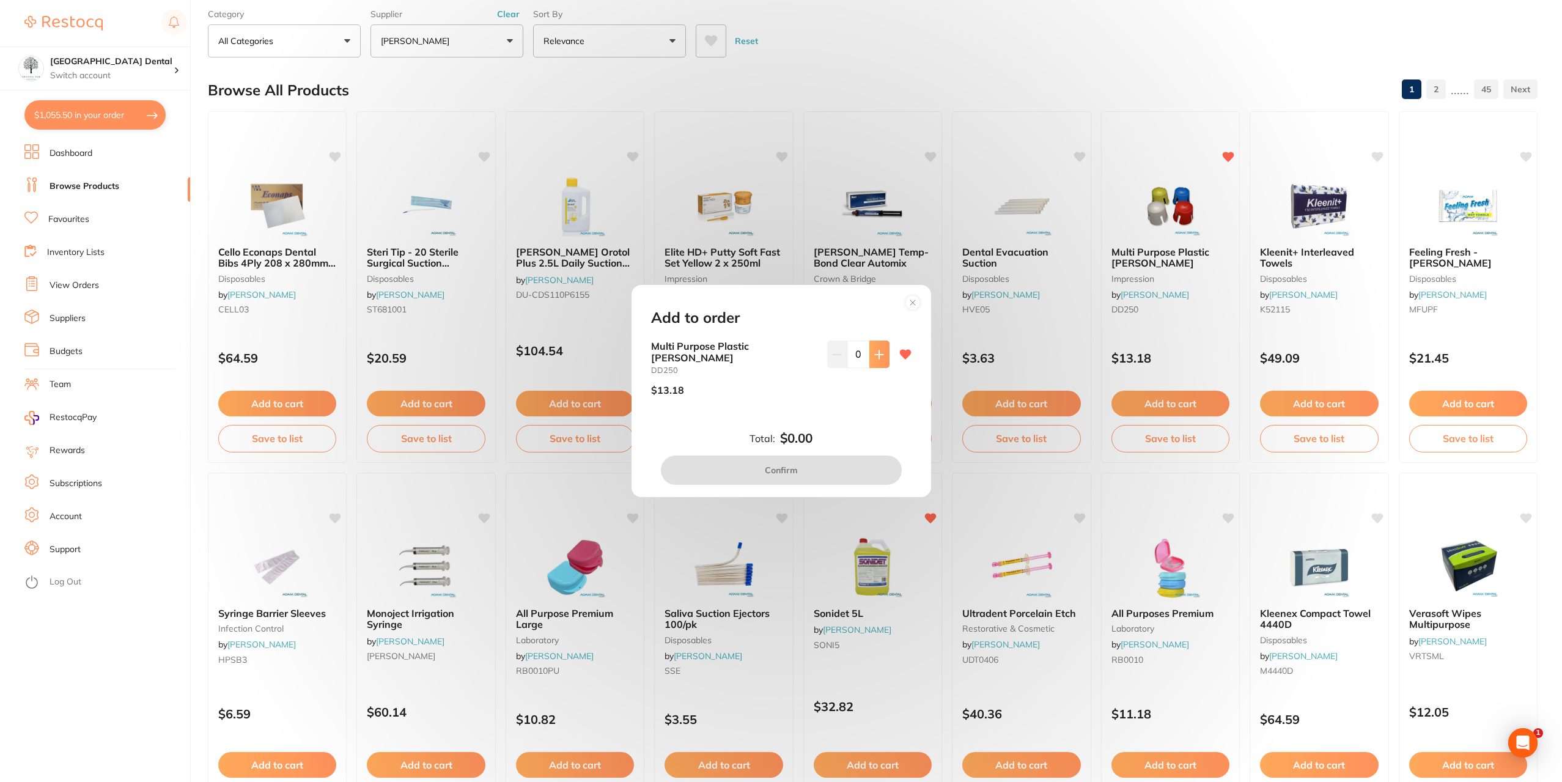
scroll to position [0, 0]
click at [879, 358] on icon at bounding box center [879, 354] width 8 height 8
click at [885, 363] on button at bounding box center [880, 354] width 20 height 27
type input "2"
click at [808, 463] on button "Confirm" at bounding box center [781, 470] width 241 height 29
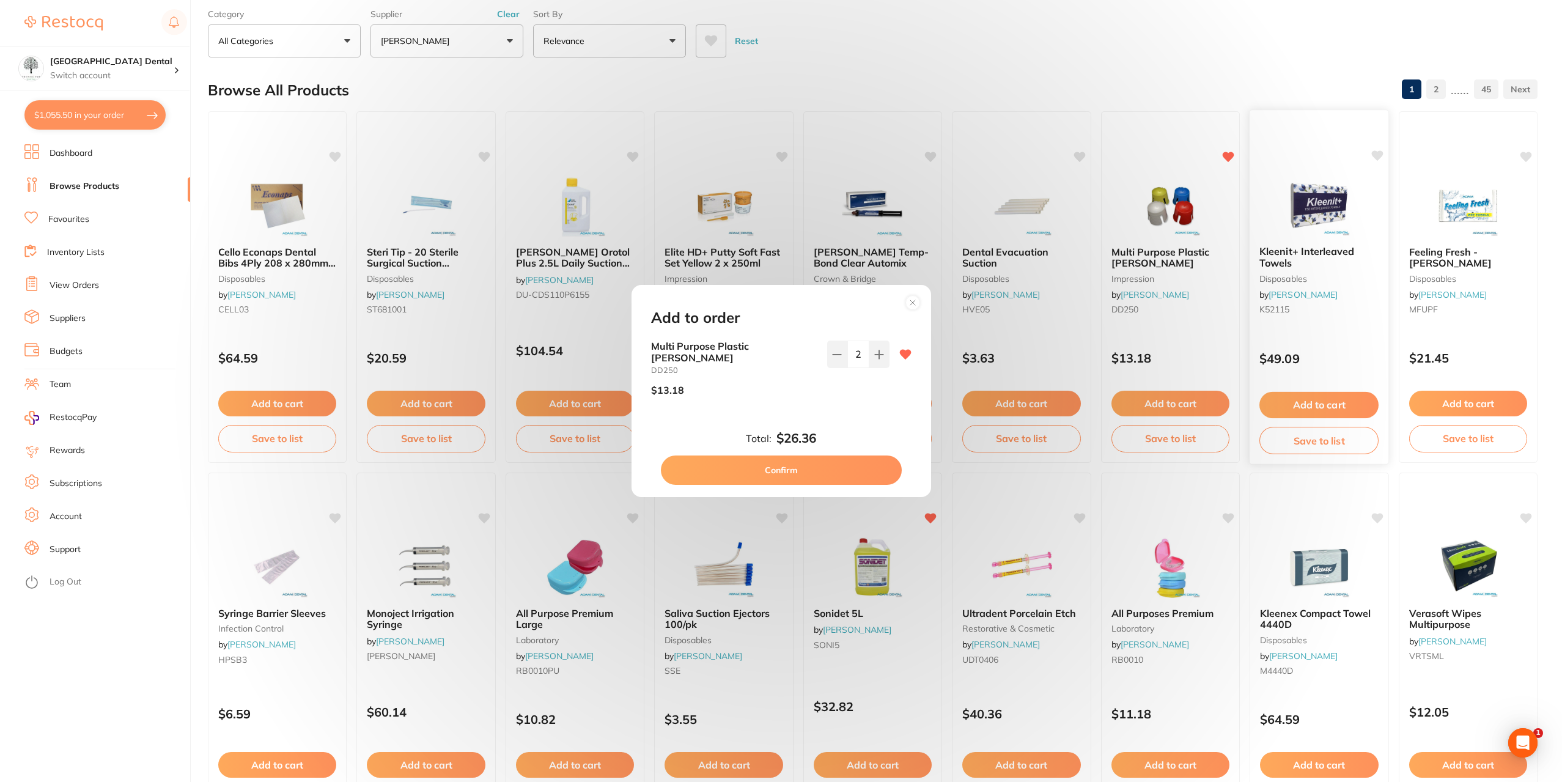
checkbox input "false"
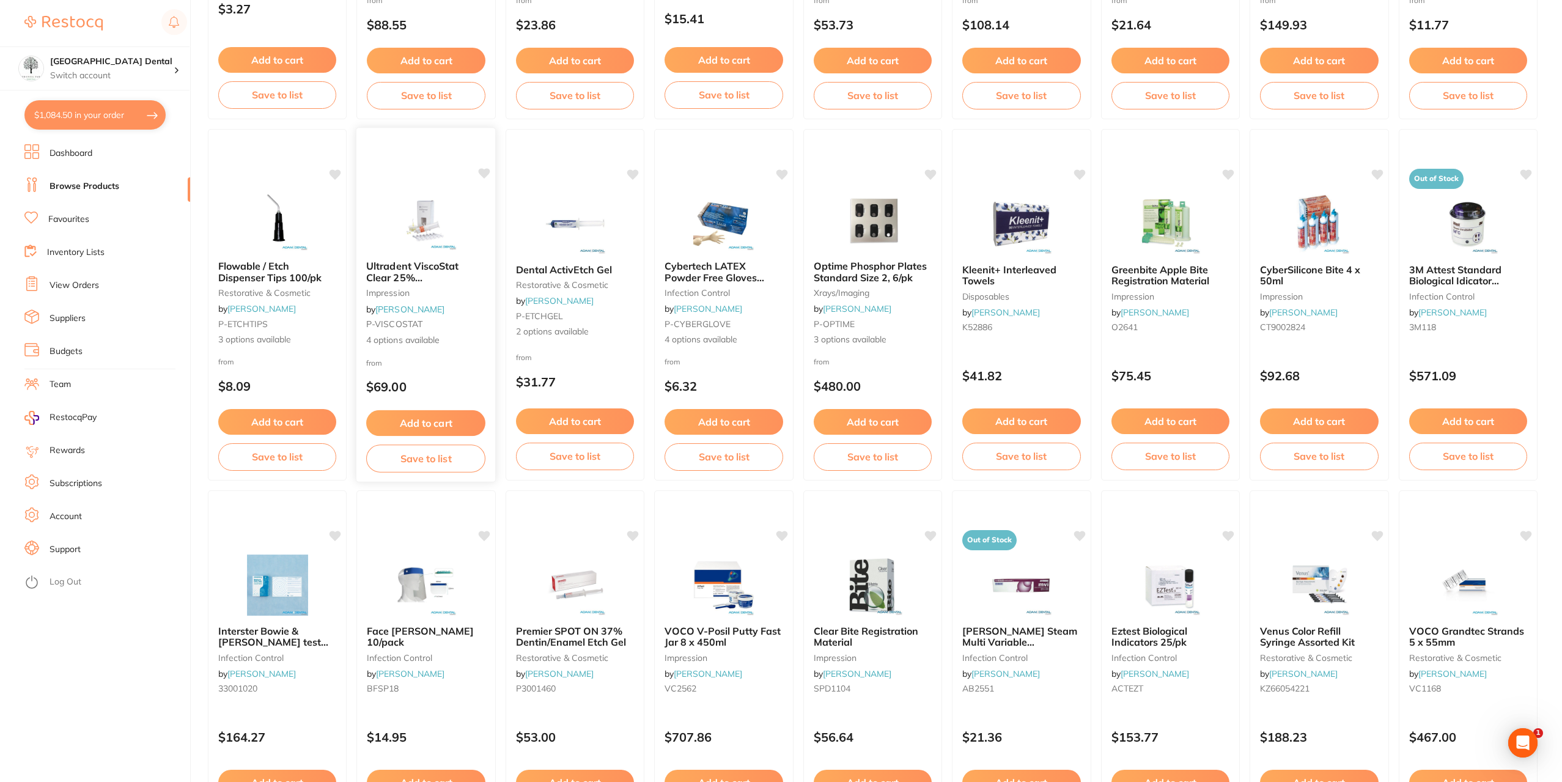
scroll to position [1307, 0]
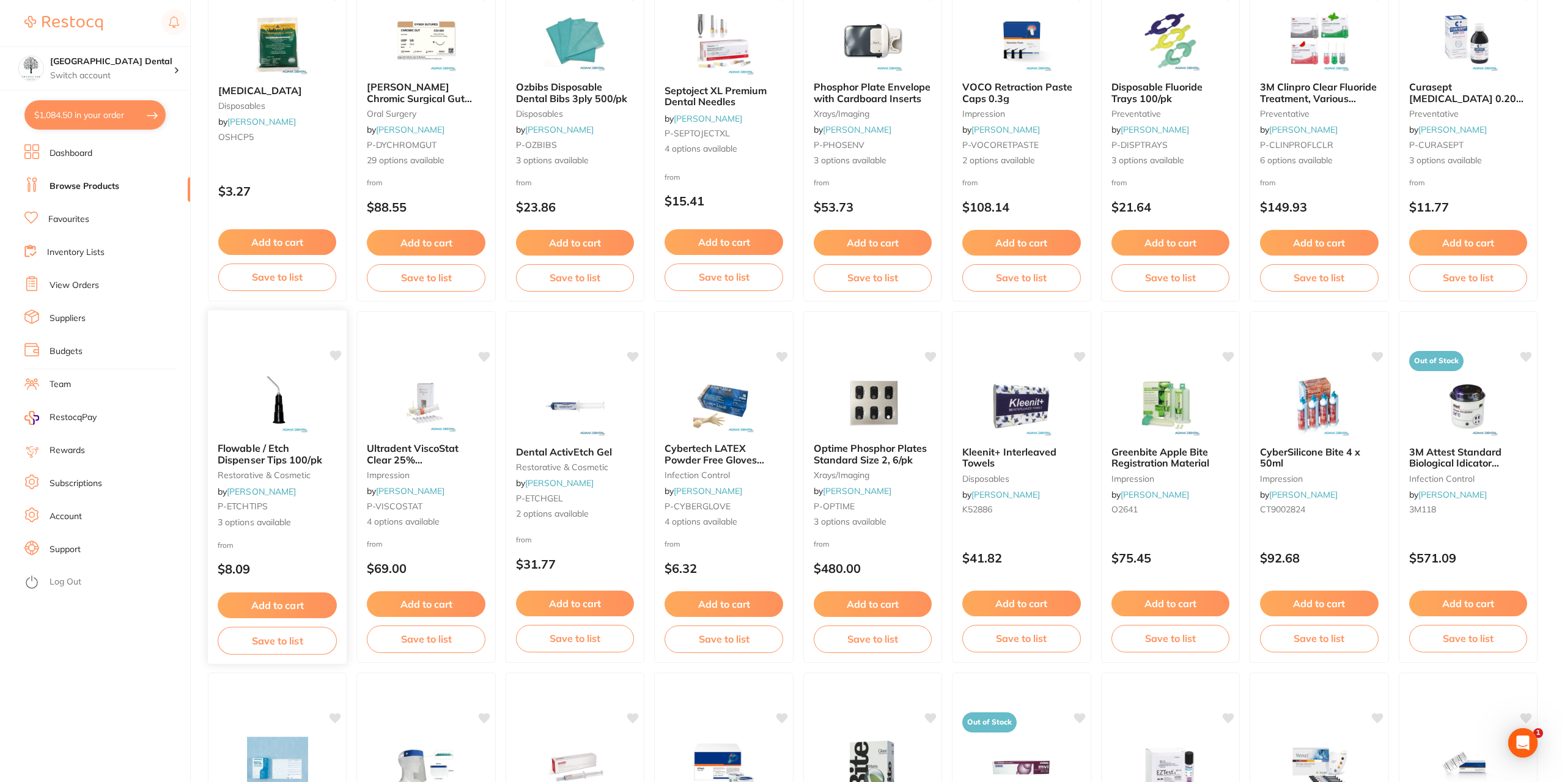
click at [307, 451] on b "Flowable / Etch Dispenser Tips 100/pk" at bounding box center [277, 454] width 119 height 23
click at [265, 456] on span "Flowable / Etch Dispenser Tips 100/pk" at bounding box center [270, 454] width 105 height 24
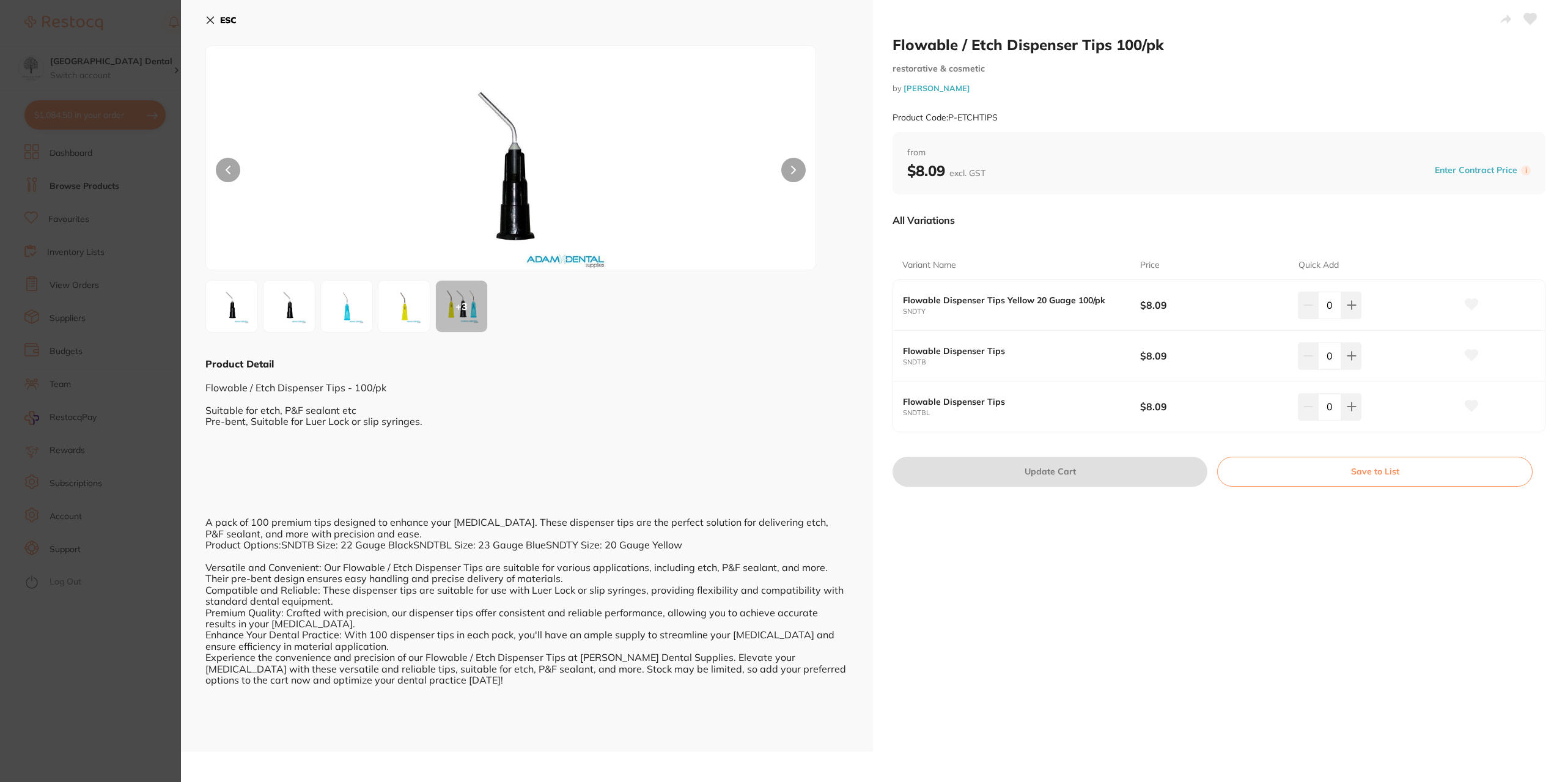
click at [222, 166] on button at bounding box center [228, 170] width 24 height 24
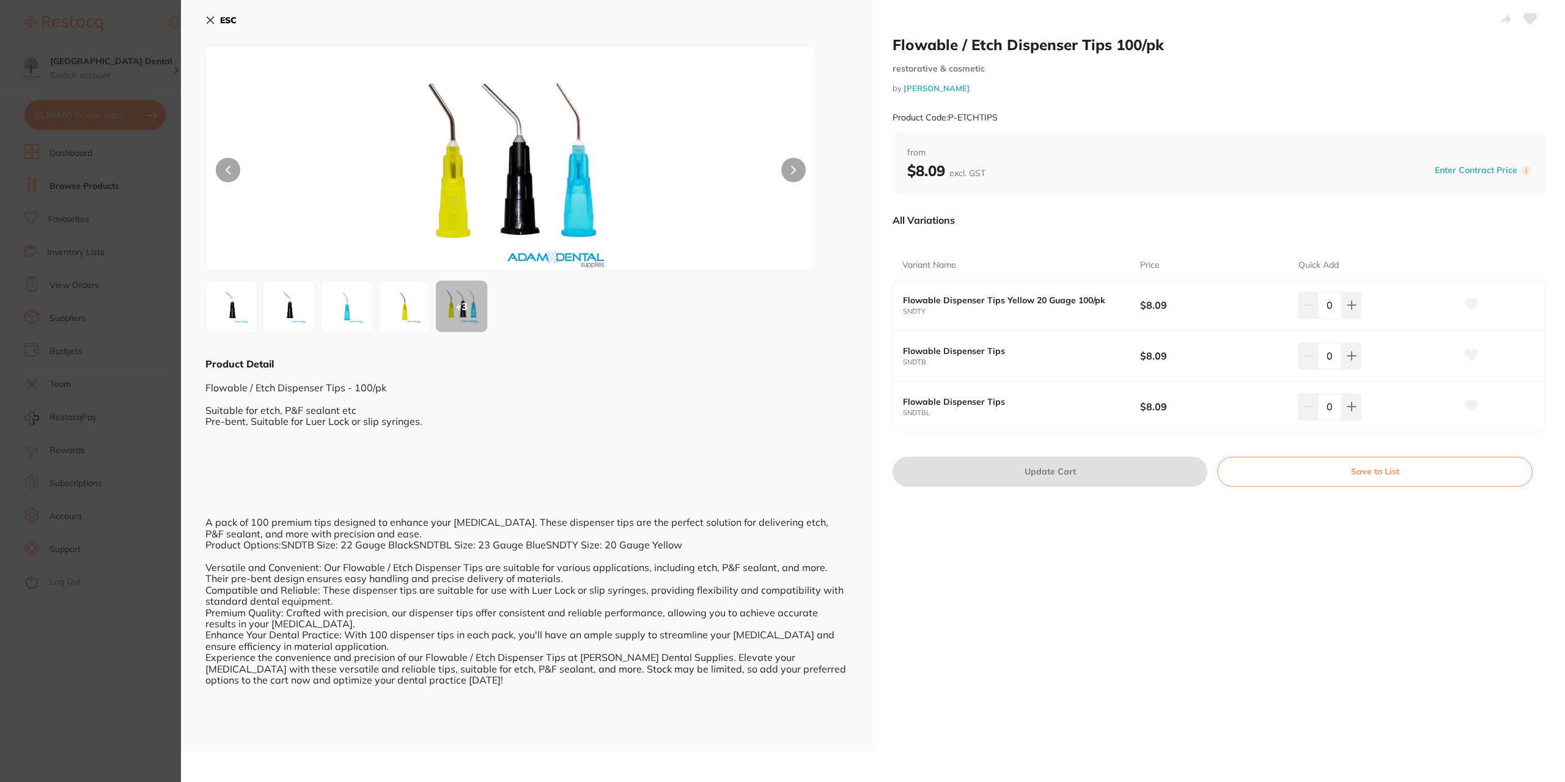
click at [222, 166] on button at bounding box center [228, 170] width 24 height 24
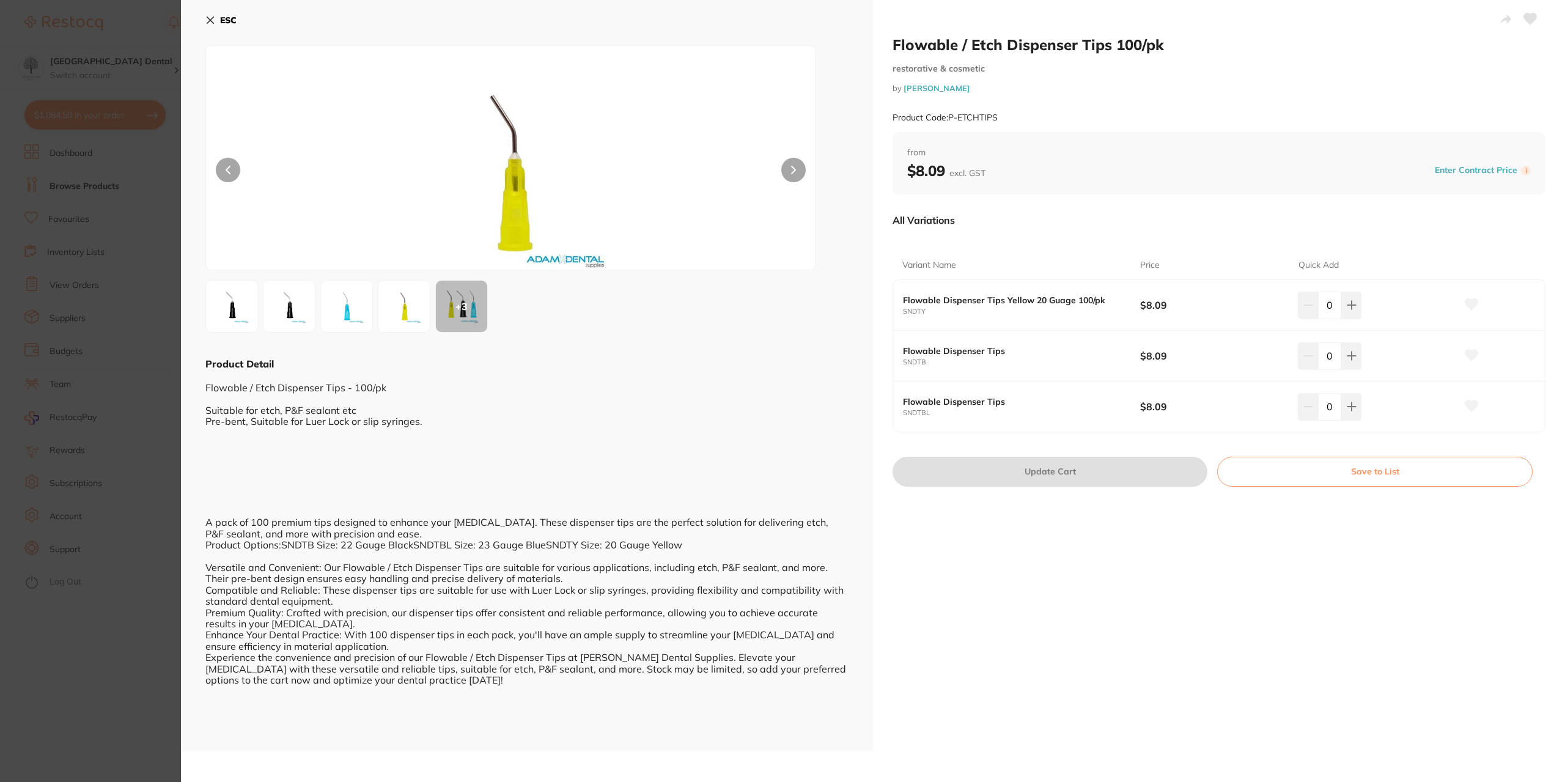
click at [222, 166] on button at bounding box center [228, 170] width 24 height 24
click at [149, 216] on section "Flowable / Etch Dispenser Tips 100/pk restorative & cosmetic by Adam Dental Pro…" at bounding box center [782, 391] width 1565 height 782
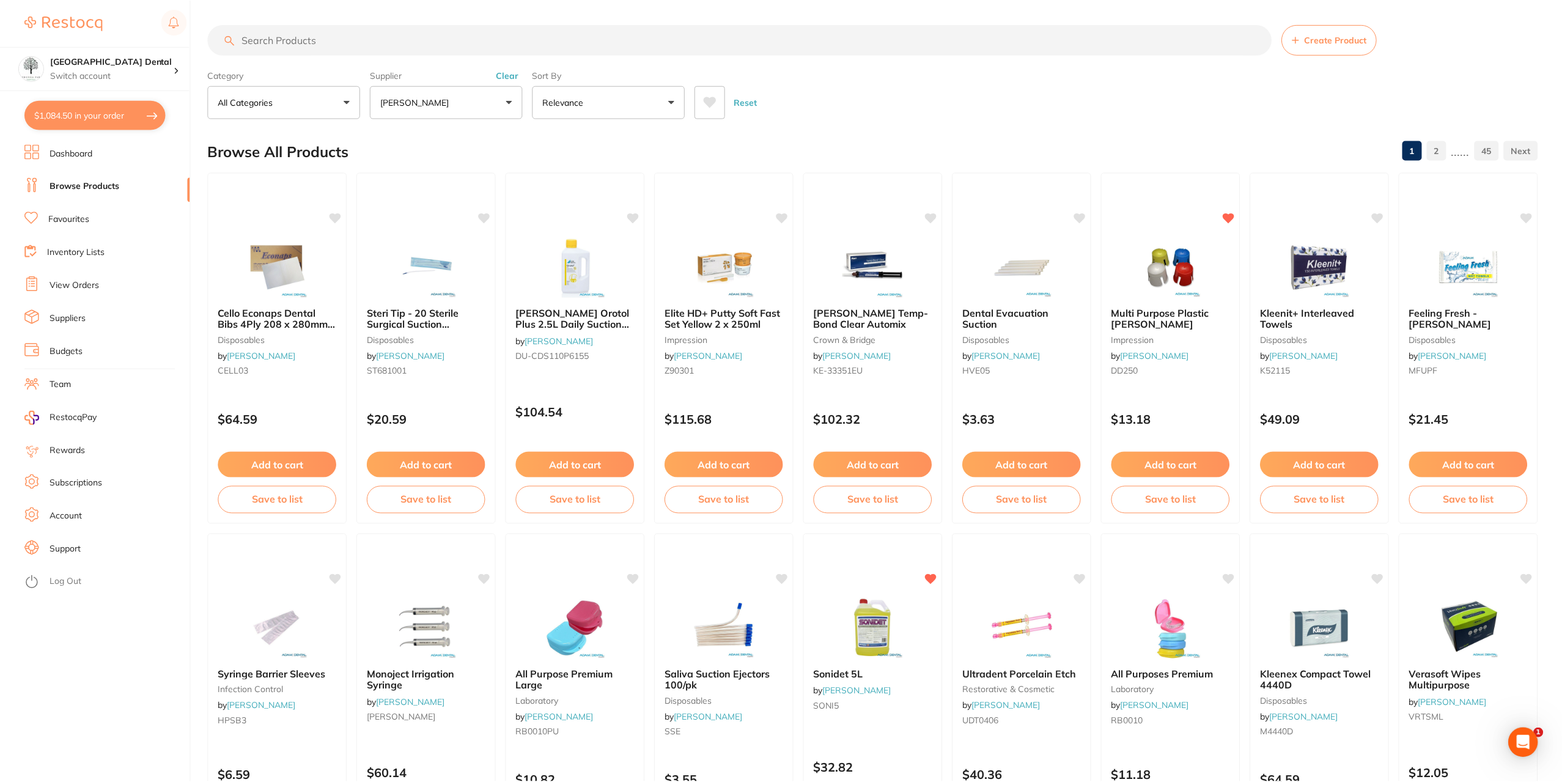
scroll to position [1307, 0]
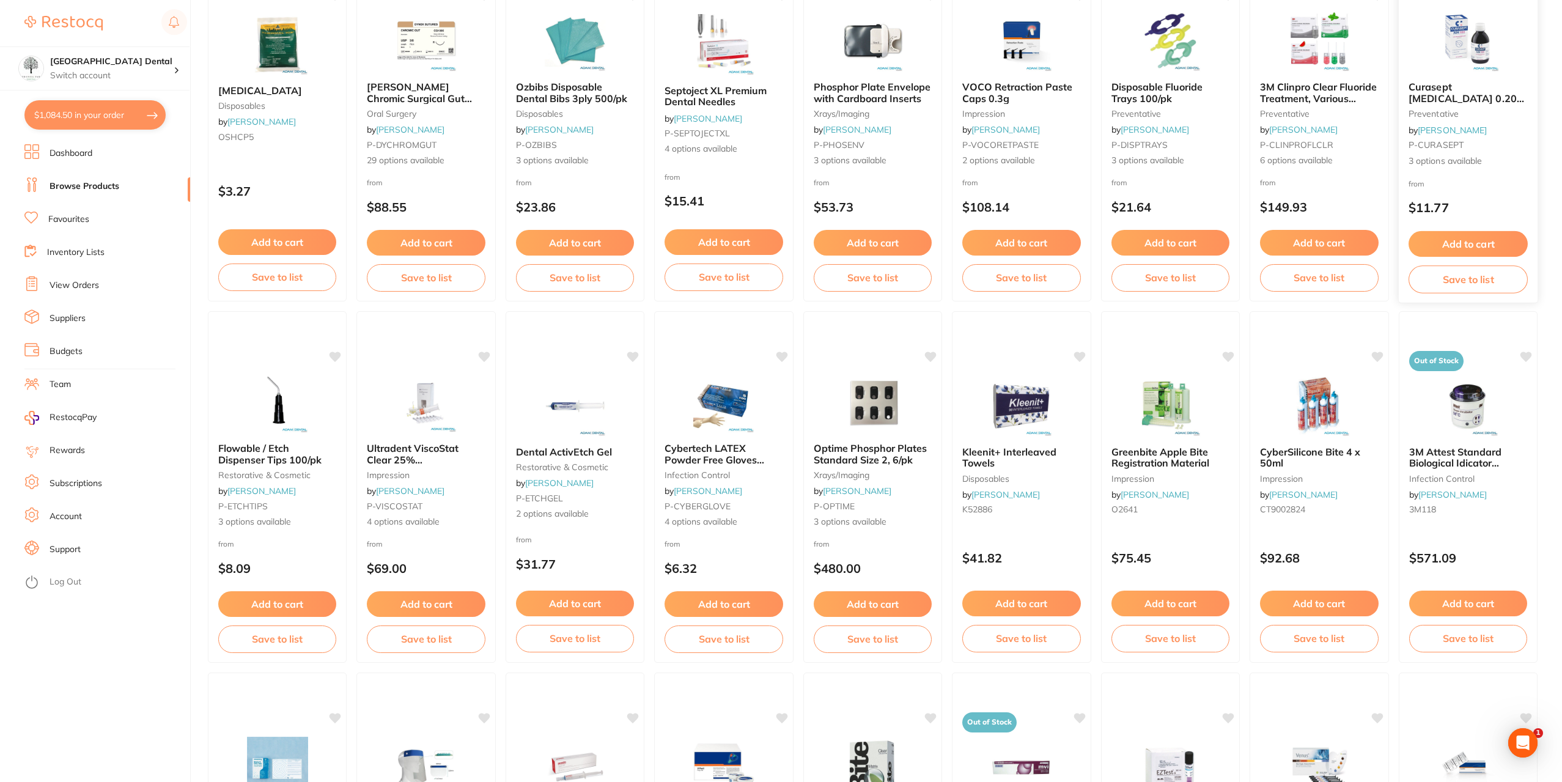
click at [1482, 81] on span "Curasept Chlorhexidine 0.20% Mouth Rinse Range" at bounding box center [1468, 98] width 118 height 35
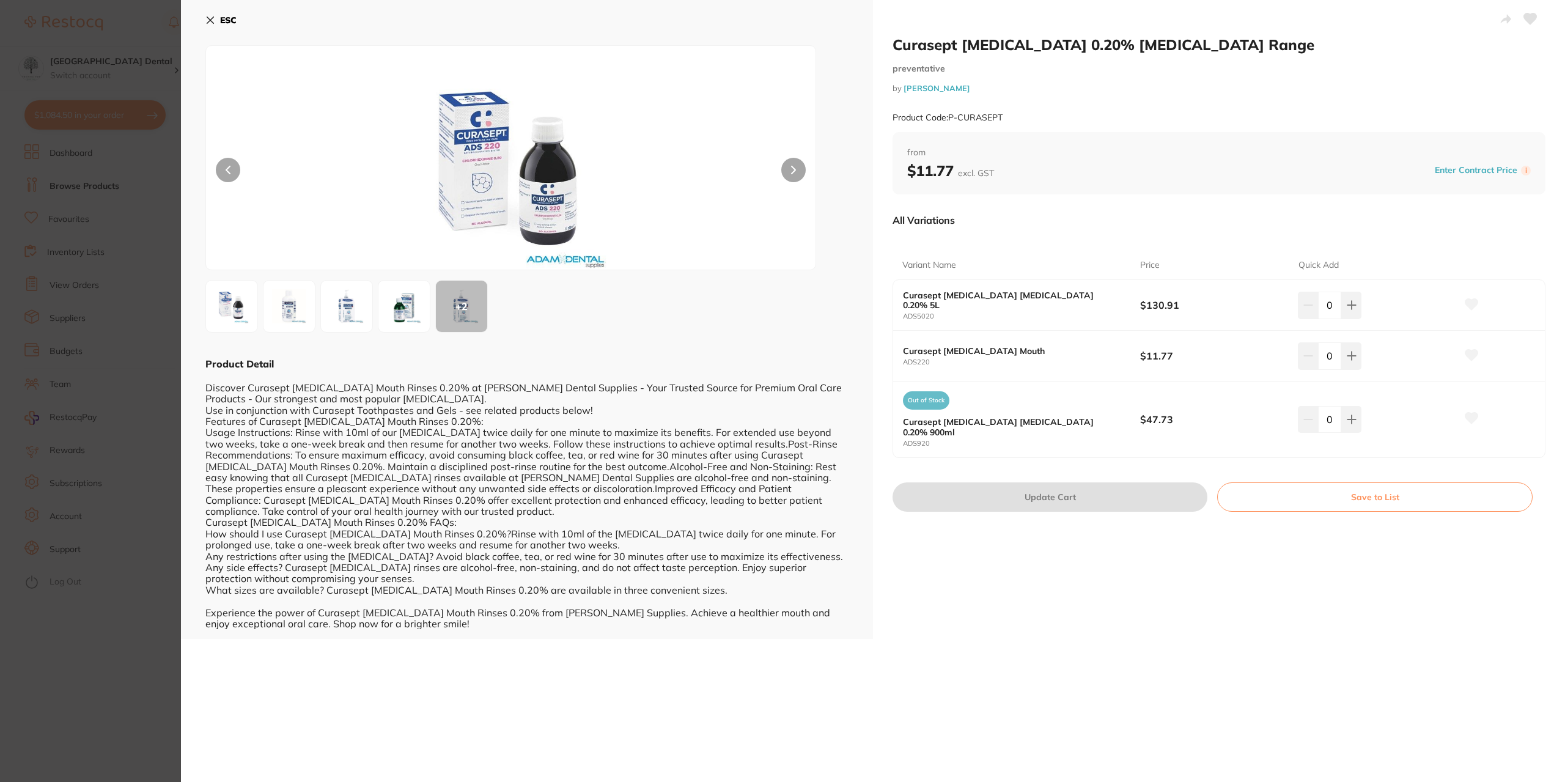
click at [155, 342] on section "Curasept Chlorhexidine 0.20% Mouth Rinse Range preventative by Adam Dental Prod…" at bounding box center [782, 391] width 1565 height 782
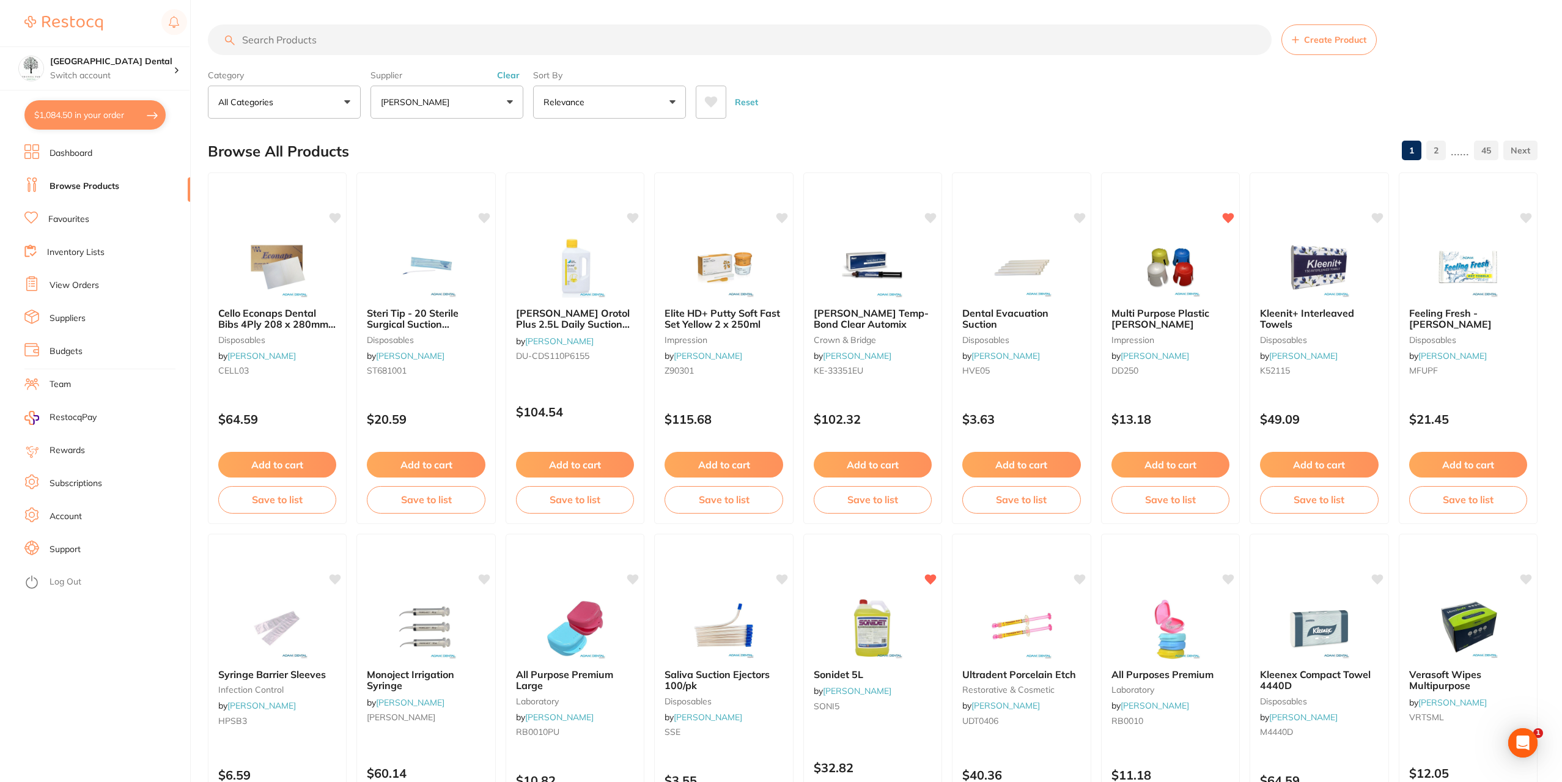
click at [57, 120] on button "$1,084.50 in your order" at bounding box center [94, 114] width 141 height 29
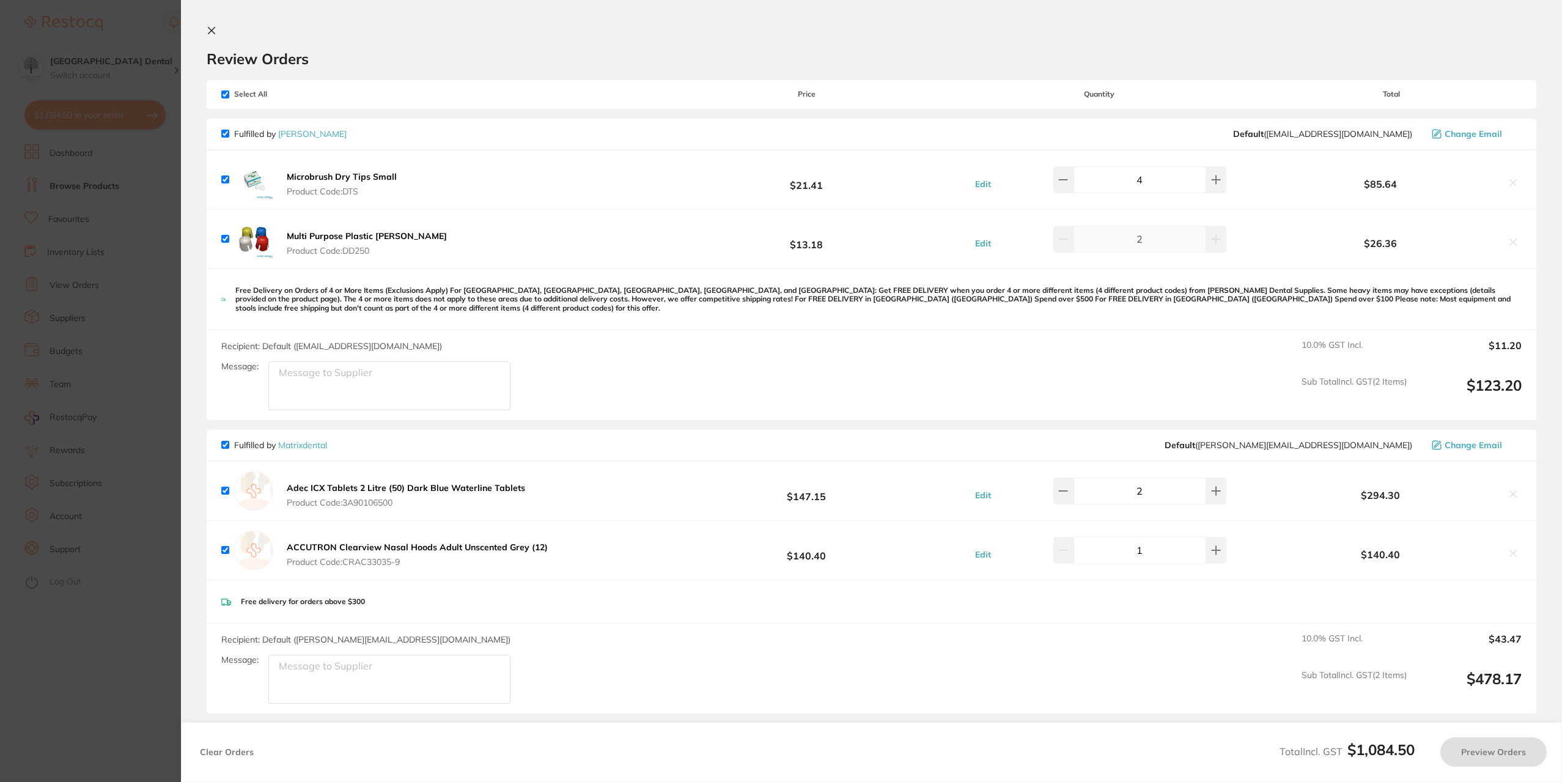
checkbox input "true"
click at [307, 132] on link "[PERSON_NAME]" at bounding box center [312, 133] width 68 height 11
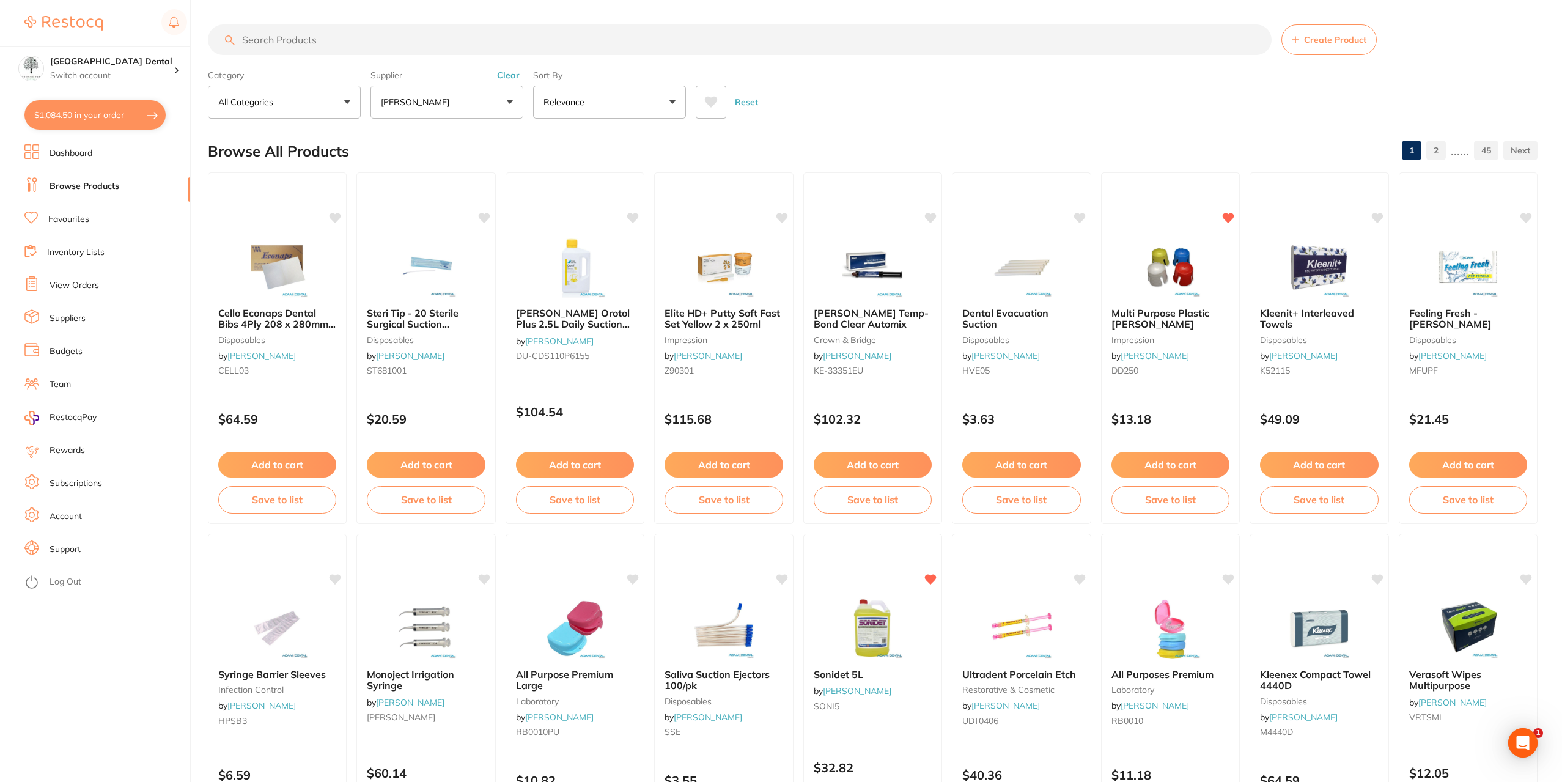
click at [608, 54] on input "search" at bounding box center [740, 39] width 1064 height 31
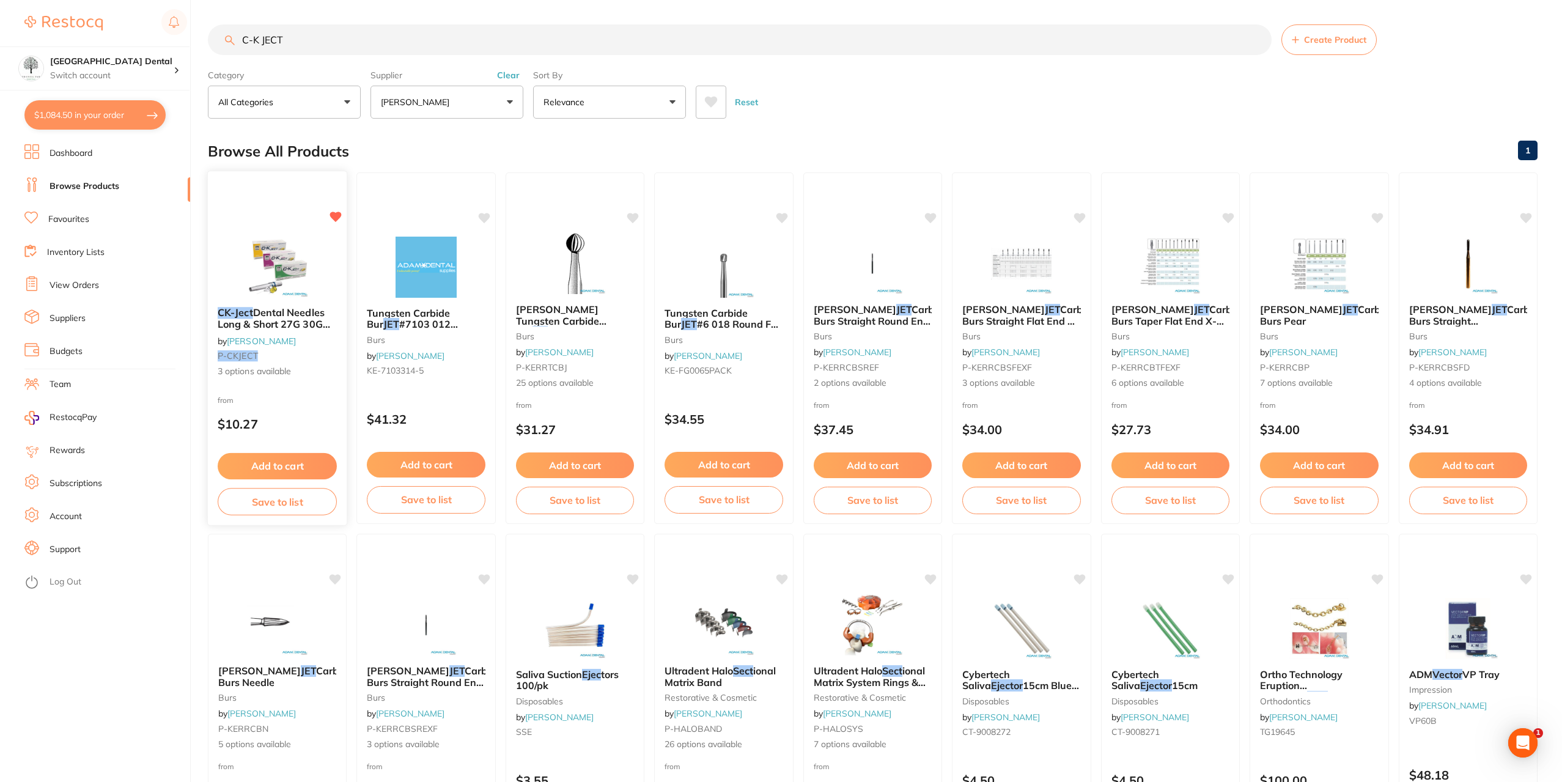
type input "C-K JECT"
click at [324, 307] on span "Dental Needles Long & Short 27G 30G 100/pk" at bounding box center [274, 323] width 113 height 35
click at [273, 322] on span "Dental Needles Long & Short 27G 30G 100/pk" at bounding box center [274, 323] width 113 height 35
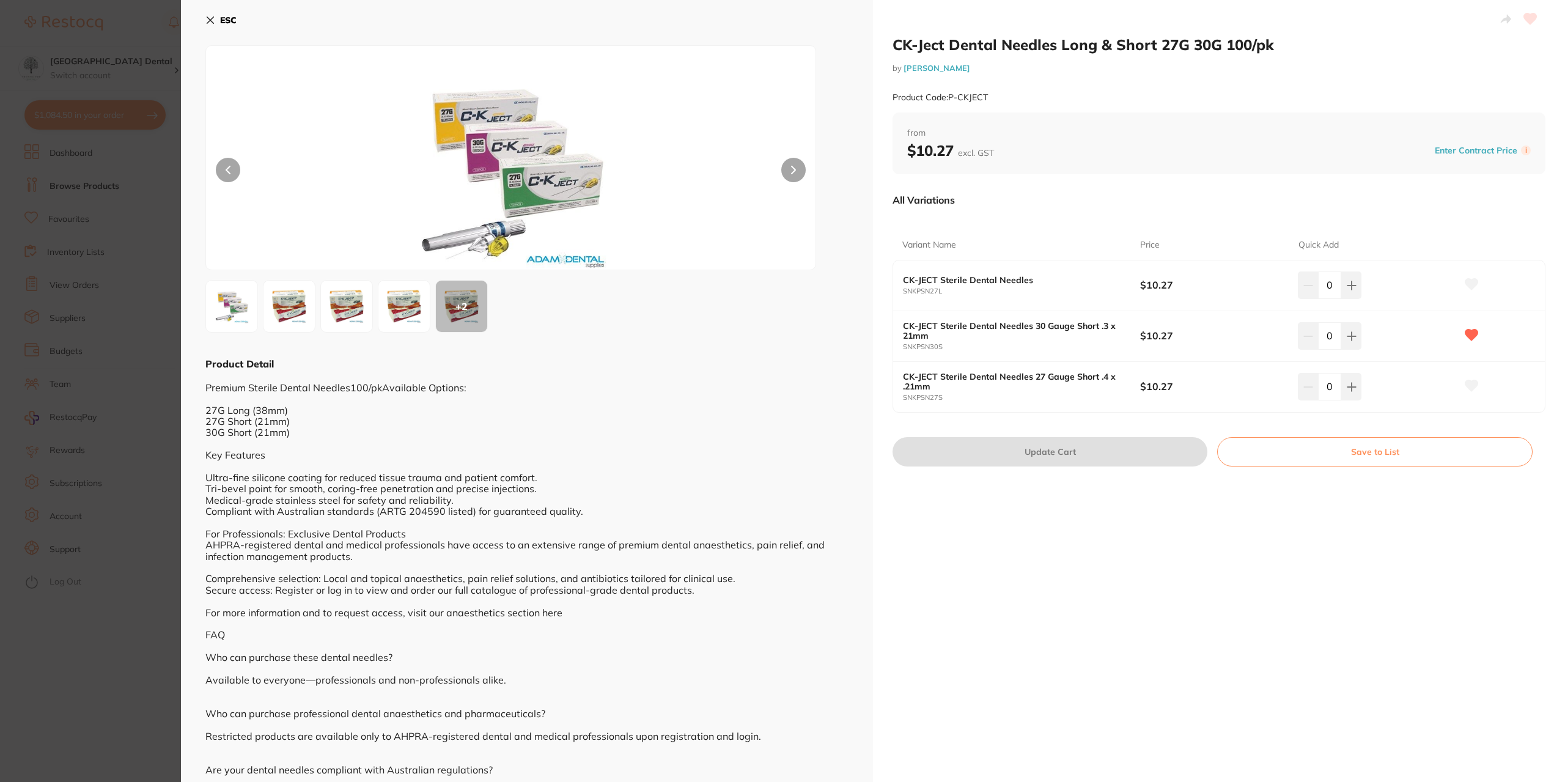
click at [298, 310] on img at bounding box center [289, 306] width 44 height 44
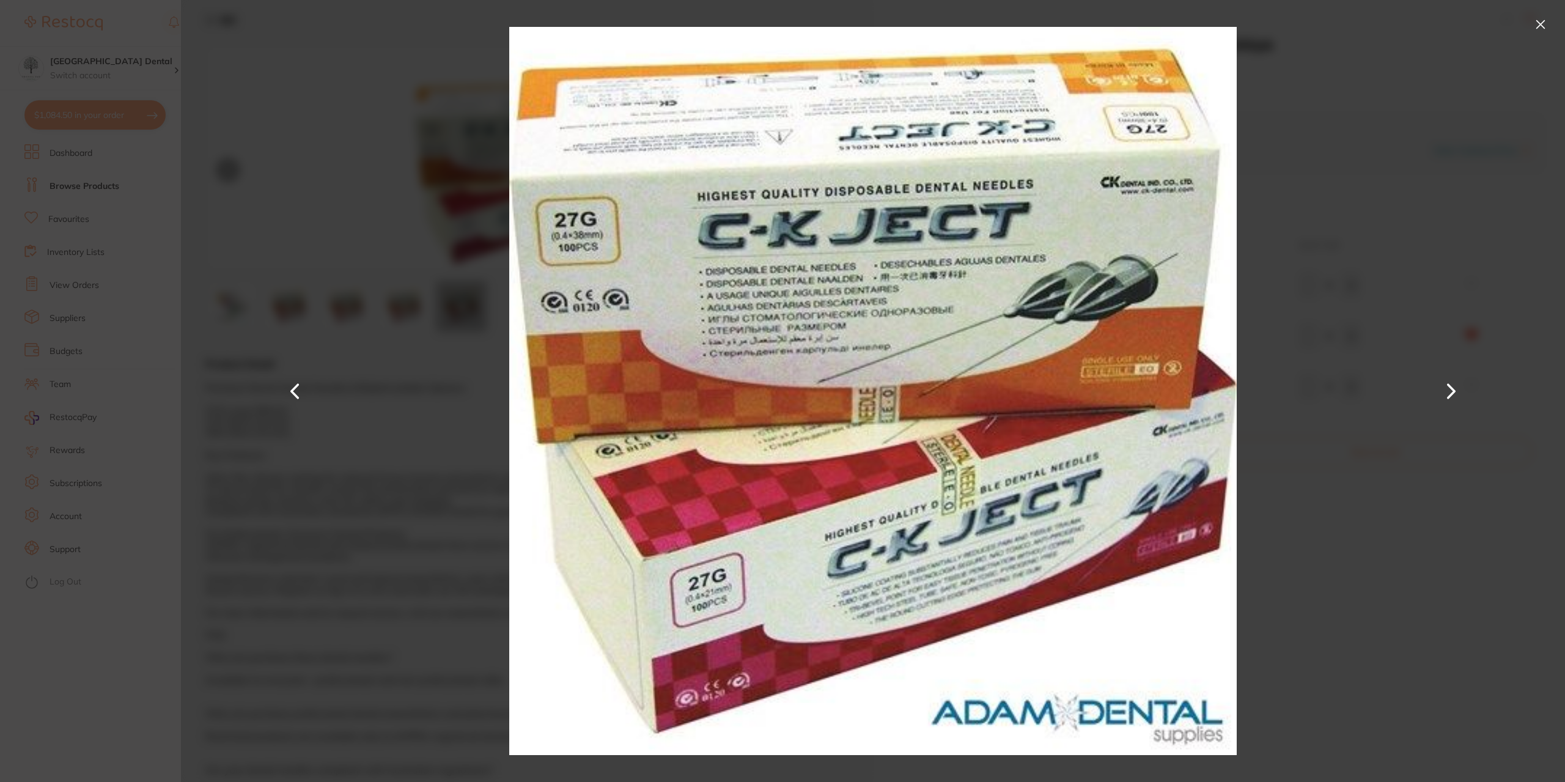
click at [1458, 386] on button at bounding box center [1451, 391] width 29 height 391
drag, startPoint x: 1543, startPoint y: 25, endPoint x: 1505, endPoint y: 66, distance: 55.4
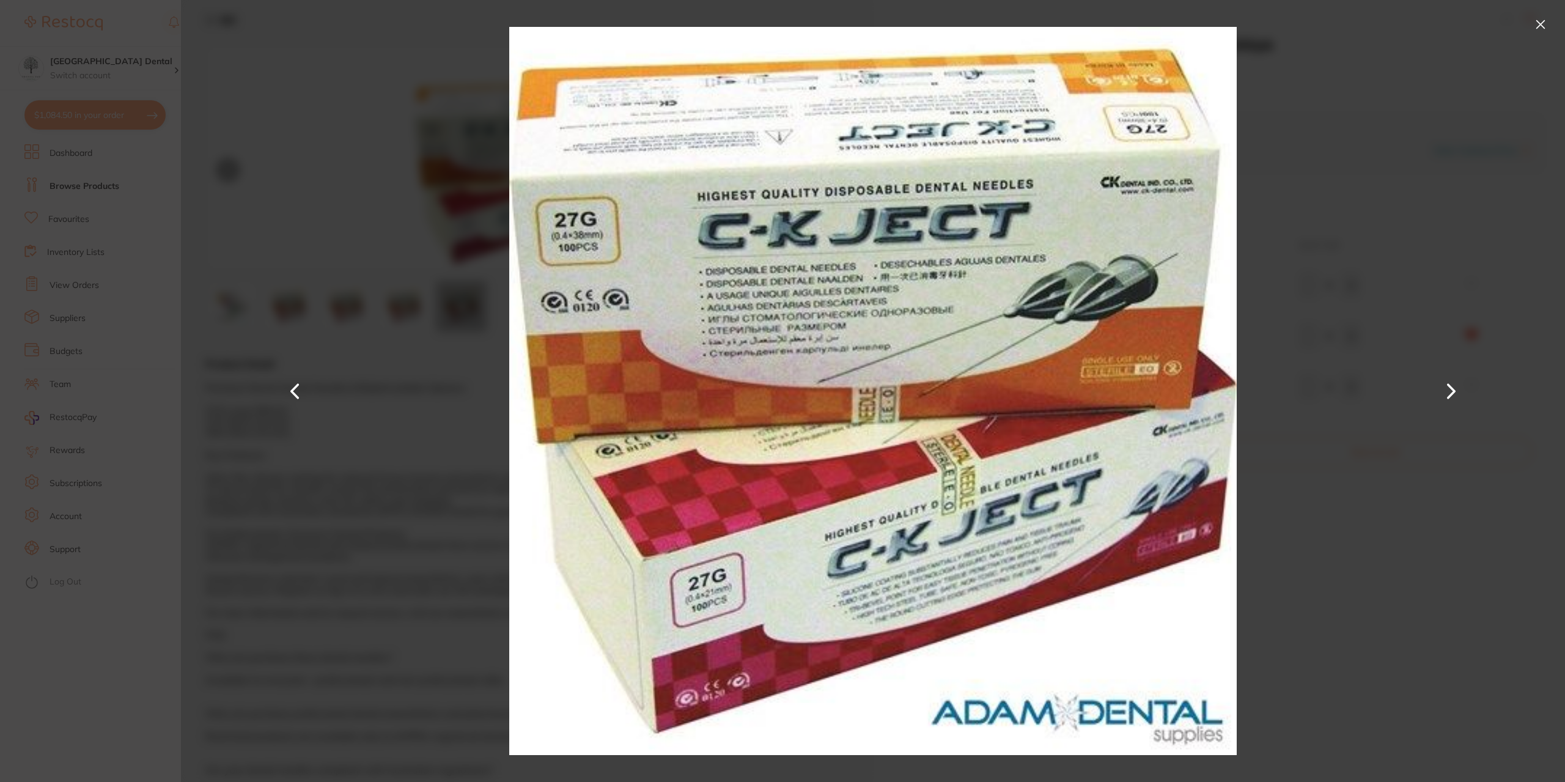
click at [1543, 25] on button at bounding box center [1541, 25] width 20 height 20
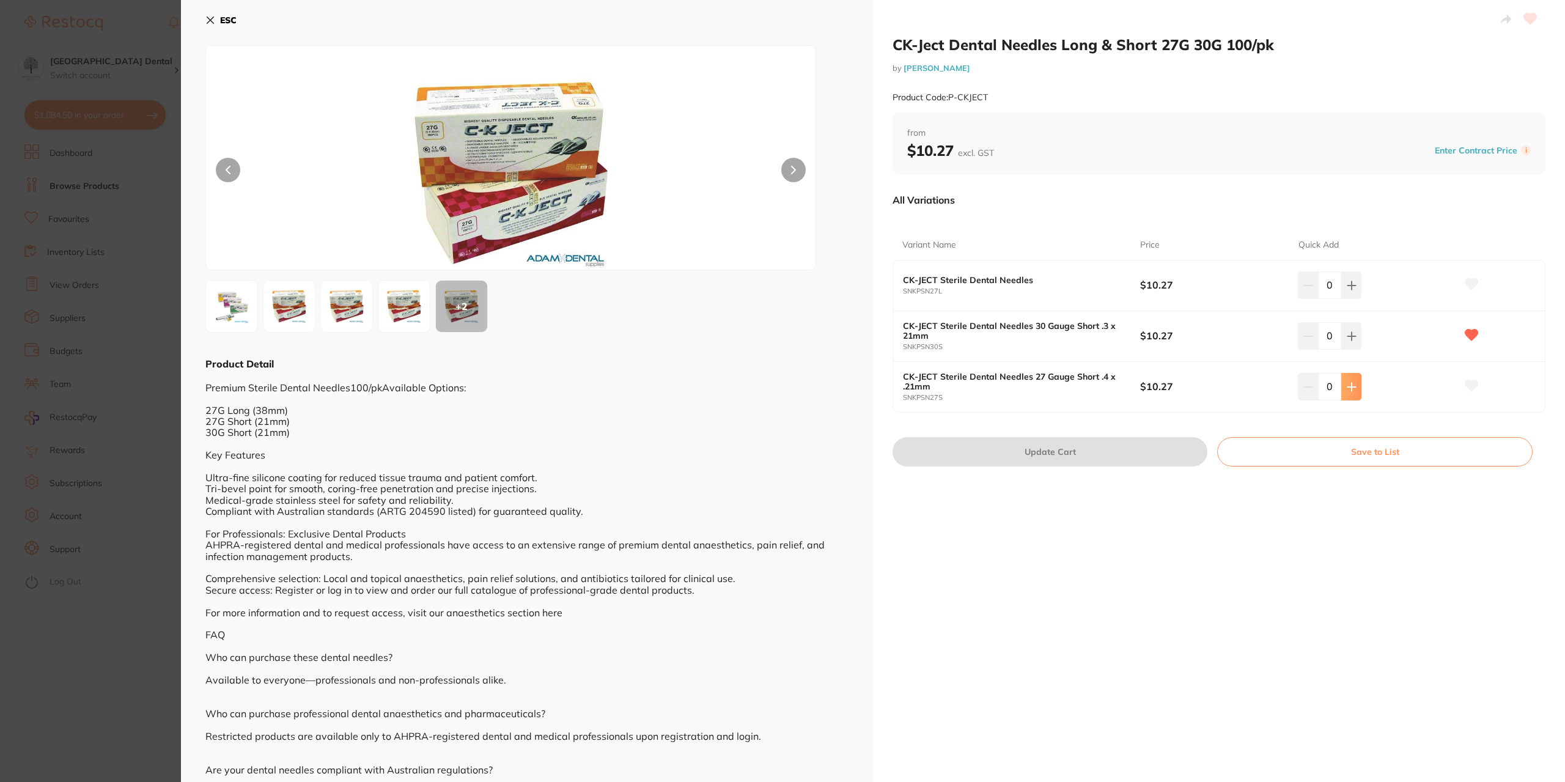
click at [1356, 383] on button at bounding box center [1352, 386] width 20 height 27
type input "2"
click at [1079, 456] on button "Update Cart" at bounding box center [1050, 451] width 315 height 29
checkbox input "false"
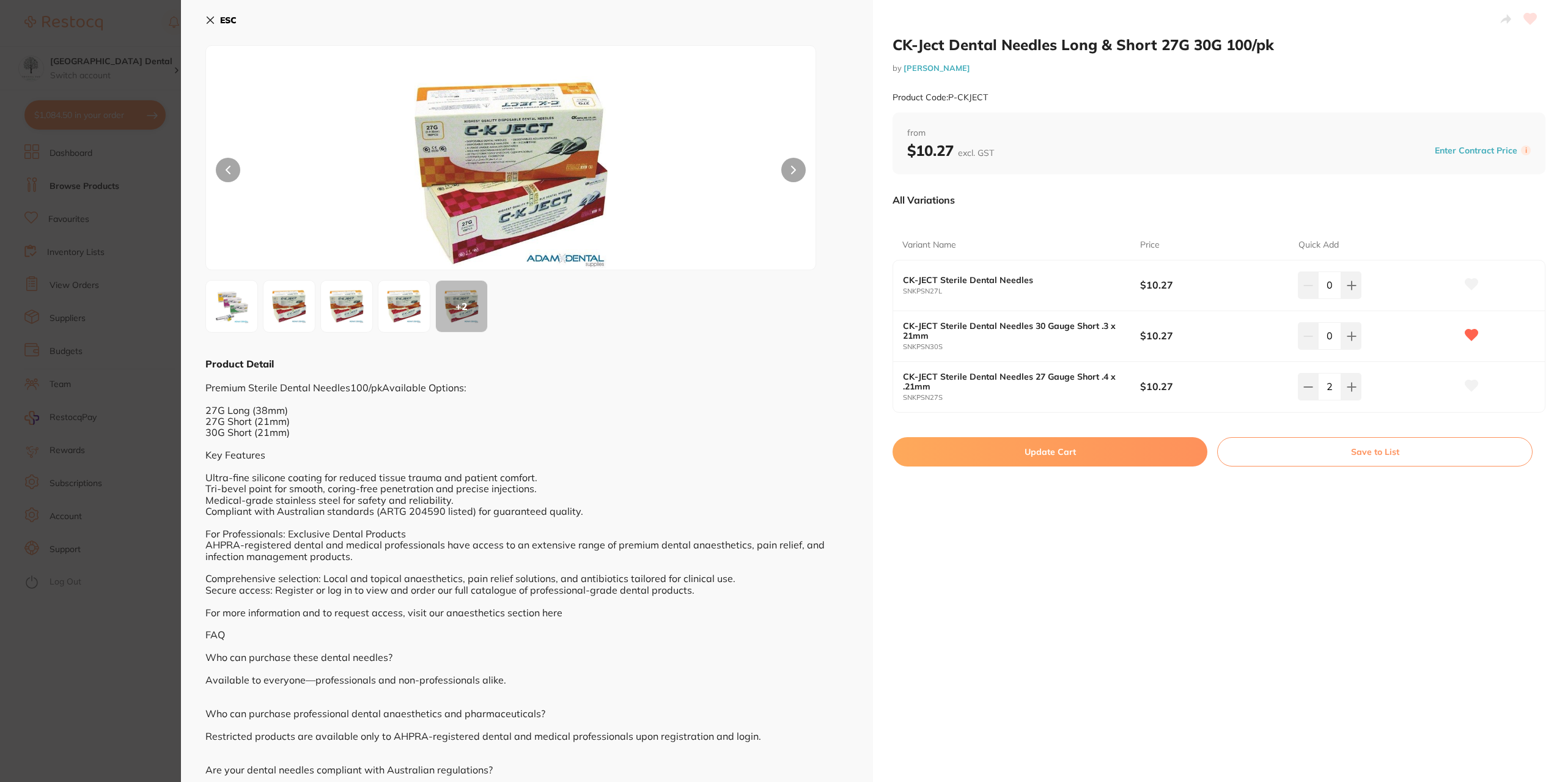
checkbox input "false"
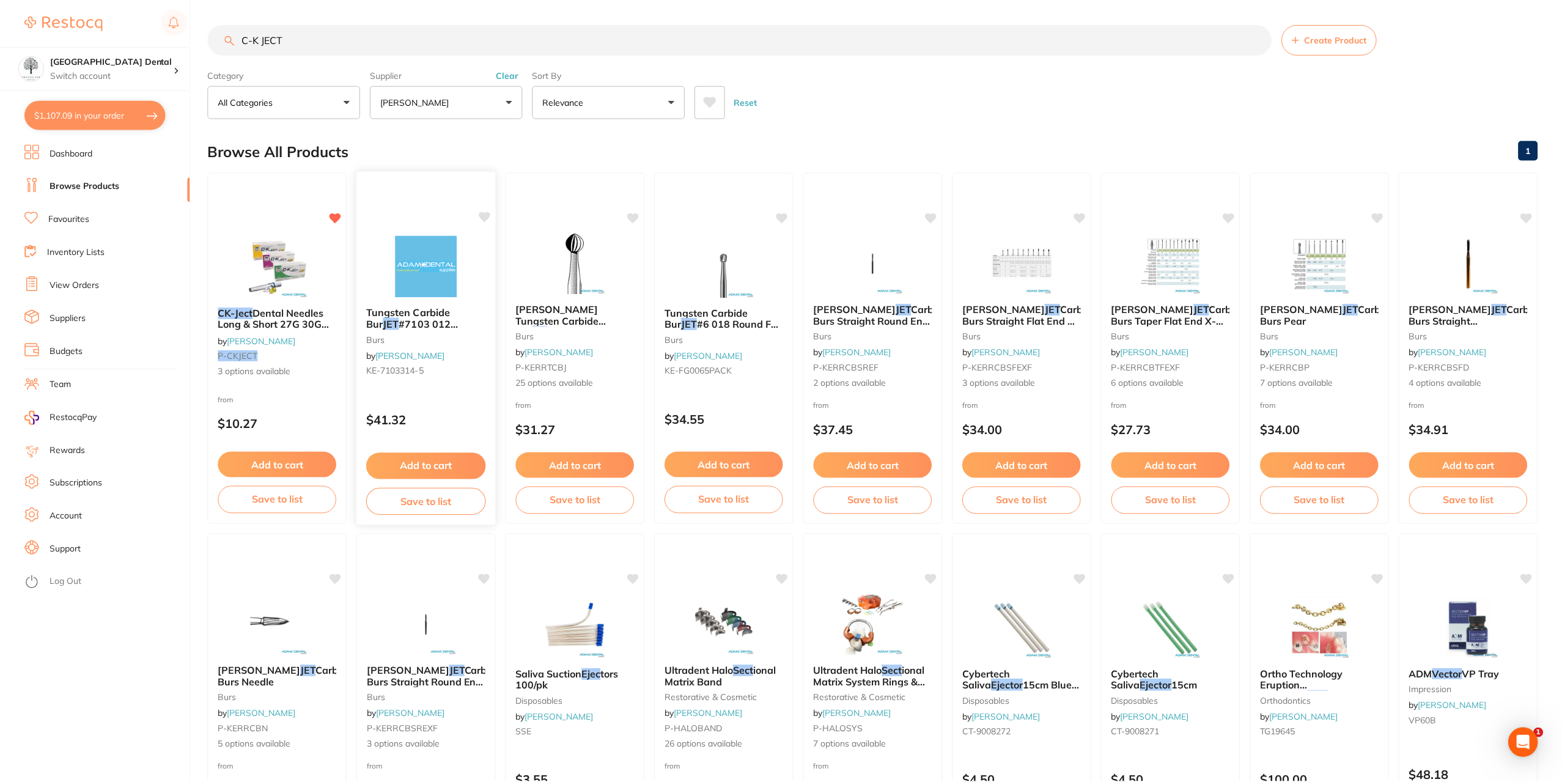
scroll to position [1, 0]
click at [837, 675] on span "ional Matrix System Rings & Kits" at bounding box center [869, 681] width 113 height 35
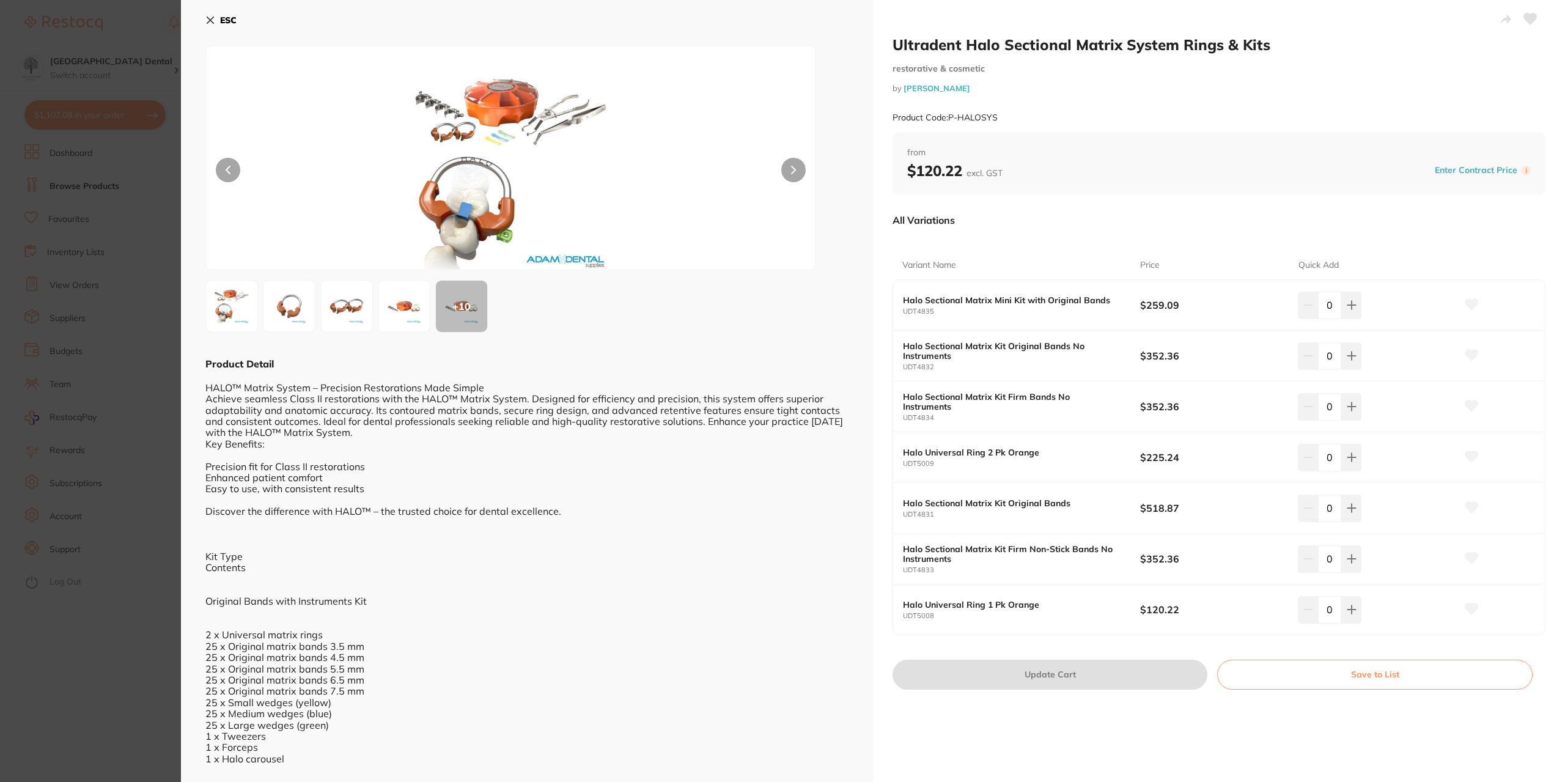
click at [338, 301] on img at bounding box center [347, 306] width 44 height 44
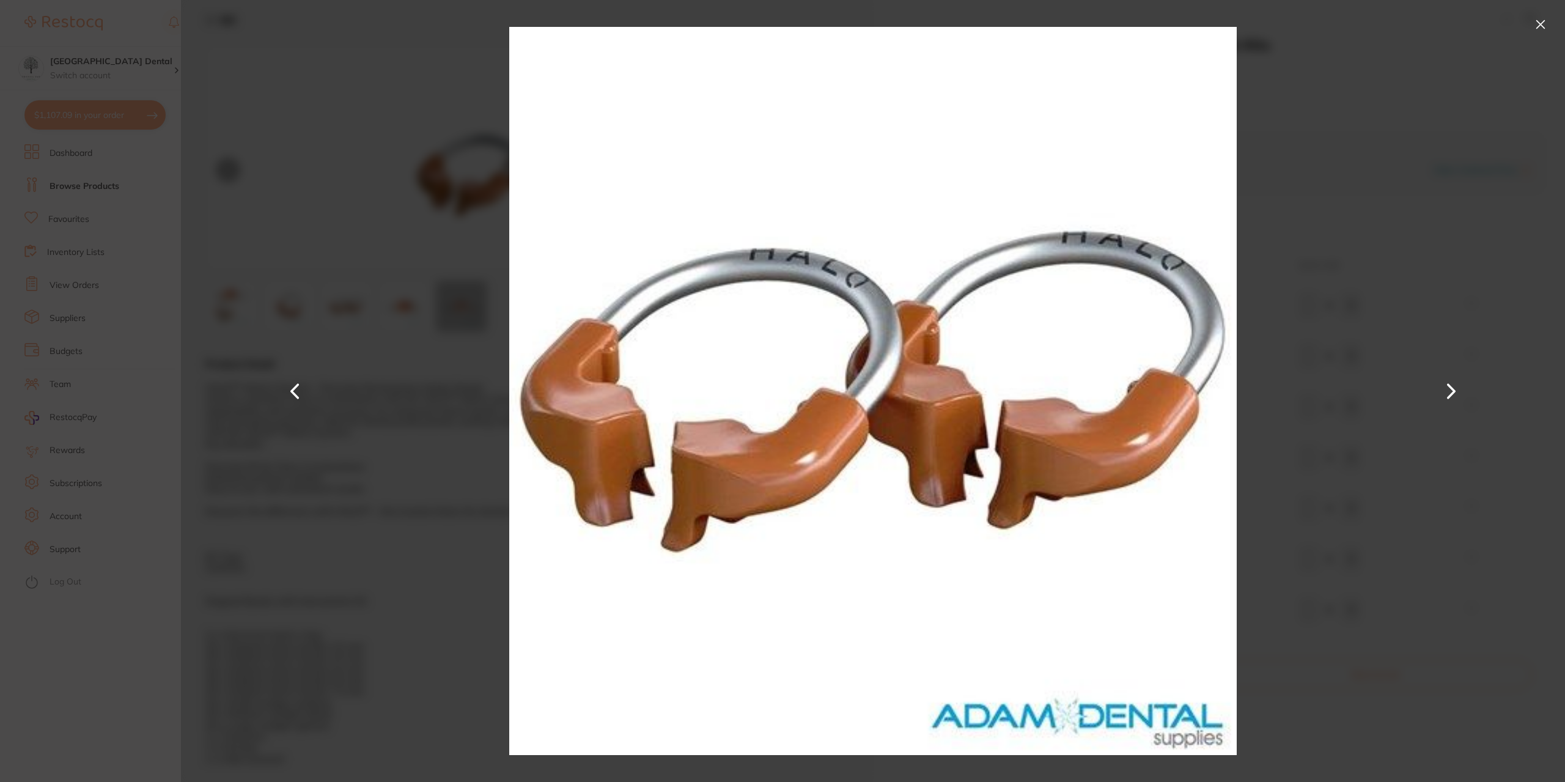
click at [1445, 385] on button at bounding box center [1451, 391] width 29 height 391
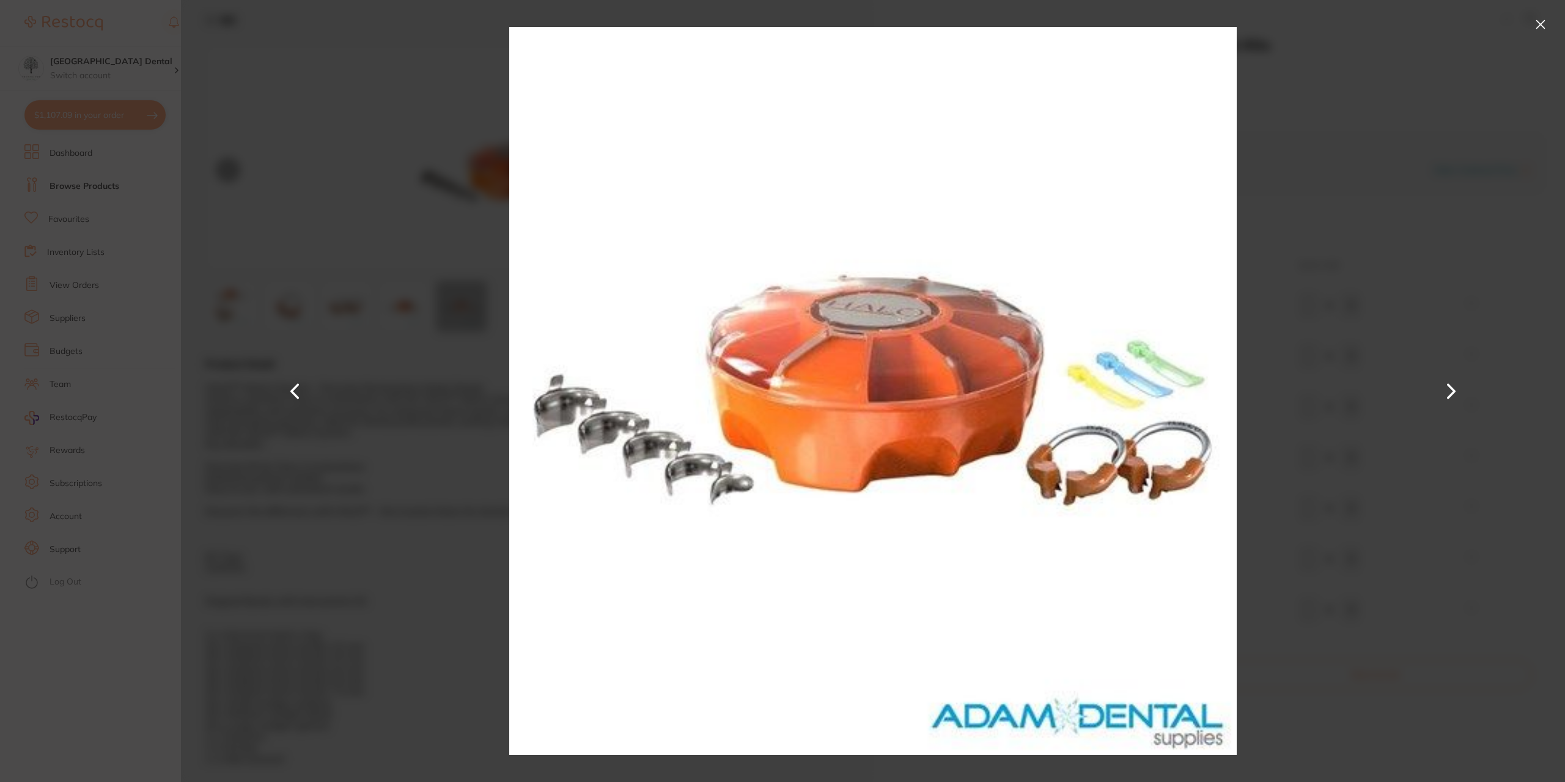
click at [1439, 386] on button at bounding box center [1451, 391] width 29 height 391
click at [1538, 28] on button at bounding box center [1541, 25] width 20 height 20
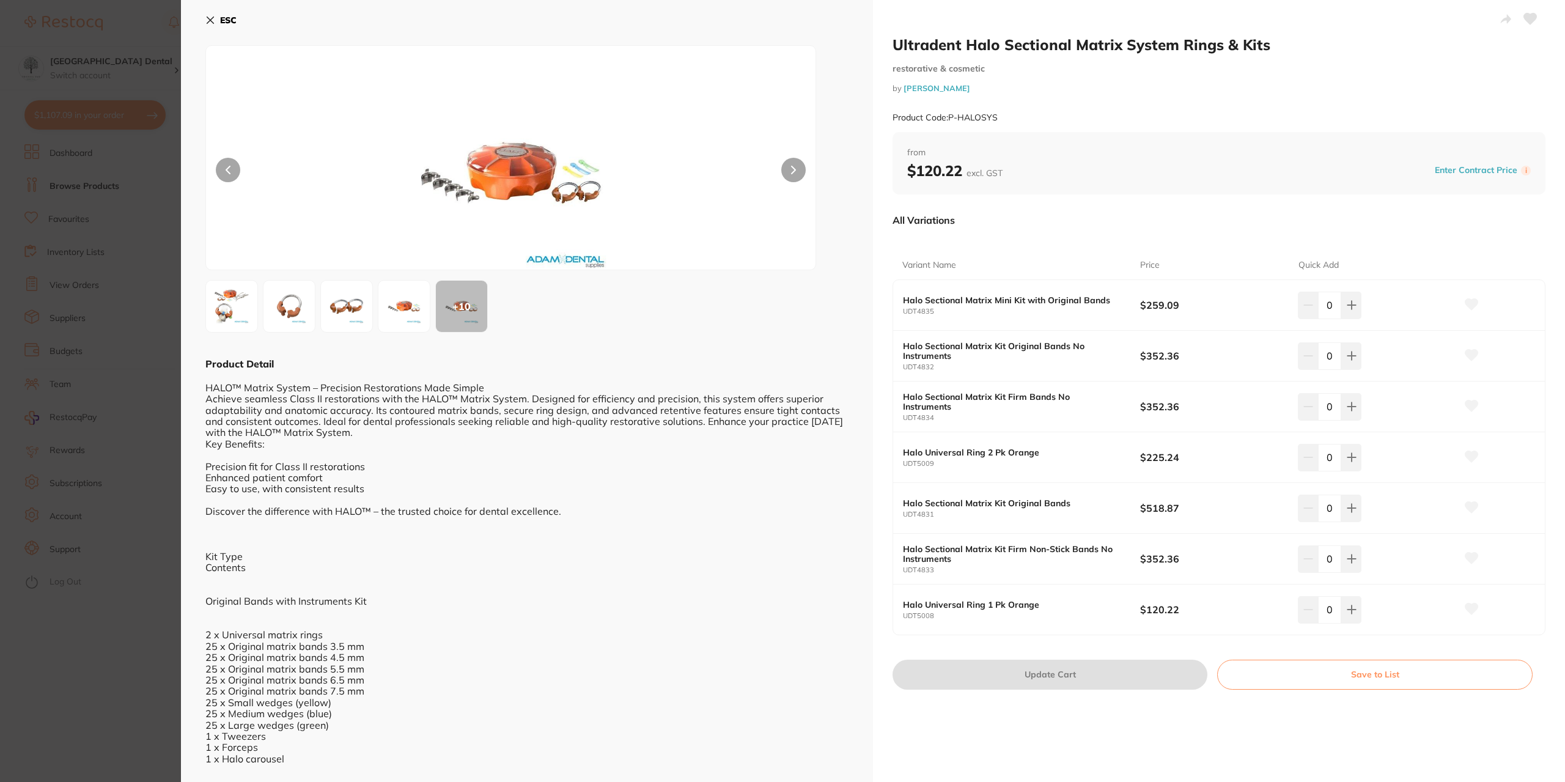
click at [82, 635] on section "Ultradent Halo Sectional Matrix System Rings & Kits restorative & cosmetic by A…" at bounding box center [782, 391] width 1565 height 782
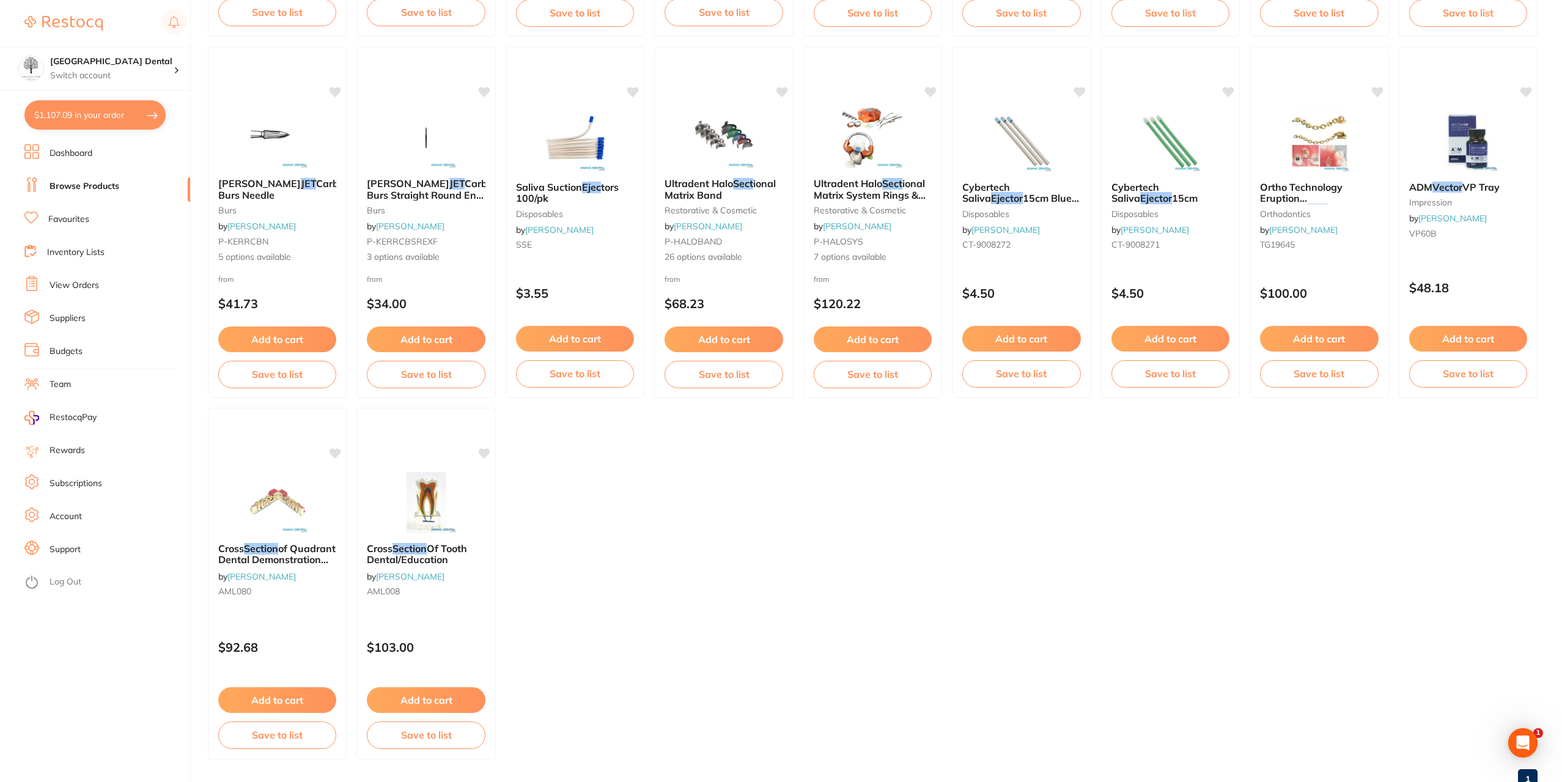
scroll to position [490, 0]
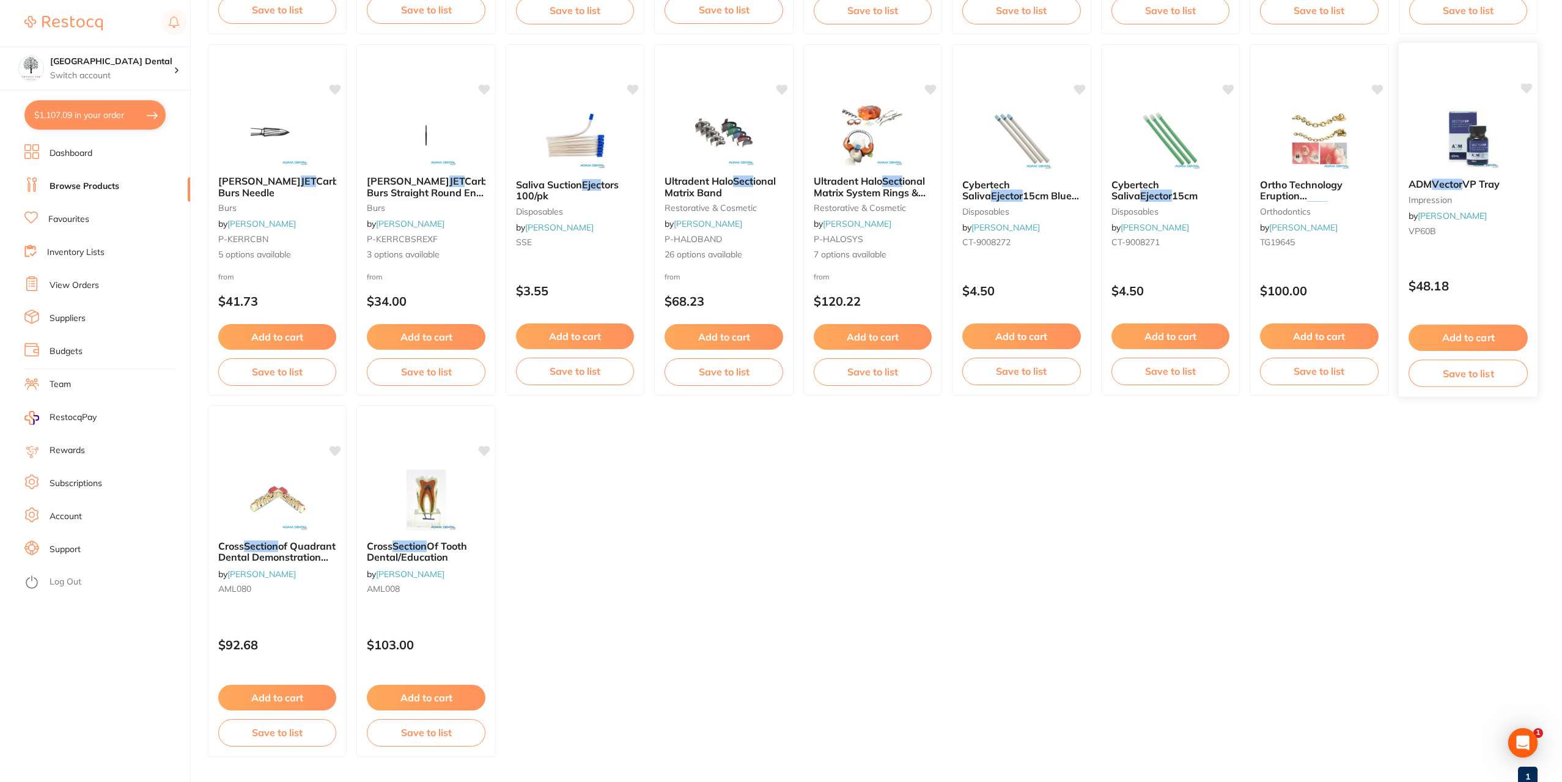
click at [1447, 171] on div "ADM Vector VP Tray impression by Adam Dental VP60B" at bounding box center [1467, 210] width 139 height 82
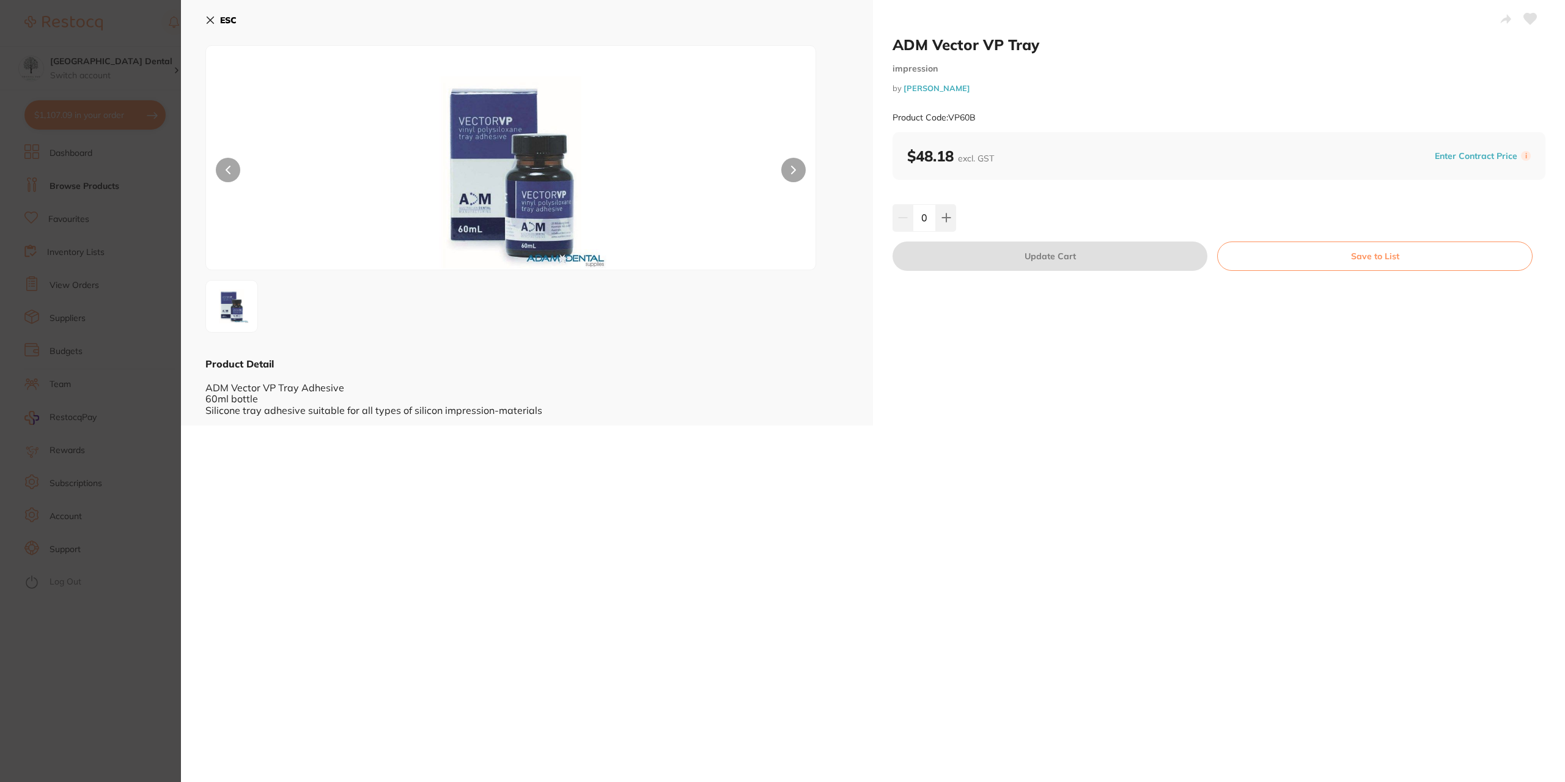
click at [110, 353] on section "ADM Vector VP Tray impression by Adam Dental Product Code: VP60B ESC Product De…" at bounding box center [782, 391] width 1565 height 782
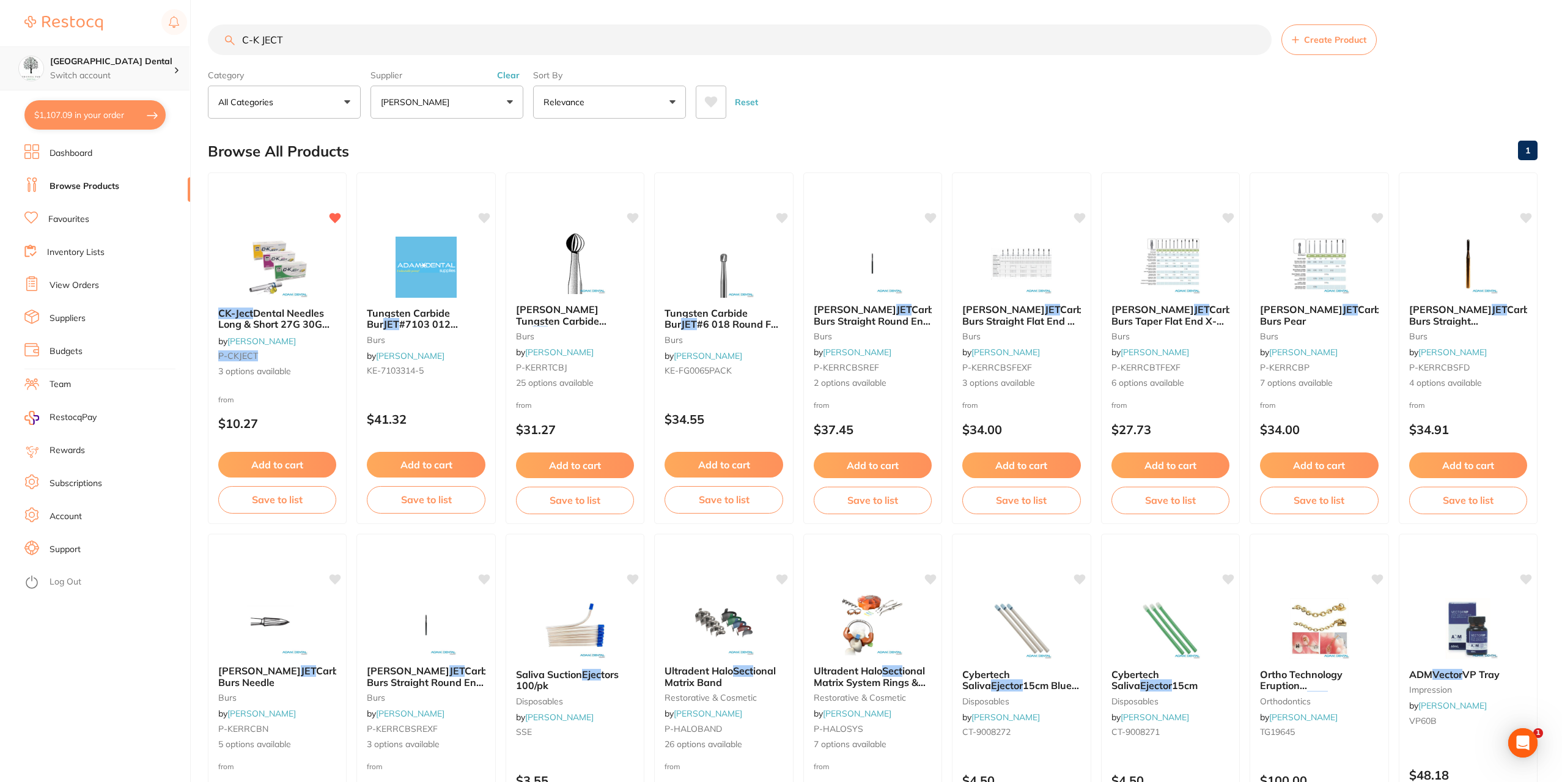
drag, startPoint x: 342, startPoint y: 50, endPoint x: 0, endPoint y: 53, distance: 341.8
click at [7, 54] on div "$1,107.09 Yeronga Park Dental Switch account Yeronga Park Dental $1,107.09 in y…" at bounding box center [781, 391] width 1562 height 782
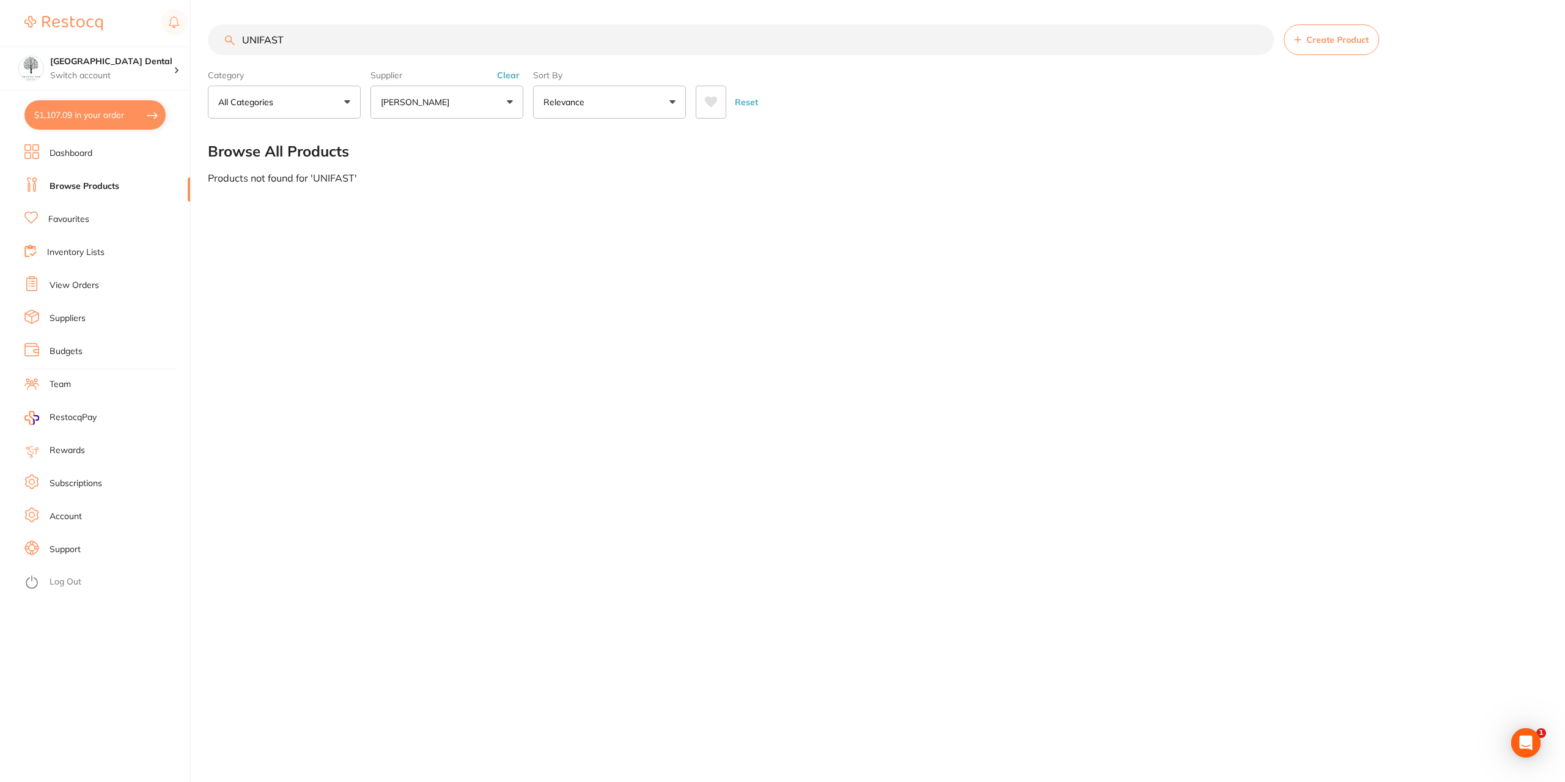
type input "UNIFAST"
click at [486, 96] on button "[PERSON_NAME]" at bounding box center [447, 102] width 153 height 33
click at [452, 172] on li "All Suppliers" at bounding box center [446, 176] width 143 height 26
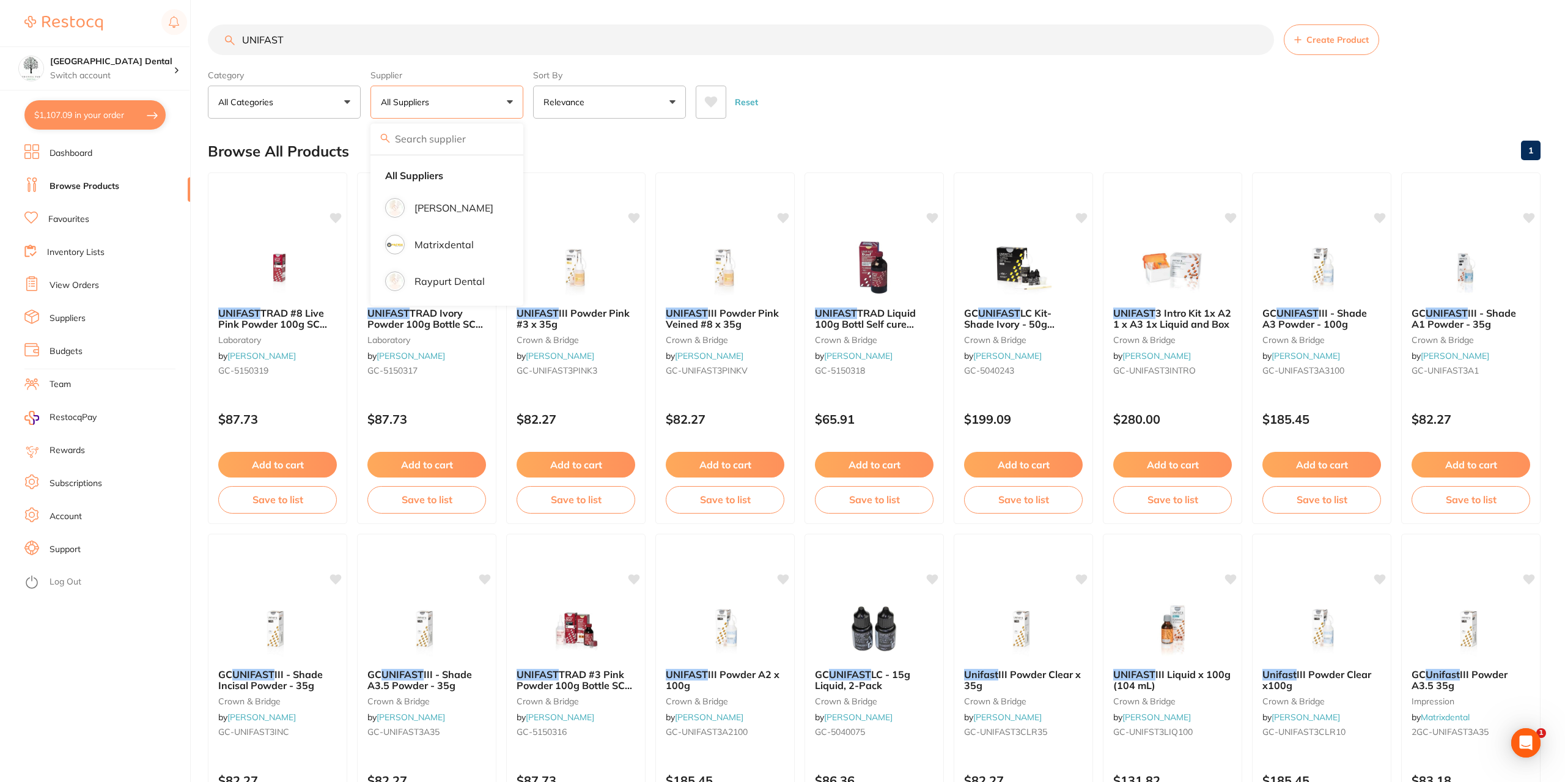
click at [0, 34] on div "$1,107.09 Yeronga Park Dental Switch account Yeronga Park Dental $1,107.09 in y…" at bounding box center [782, 391] width 1565 height 782
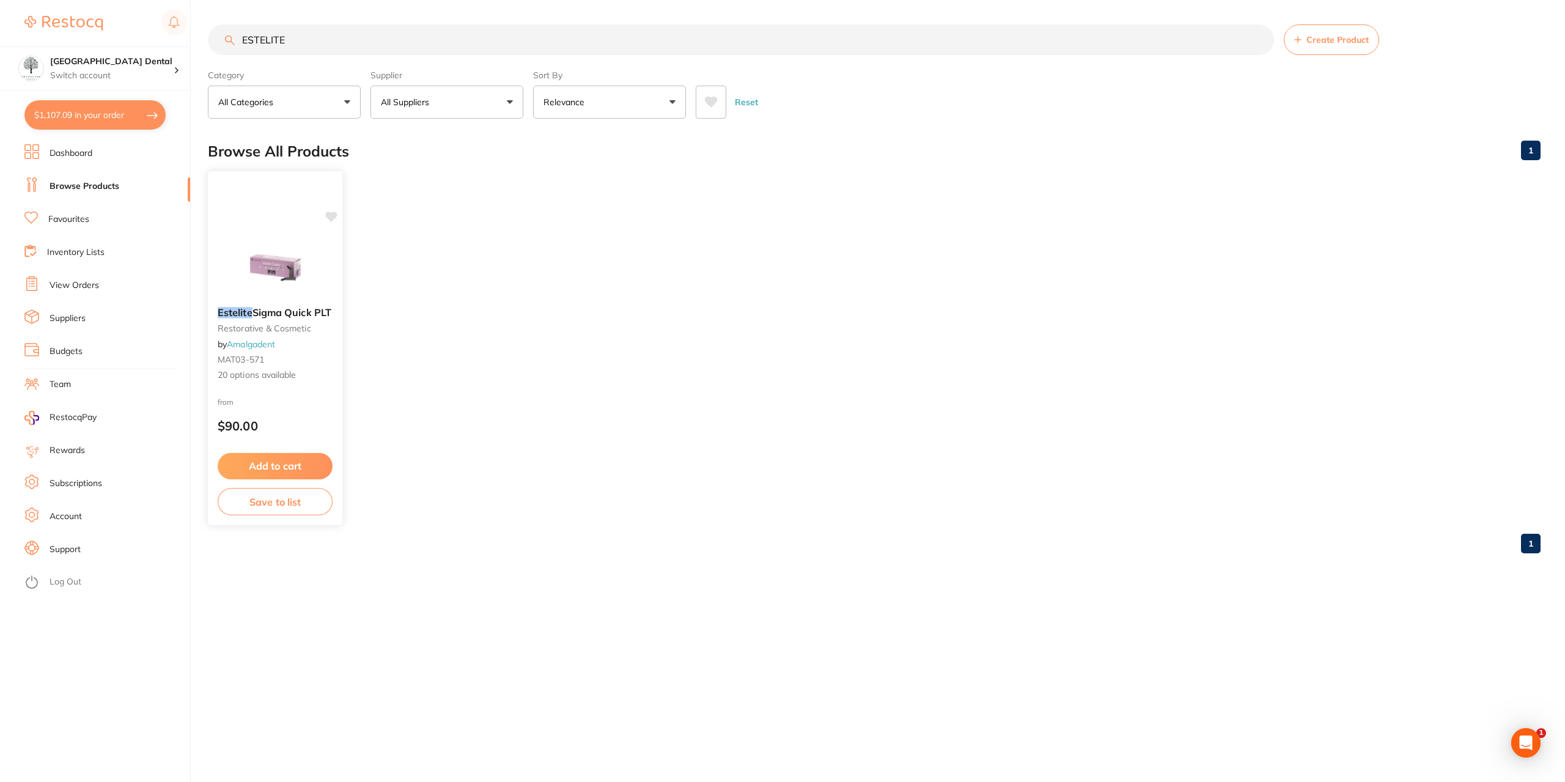
click at [273, 308] on span "Sigma Quick PLT" at bounding box center [292, 312] width 79 height 12
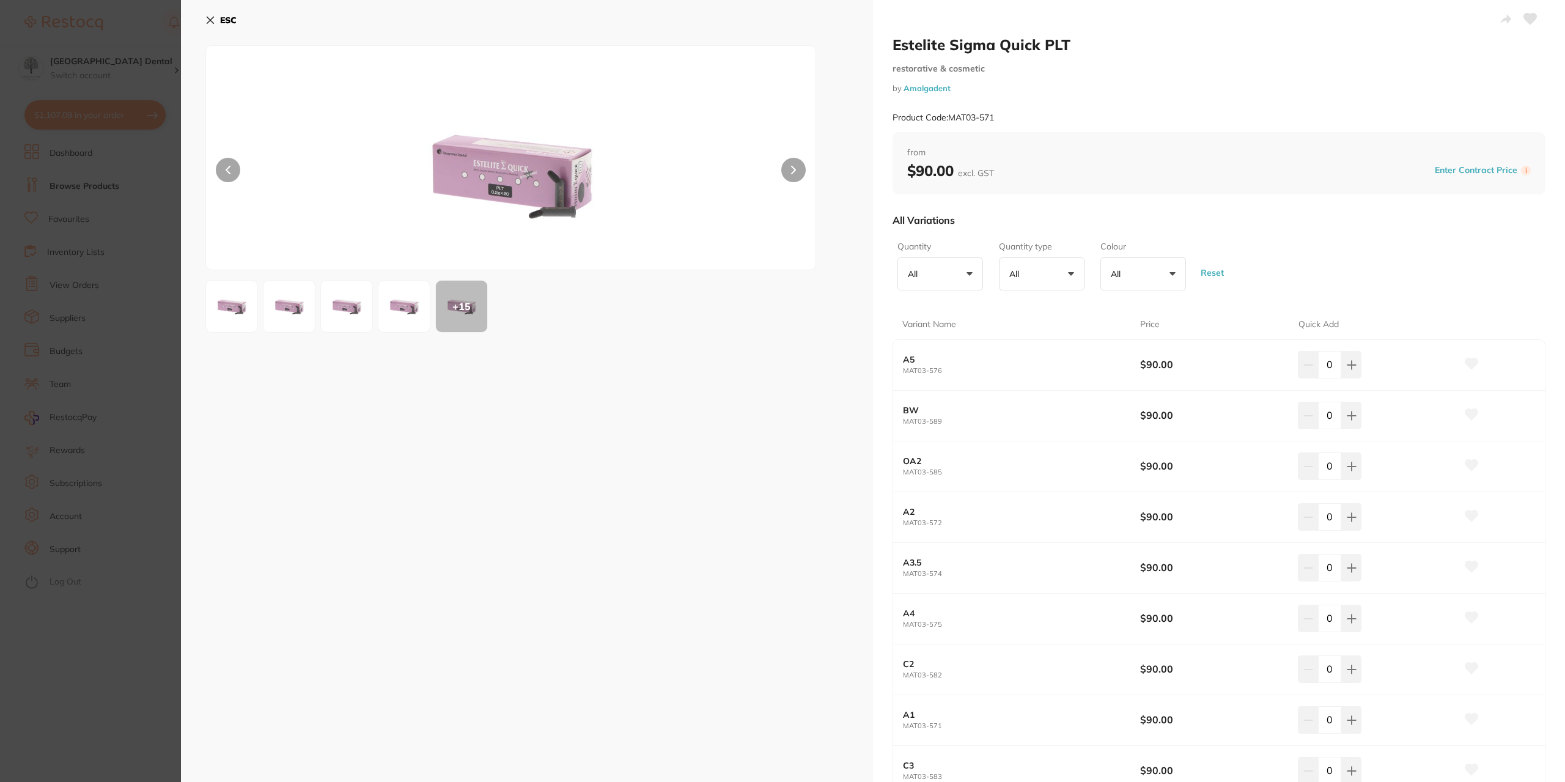
click at [408, 307] on img at bounding box center [404, 306] width 44 height 44
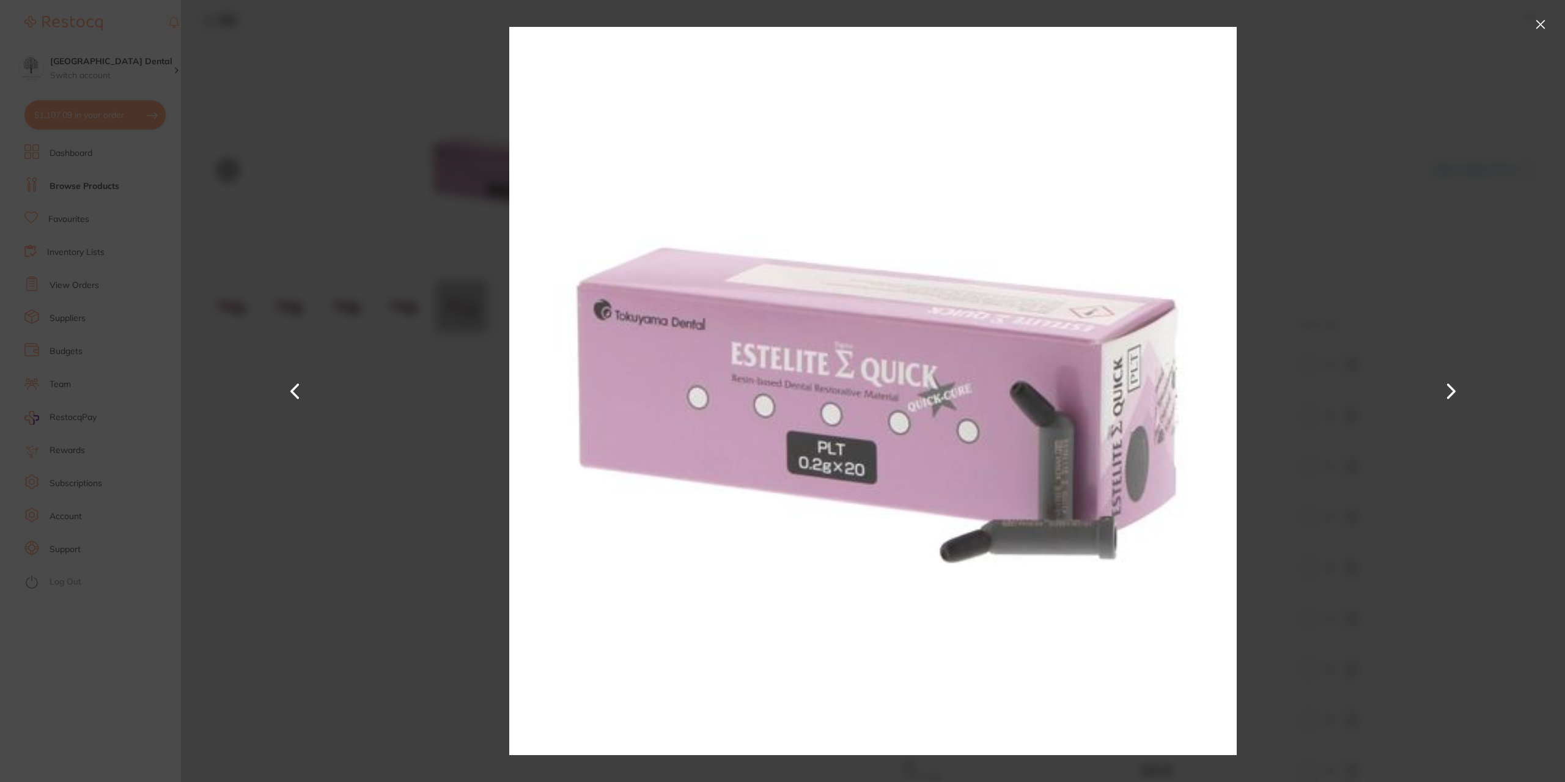
click at [1545, 26] on button at bounding box center [1541, 25] width 20 height 20
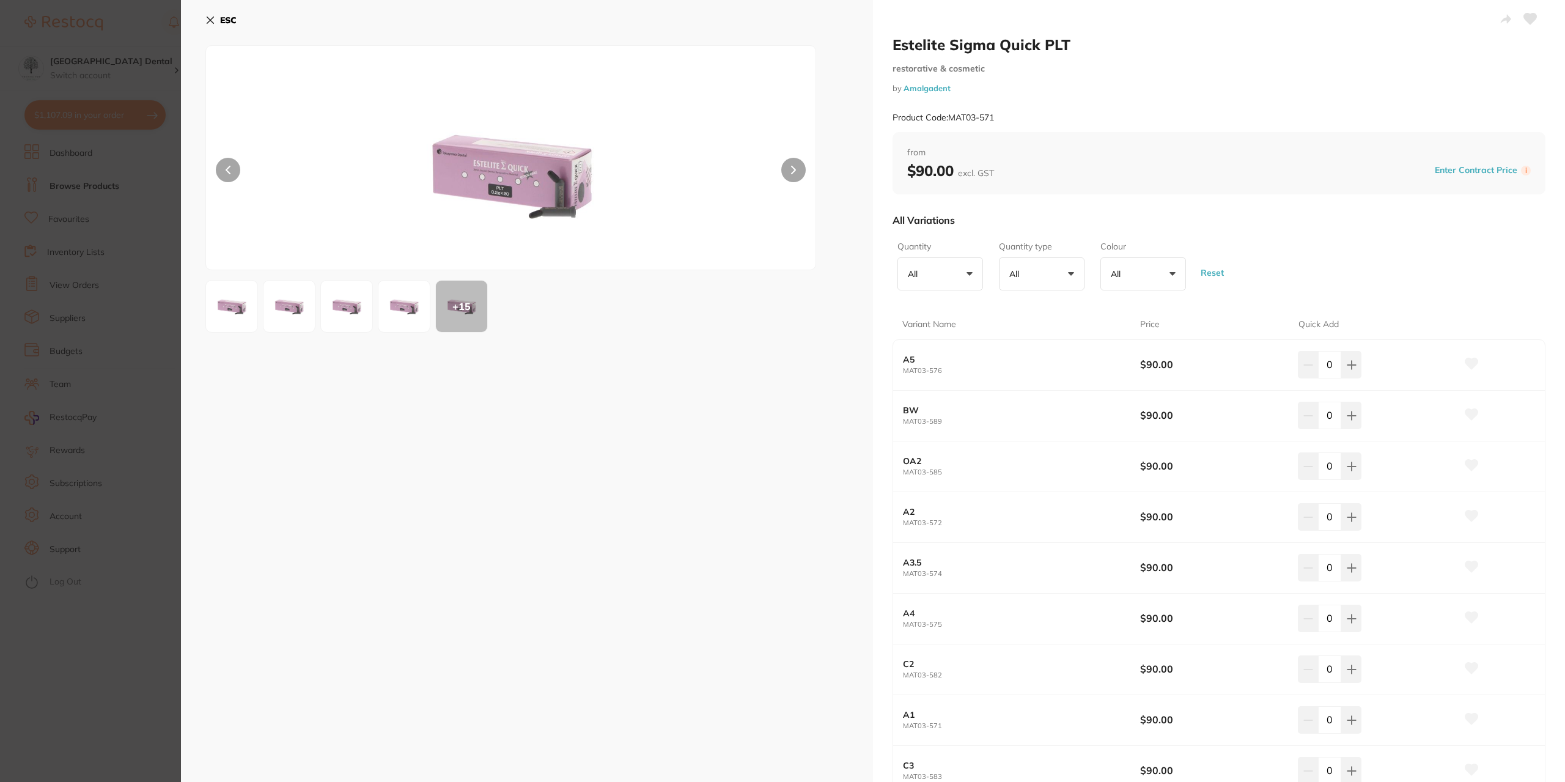
click at [73, 342] on section "Estelite Sigma Quick PLT restorative & cosmetic by Amalgadent Product Code: MAT…" at bounding box center [782, 391] width 1565 height 782
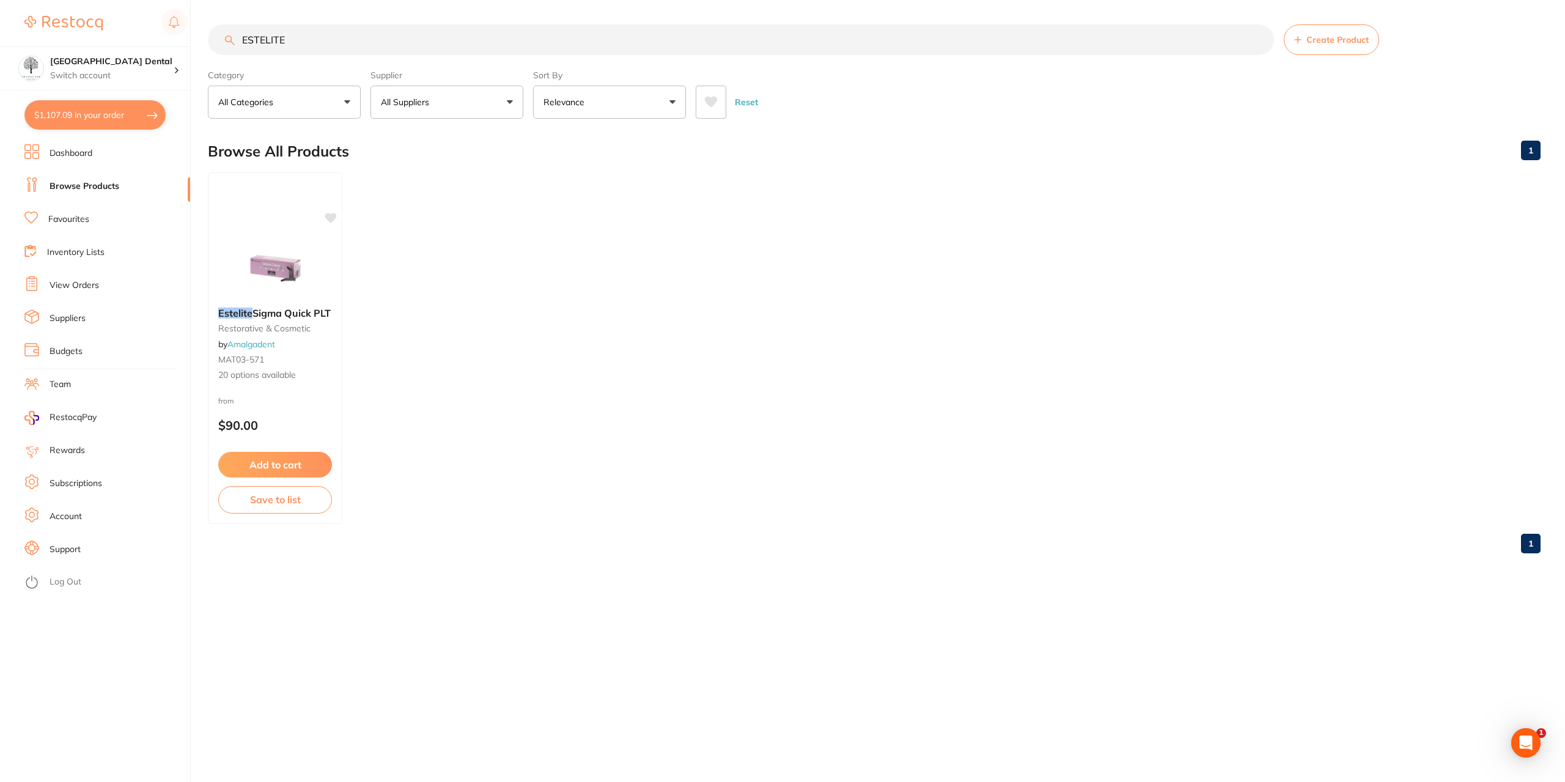
click at [334, 36] on input "ESTELITE" at bounding box center [741, 39] width 1066 height 31
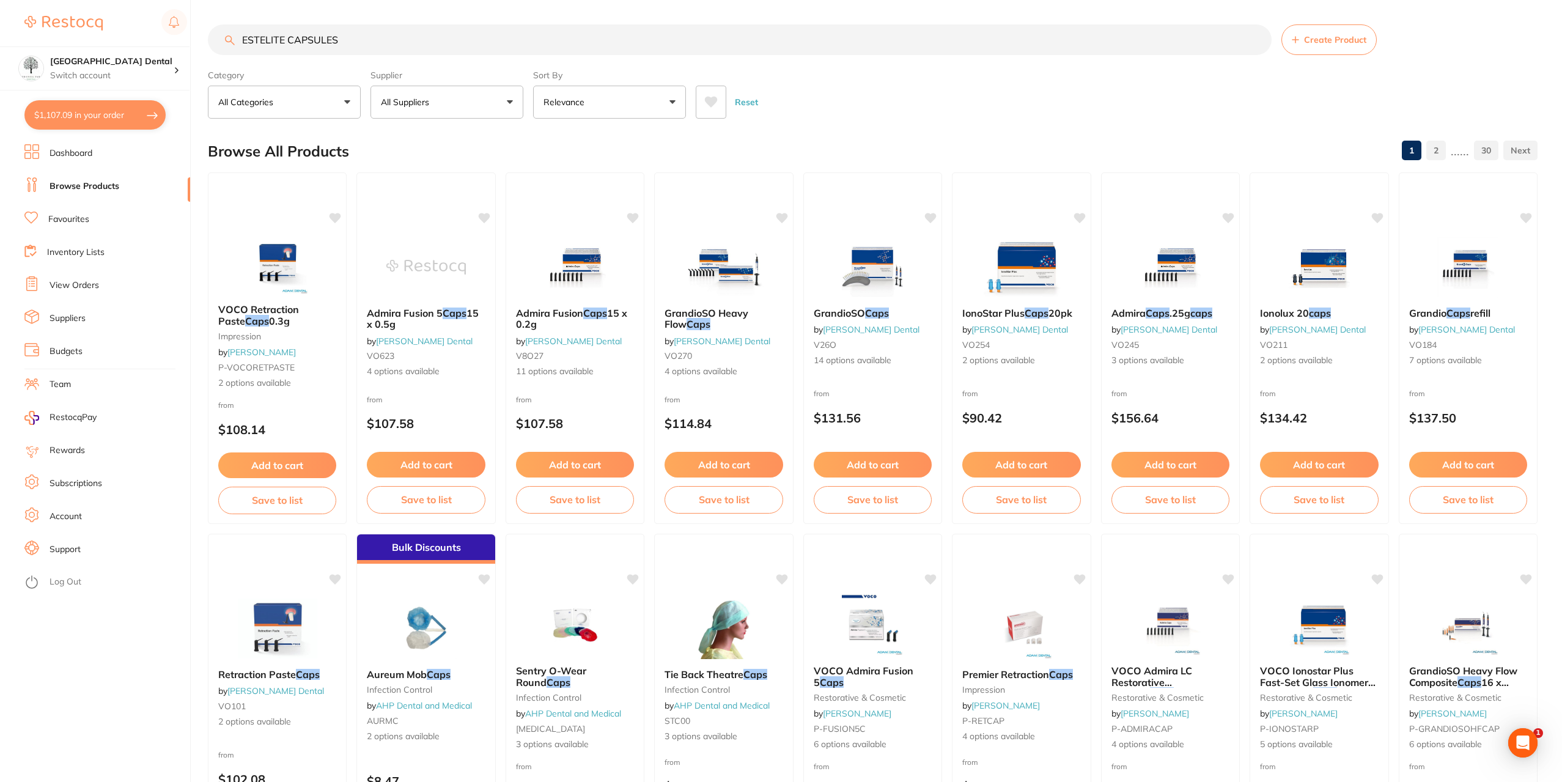
type input "ESTELITE CAPSULES"
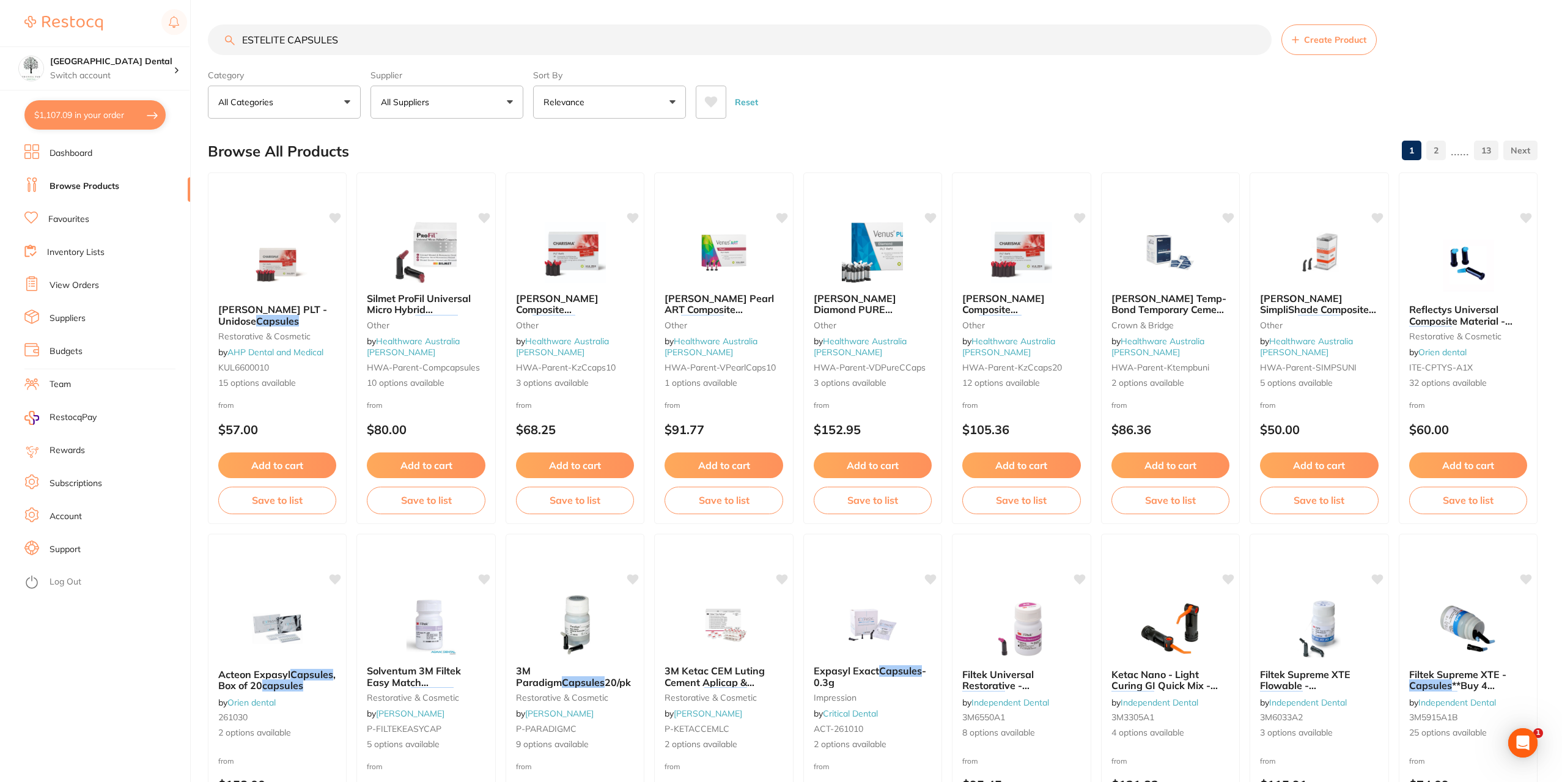
click at [495, 98] on button "All Suppliers" at bounding box center [447, 102] width 153 height 33
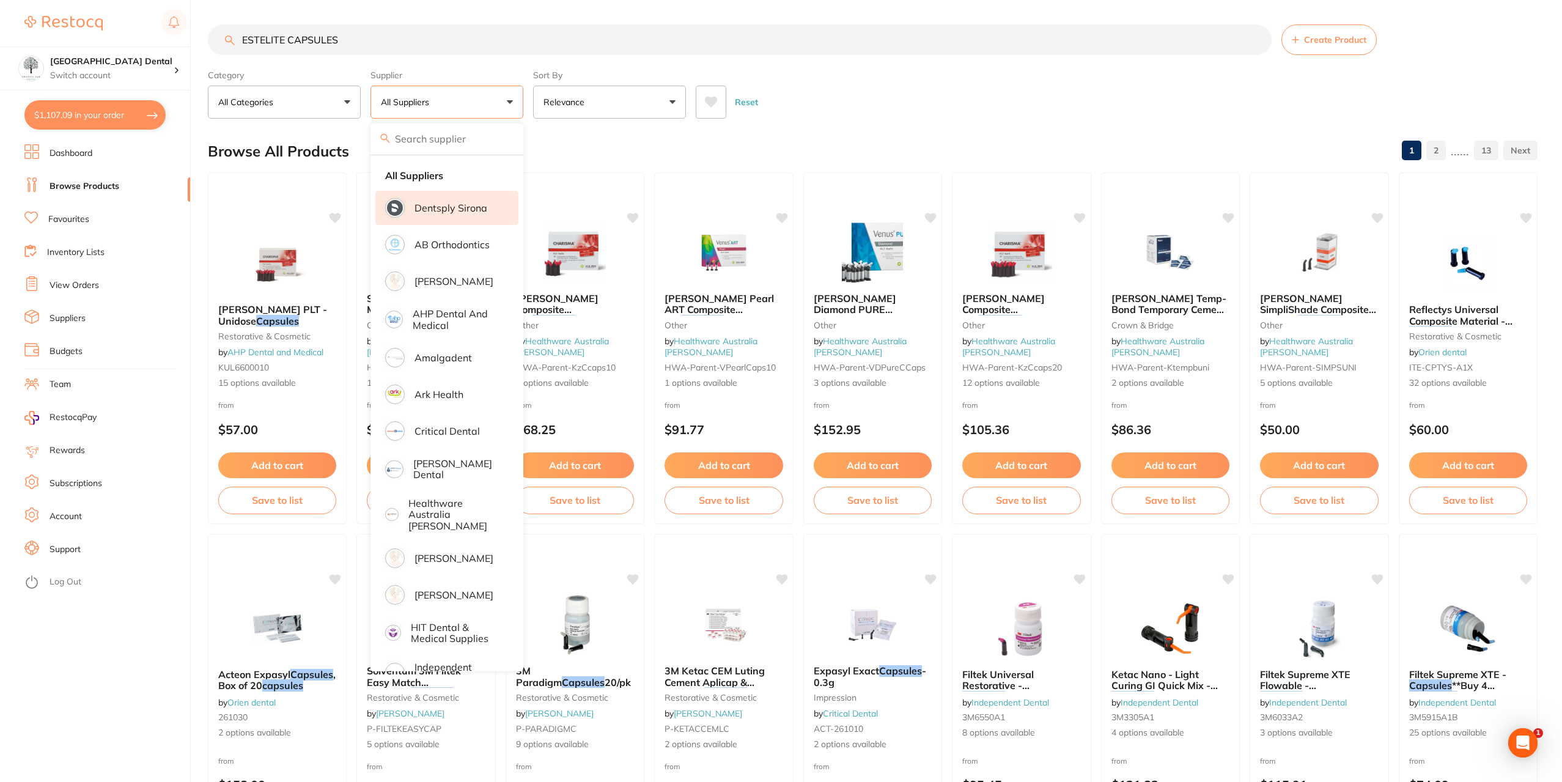
click at [436, 210] on p "Dentsply Sirona" at bounding box center [451, 207] width 73 height 11
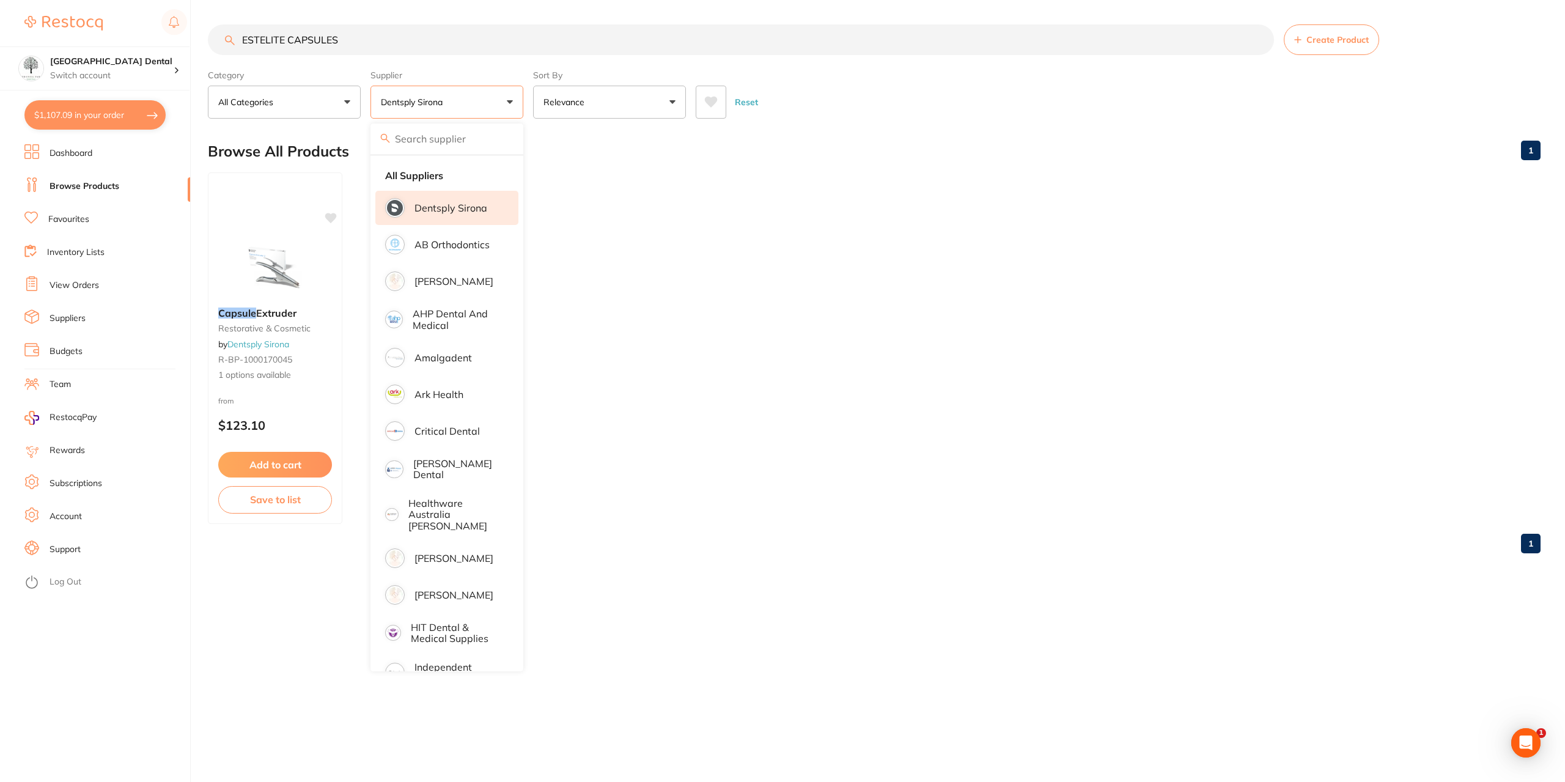
click at [460, 119] on main "ESTELITE CAPSULES Create Product Category All Categories All Categories restora…" at bounding box center [886, 294] width 1357 height 588
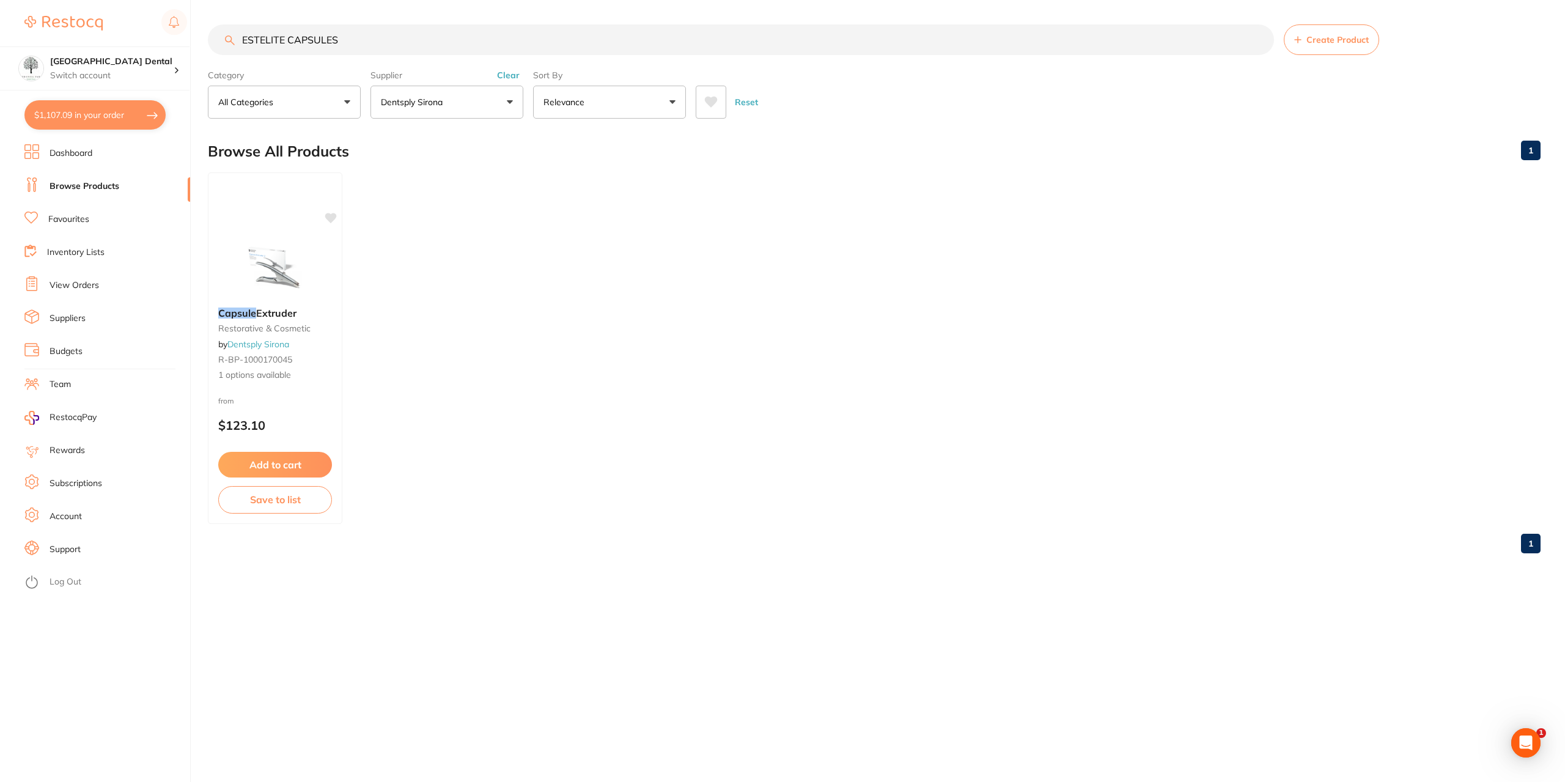
click at [492, 97] on button "Dentsply Sirona" at bounding box center [447, 102] width 153 height 33
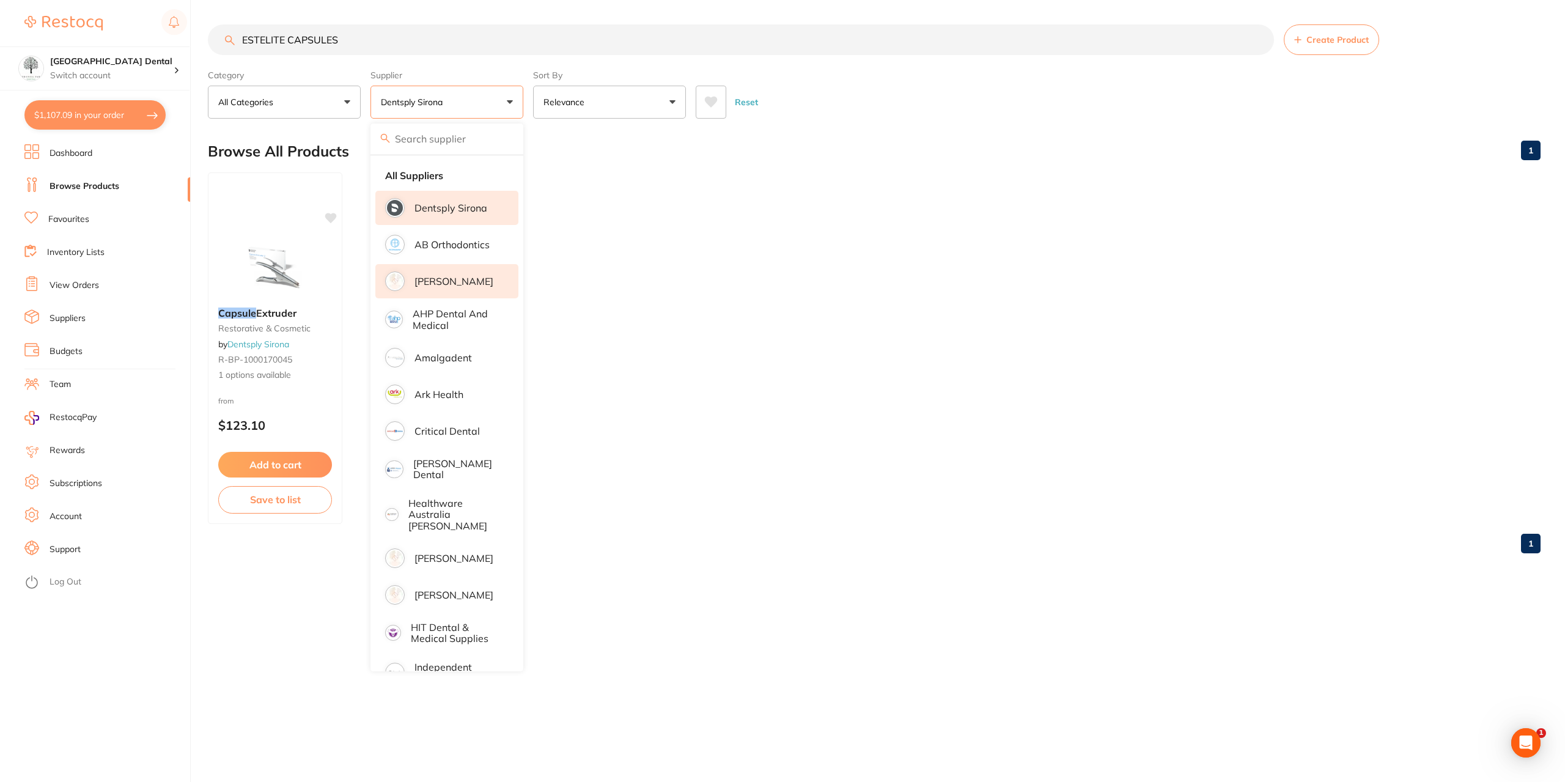
click at [476, 284] on li "[PERSON_NAME]" at bounding box center [446, 281] width 143 height 34
